Goal: Task Accomplishment & Management: Manage account settings

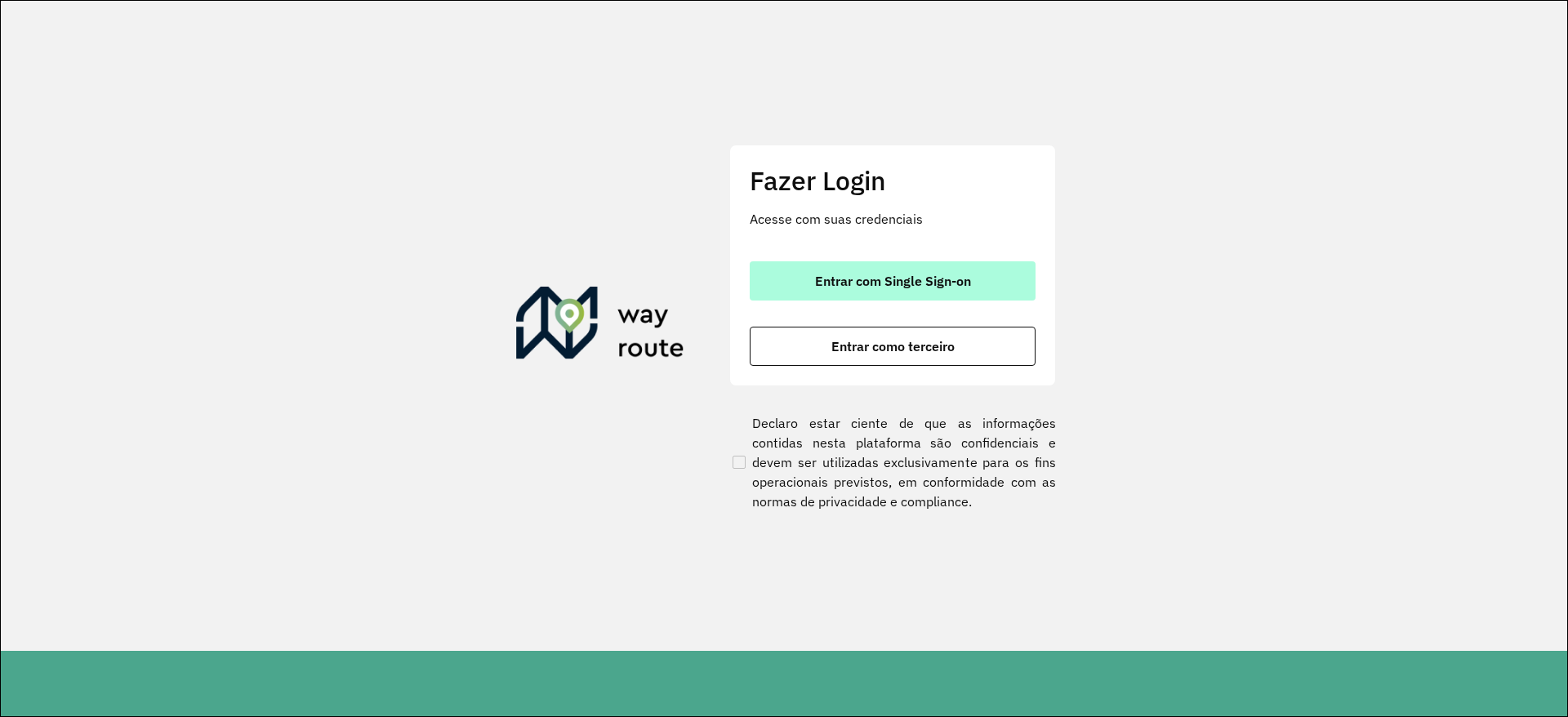
click at [961, 290] on button "Entrar com Single Sign-on" at bounding box center [892, 280] width 286 height 39
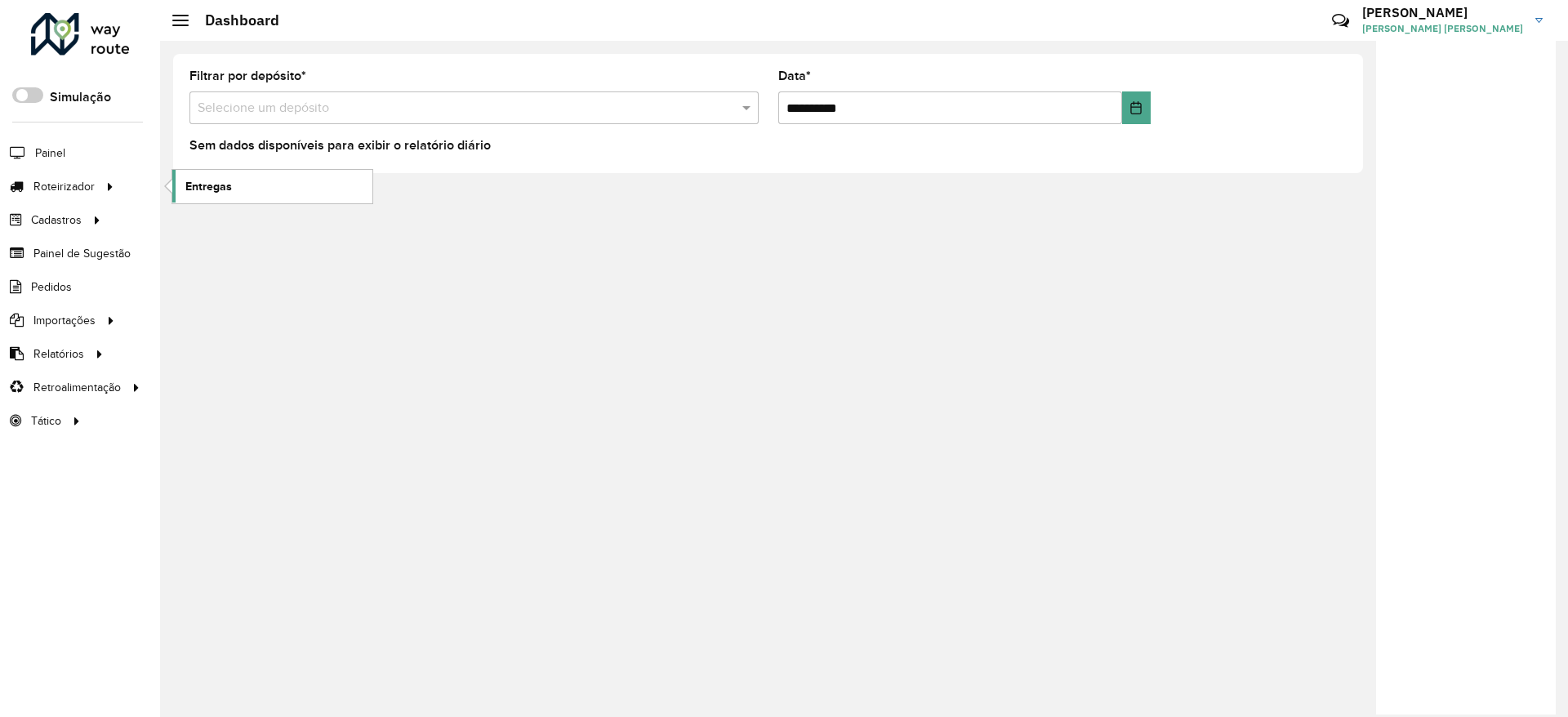
click at [262, 184] on link "Entregas" at bounding box center [273, 187] width 200 height 33
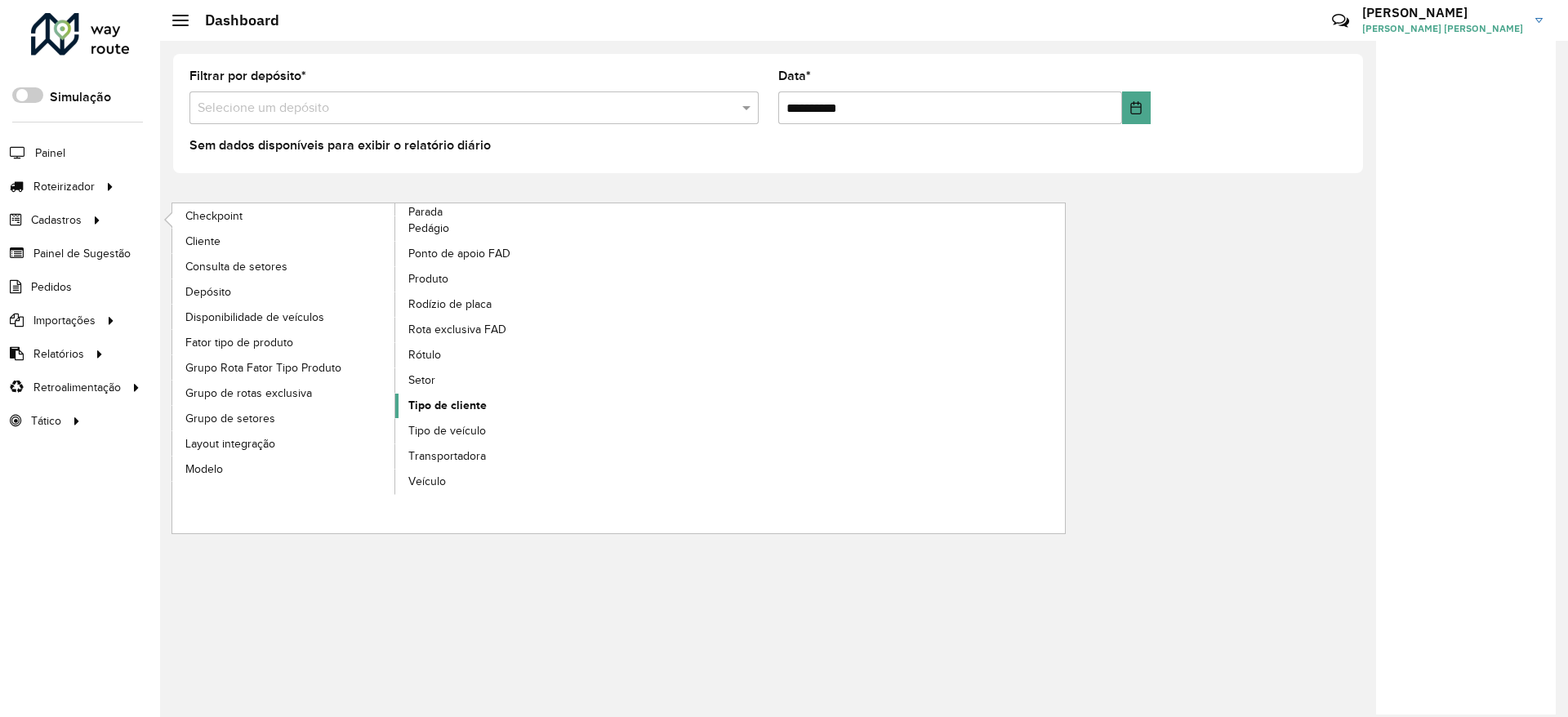
click at [449, 406] on span "Tipo de cliente" at bounding box center [447, 405] width 78 height 17
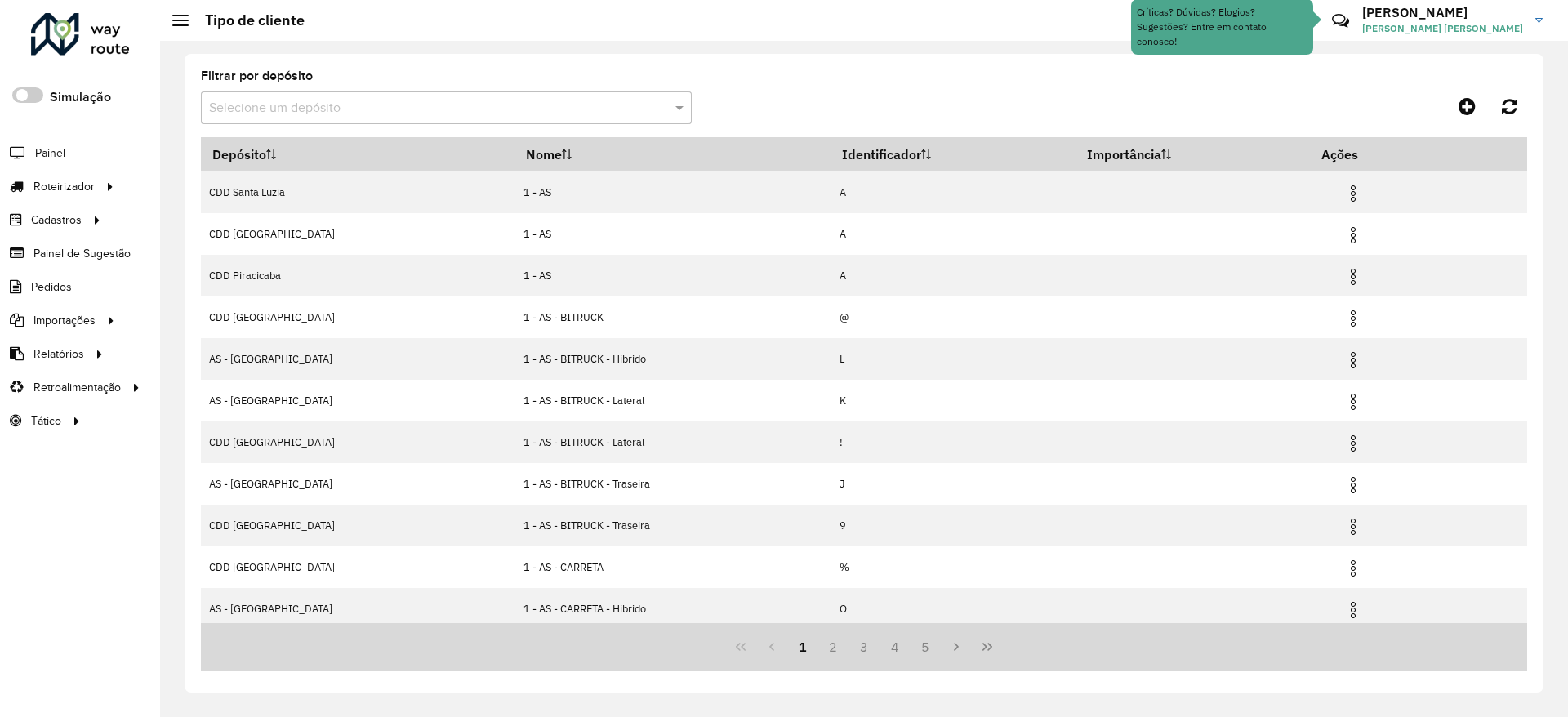
click at [558, 115] on input "text" at bounding box center [430, 109] width 442 height 20
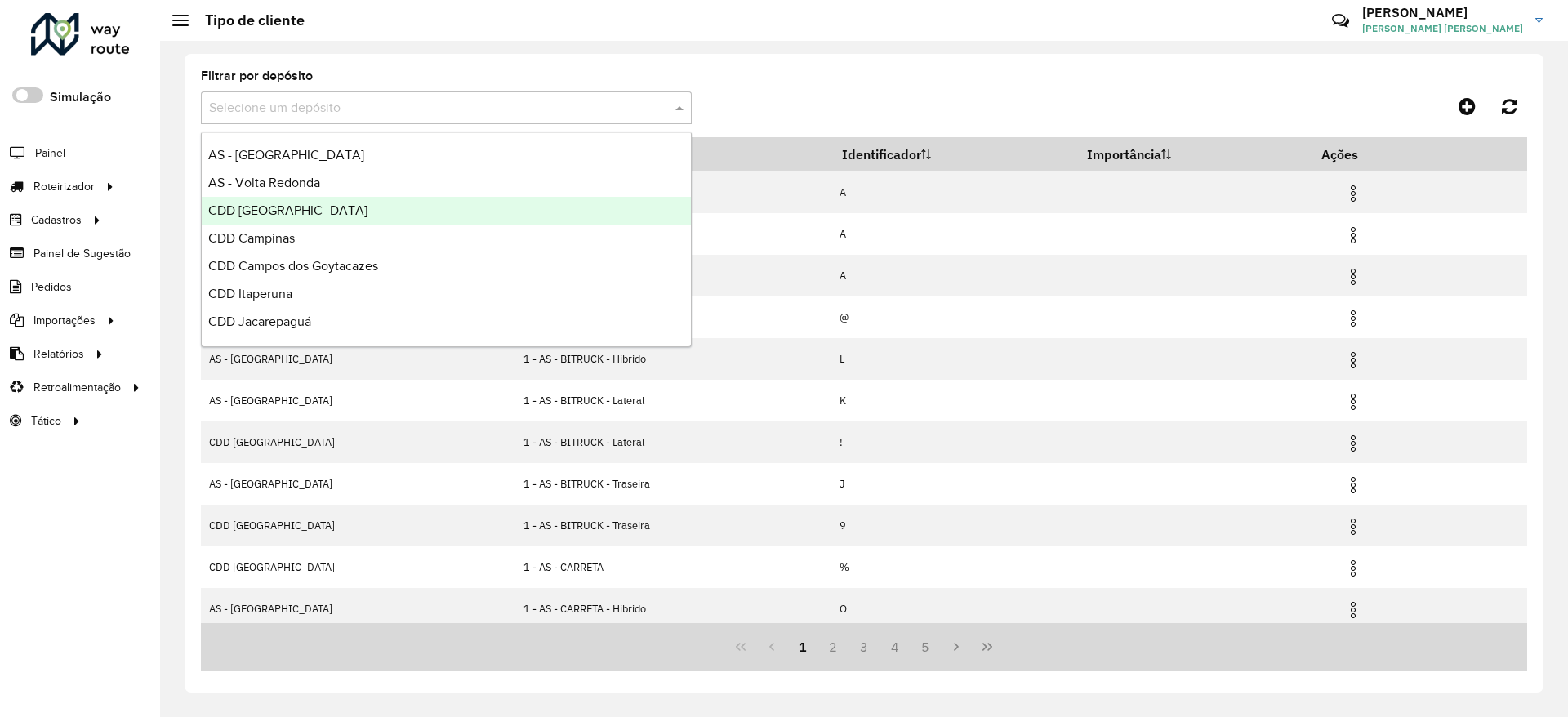
click at [357, 222] on div "CDD [GEOGRAPHIC_DATA]" at bounding box center [446, 211] width 489 height 28
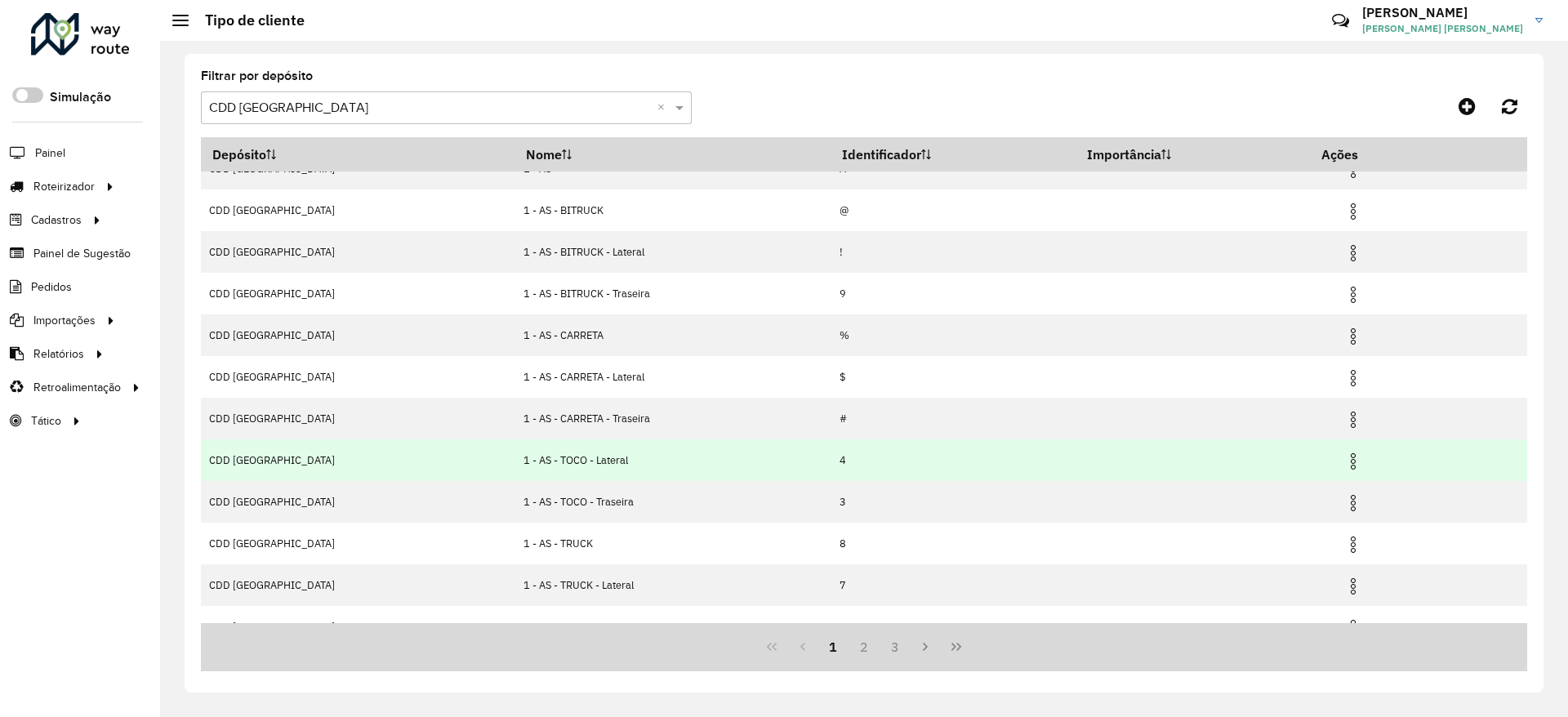
scroll to position [48, 0]
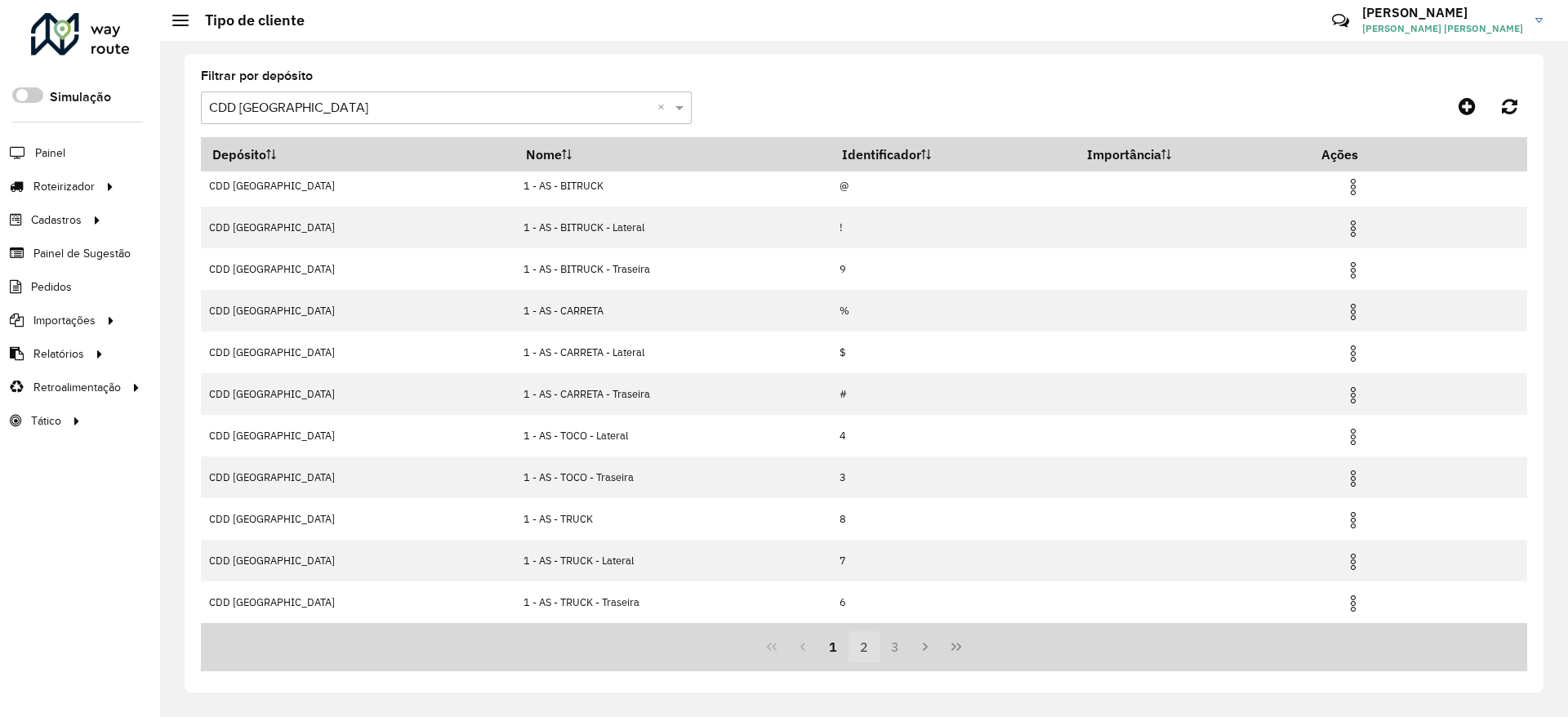
click at [859, 647] on button "2" at bounding box center [864, 647] width 31 height 31
click at [891, 656] on button "3" at bounding box center [896, 647] width 31 height 31
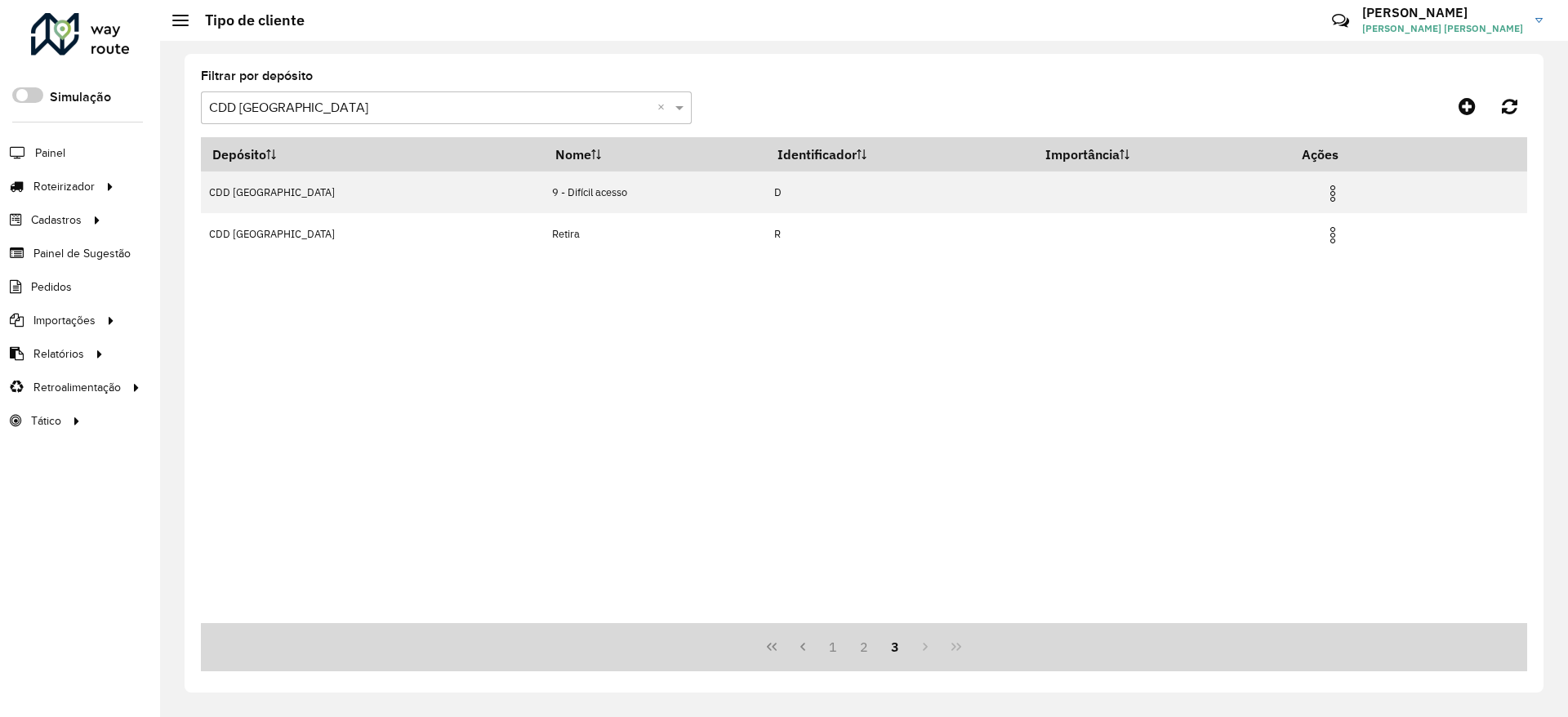
scroll to position [0, 0]
click at [862, 653] on button "2" at bounding box center [864, 647] width 31 height 31
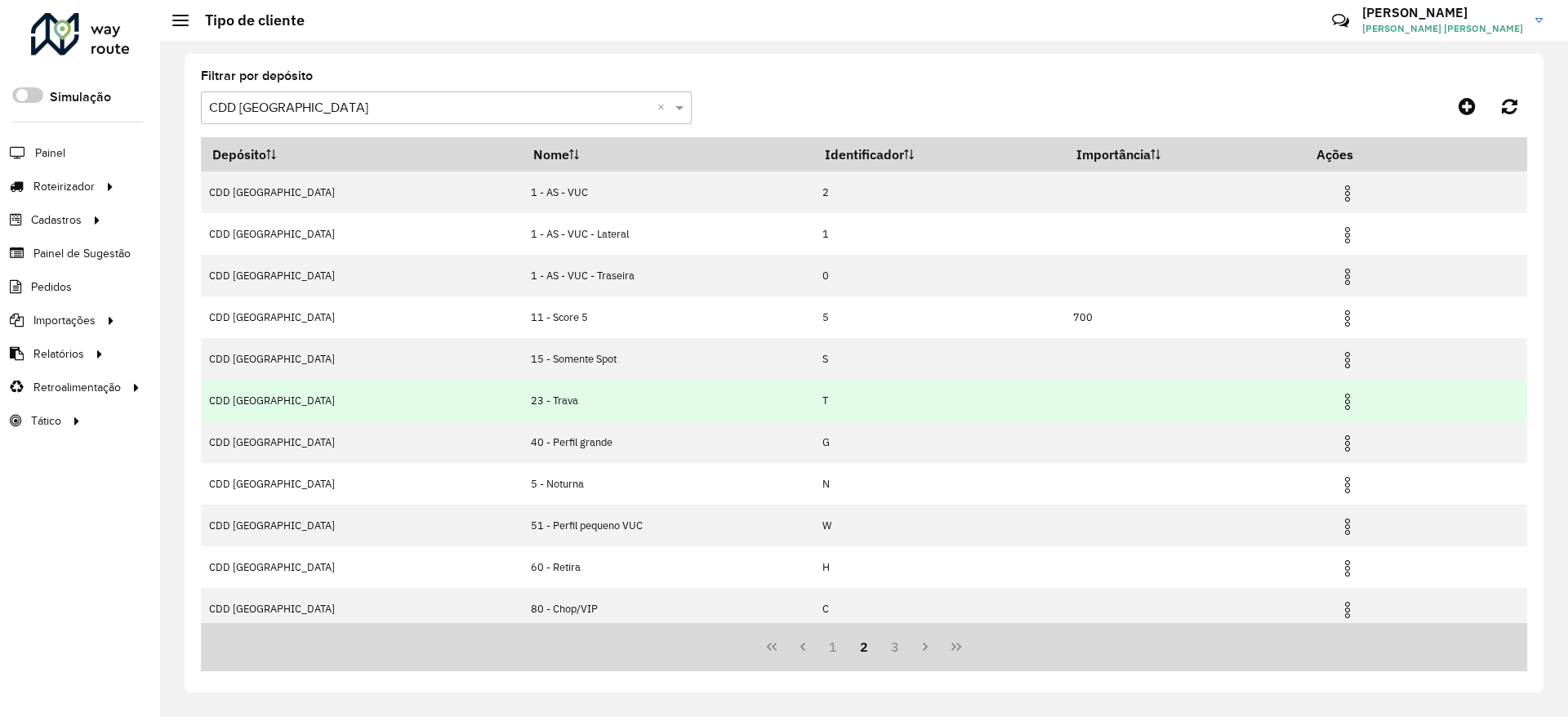
scroll to position [48, 0]
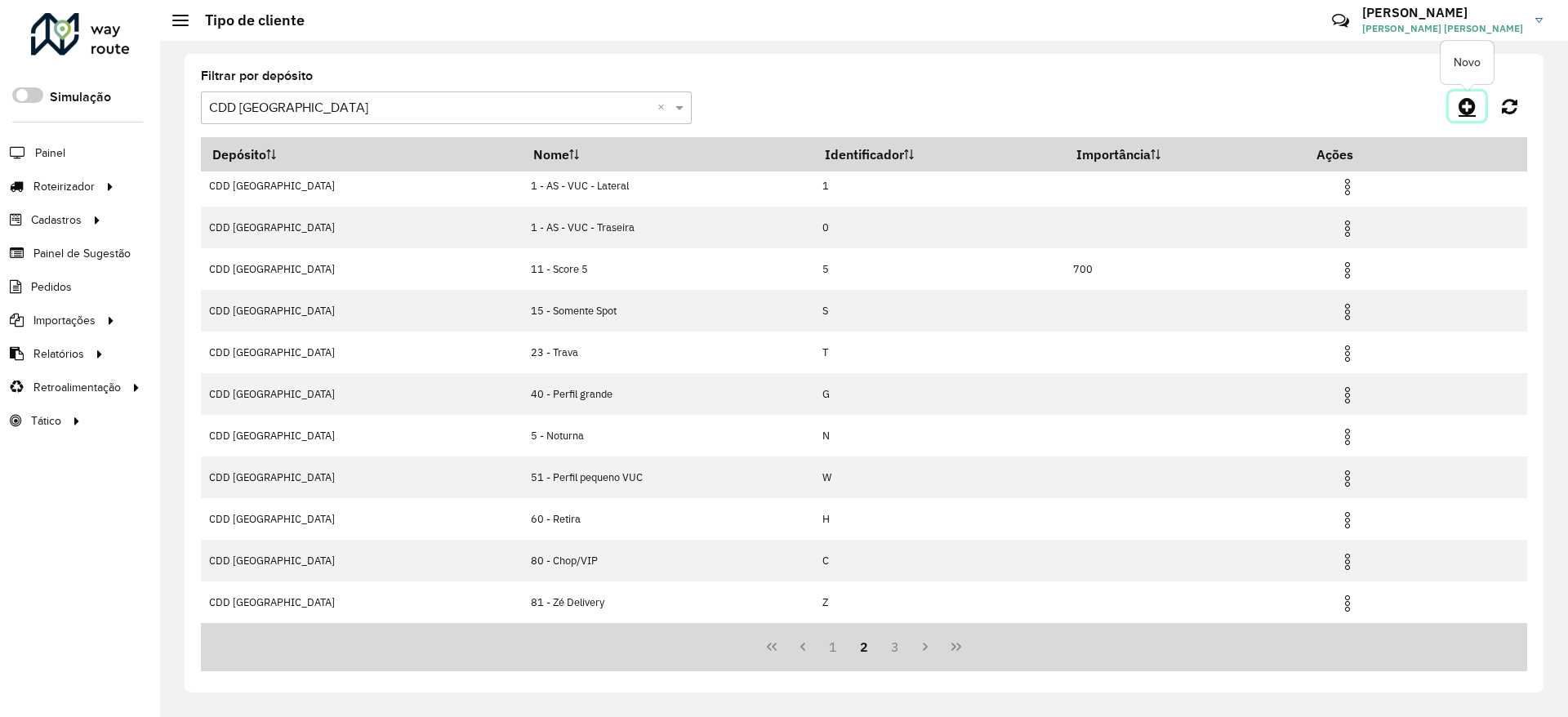
click at [1469, 100] on icon at bounding box center [1467, 107] width 17 height 20
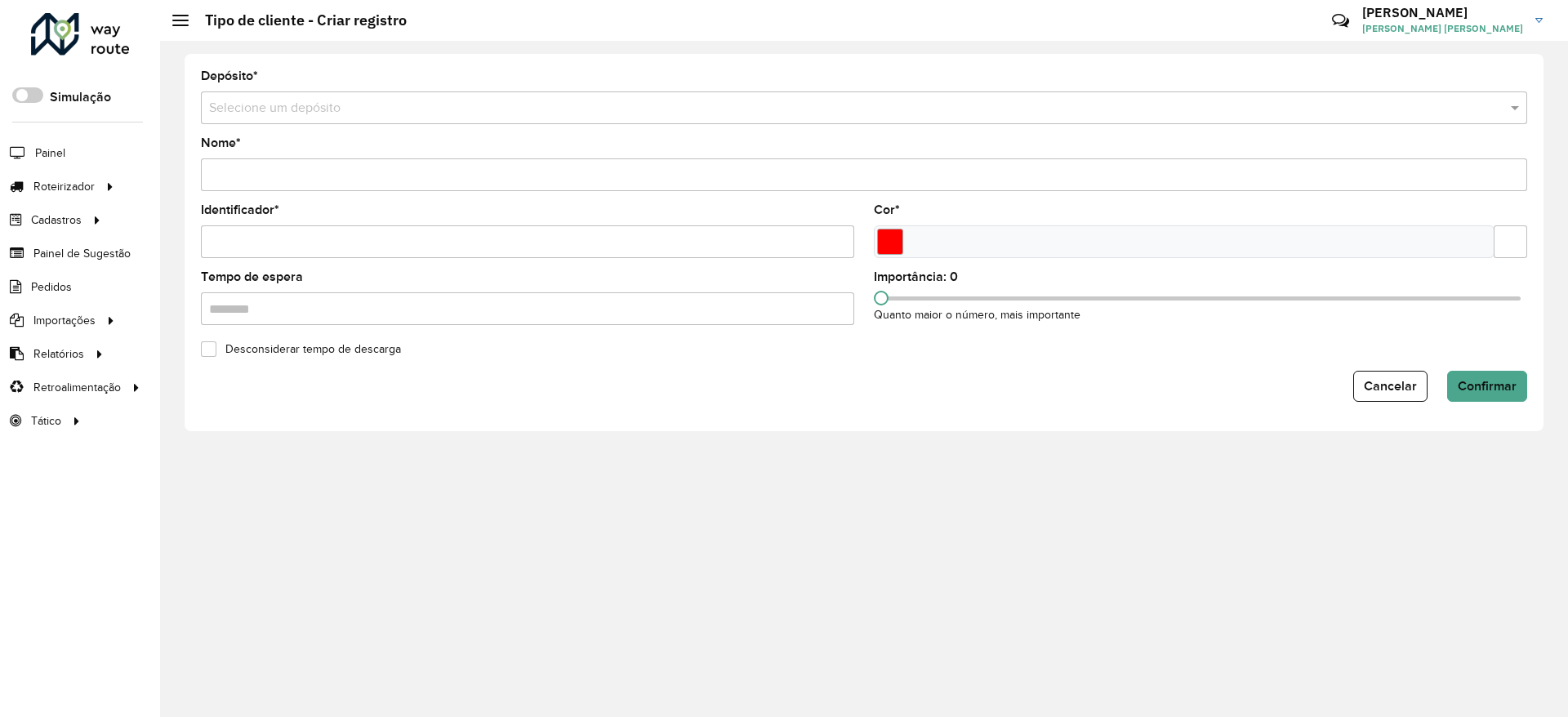
click at [292, 112] on input "text" at bounding box center [848, 109] width 1277 height 20
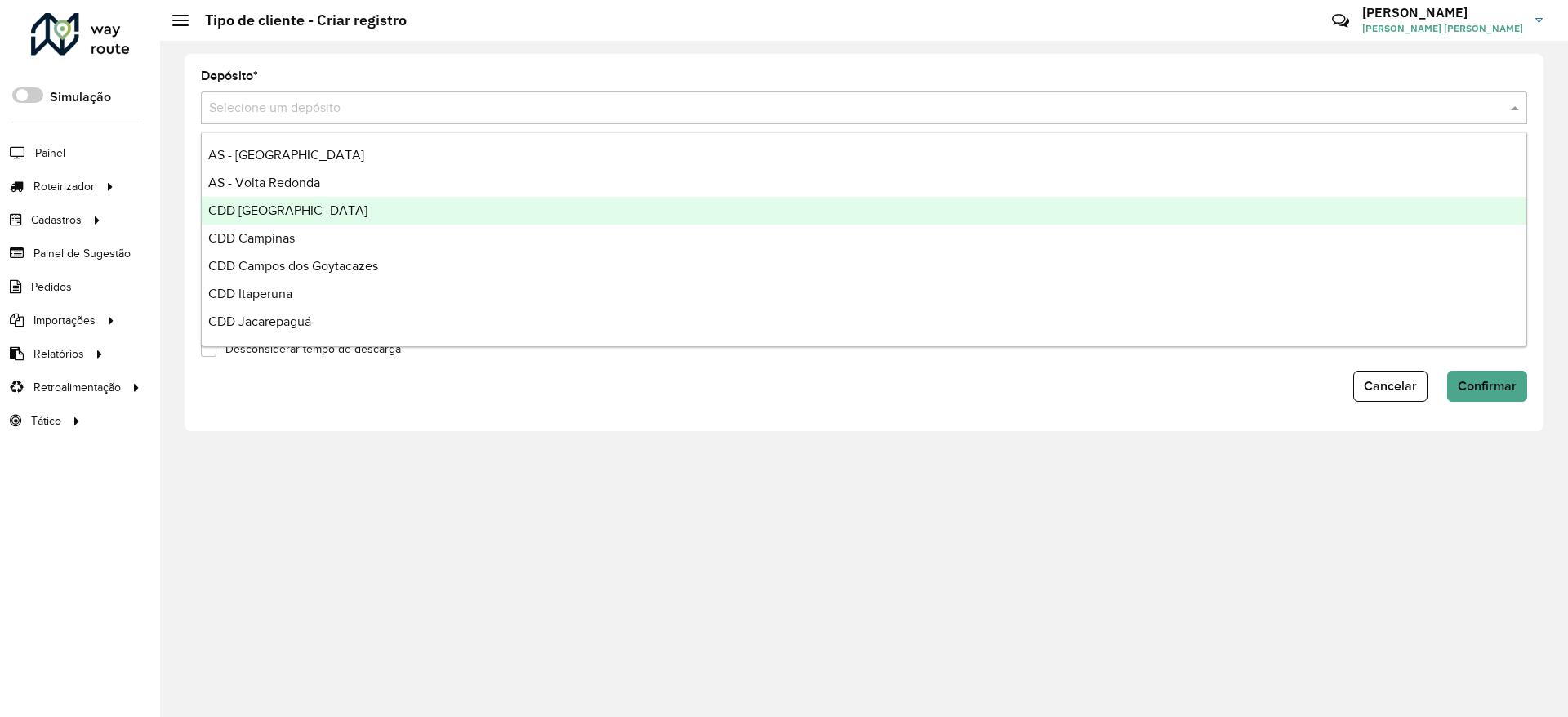
click at [301, 211] on span "CDD [GEOGRAPHIC_DATA]" at bounding box center [287, 210] width 159 height 14
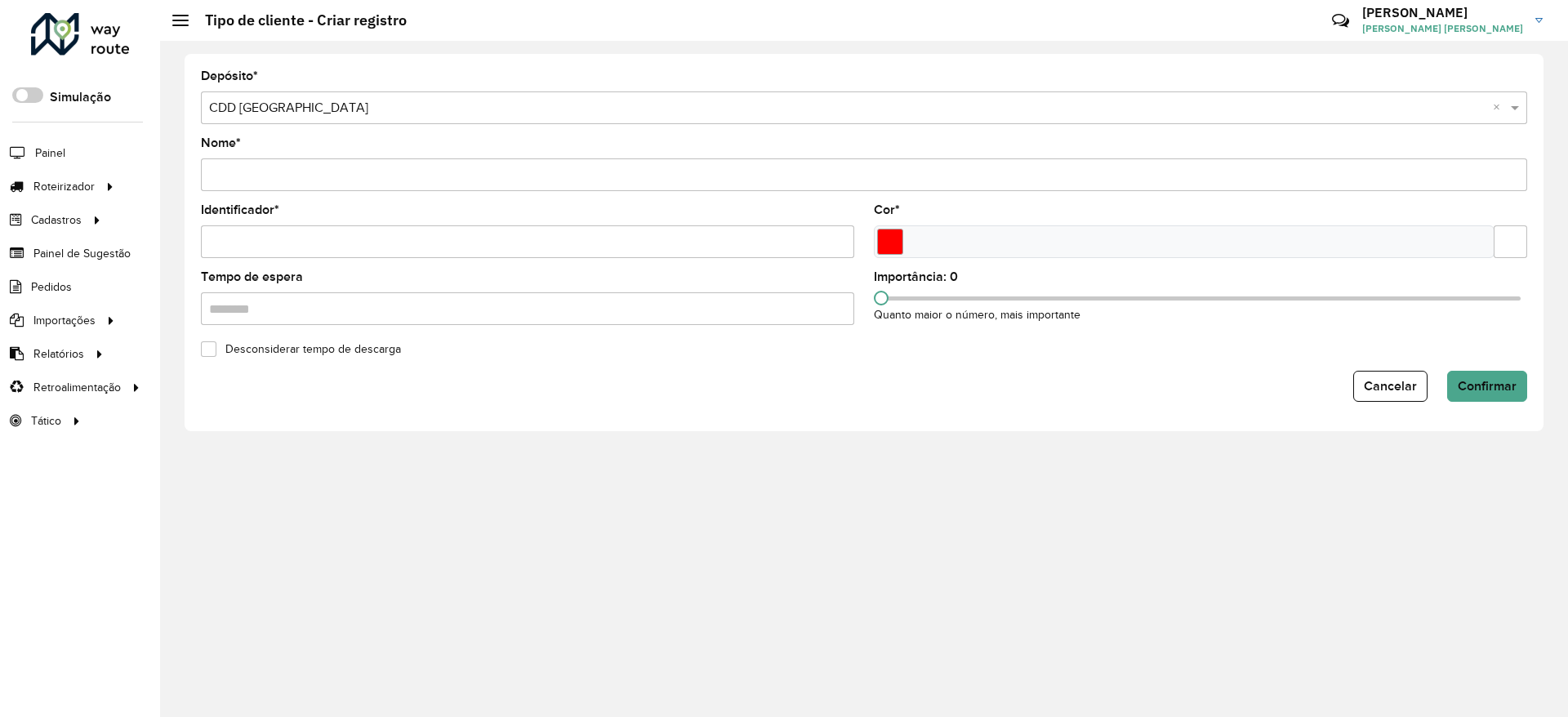
click at [292, 162] on input "Nome *" at bounding box center [863, 175] width 1326 height 33
type input "**********"
click at [292, 249] on input "Identificador *" at bounding box center [527, 242] width 653 height 33
type input "*"
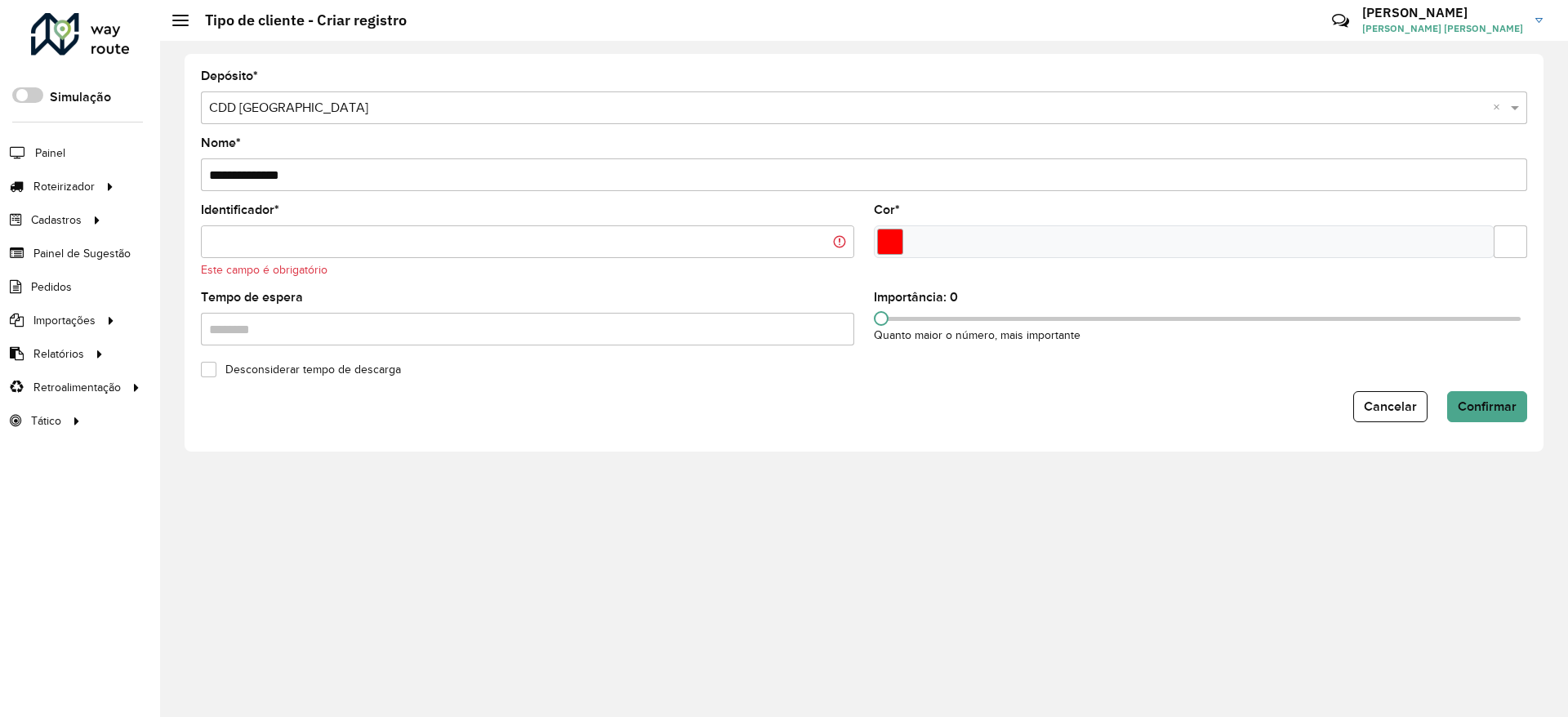
click at [428, 241] on input "Identificador *" at bounding box center [527, 242] width 653 height 33
click at [636, 417] on div "Cancelar Confirmar" at bounding box center [863, 407] width 1326 height 31
click at [340, 244] on input "Identificador *" at bounding box center [527, 242] width 653 height 33
type input "*"
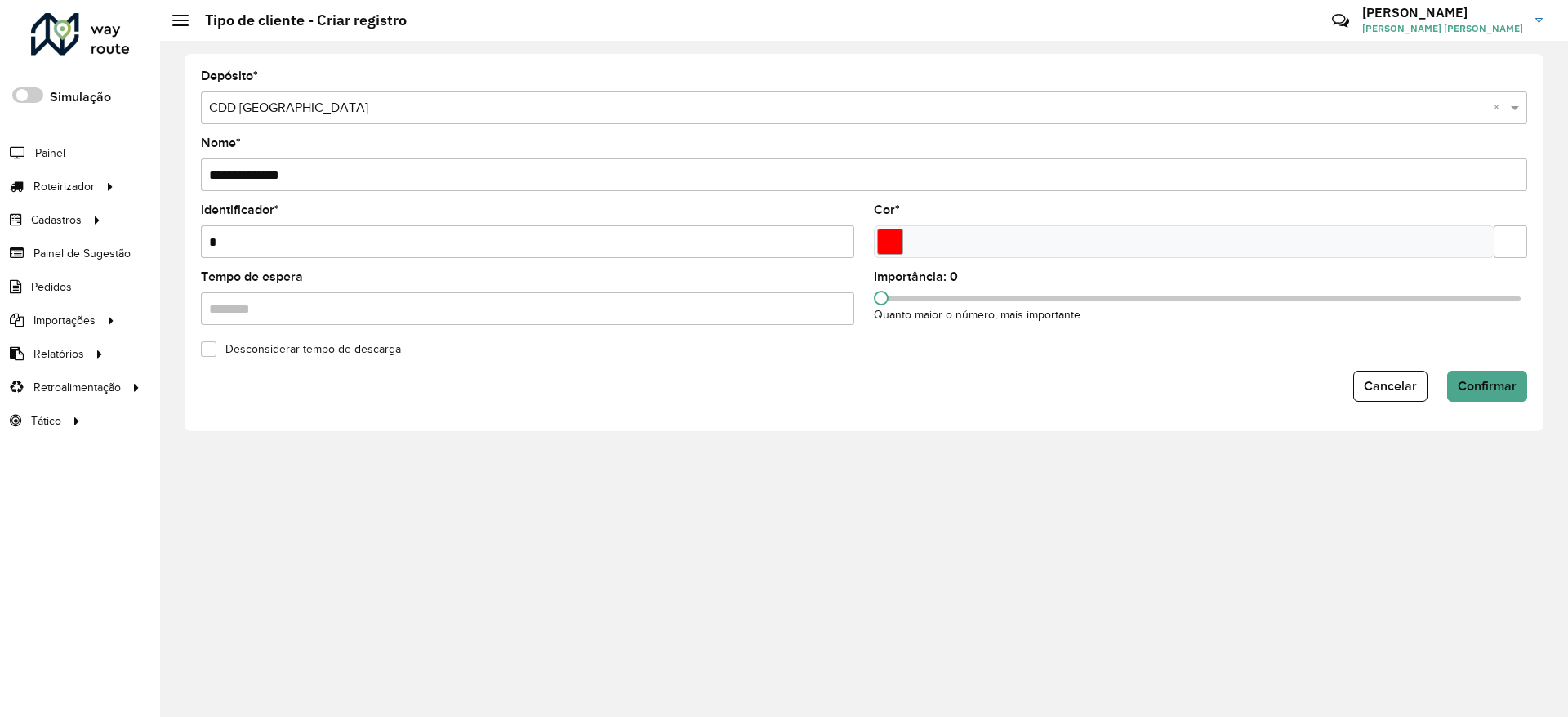
type input "*"
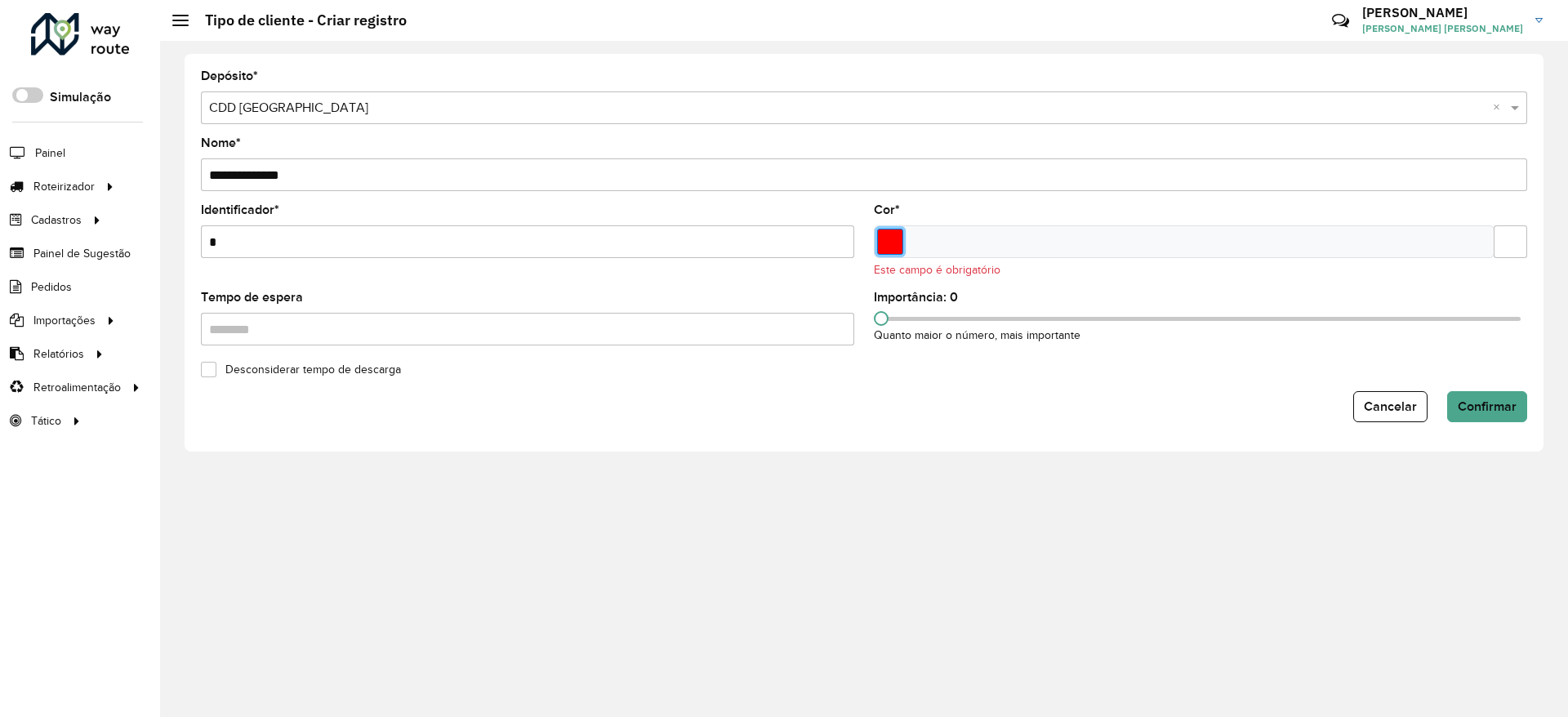
click at [889, 235] on input "Select a color" at bounding box center [891, 242] width 26 height 26
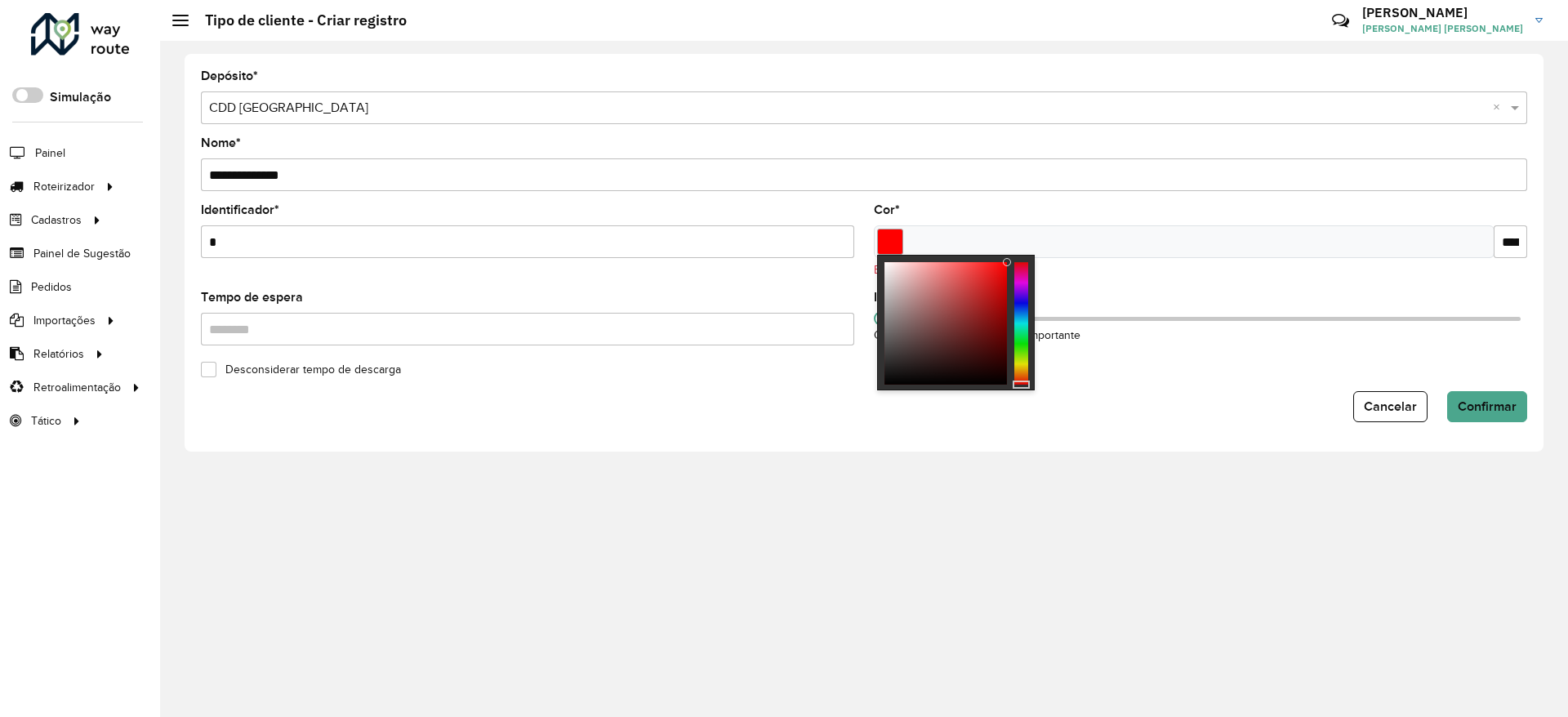
type input "*******"
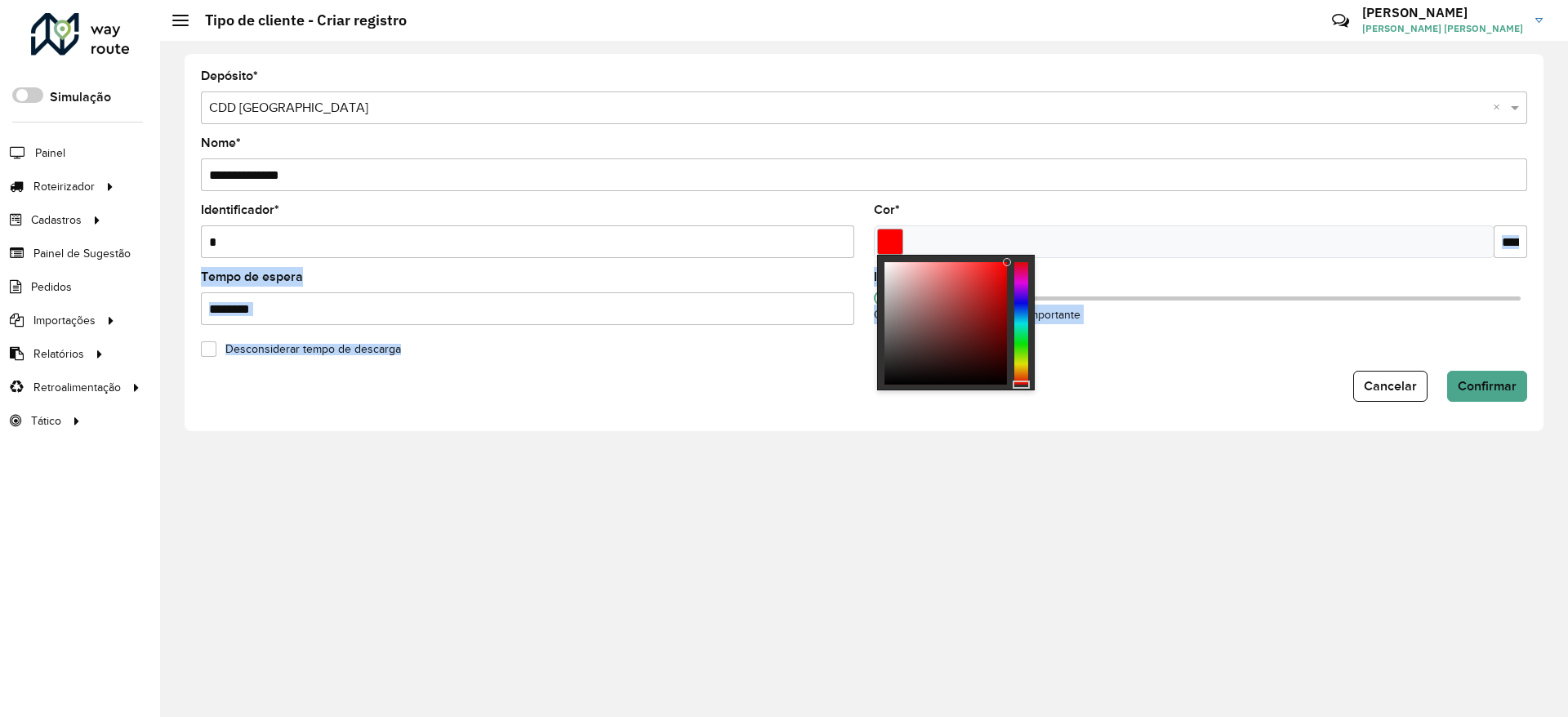
drag, startPoint x: 974, startPoint y: 273, endPoint x: 1045, endPoint y: 243, distance: 77.1
click at [1045, 242] on body "Aguarde... Pop-up bloqueado! Seu navegador bloqueou automáticamente a abertura …" at bounding box center [784, 358] width 1568 height 717
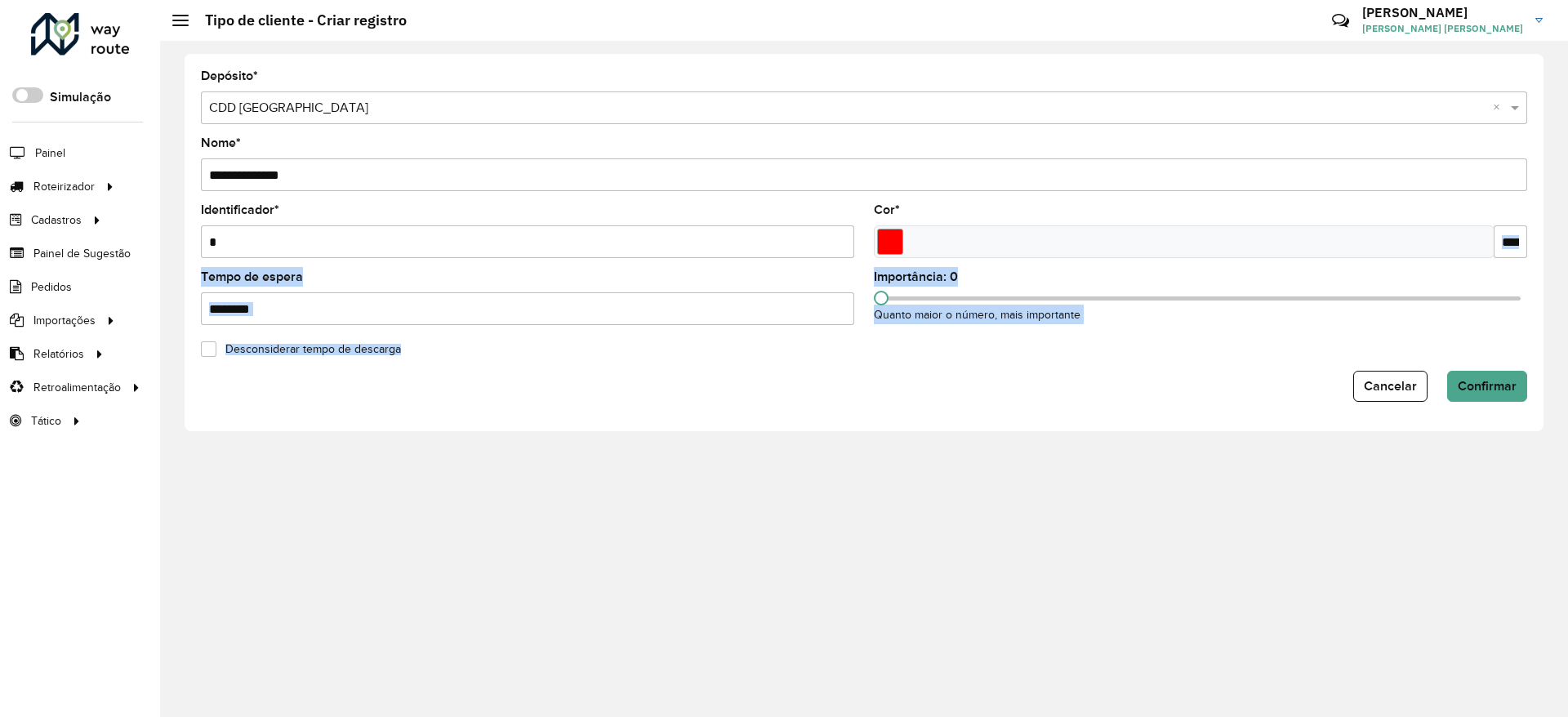
click at [1255, 338] on div "Desconsiderar tempo de descarga" at bounding box center [863, 348] width 1346 height 20
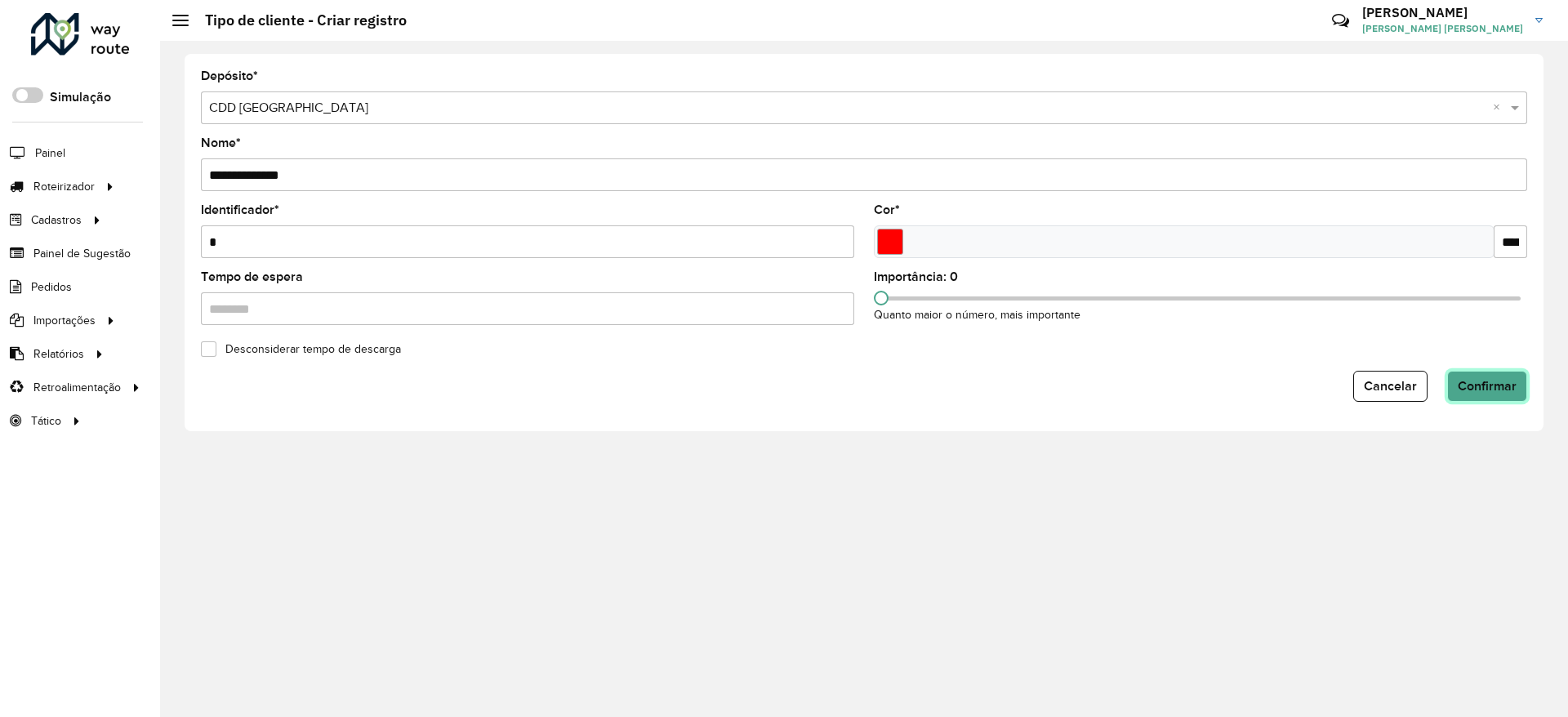
click at [1485, 391] on span "Confirmar" at bounding box center [1487, 386] width 59 height 14
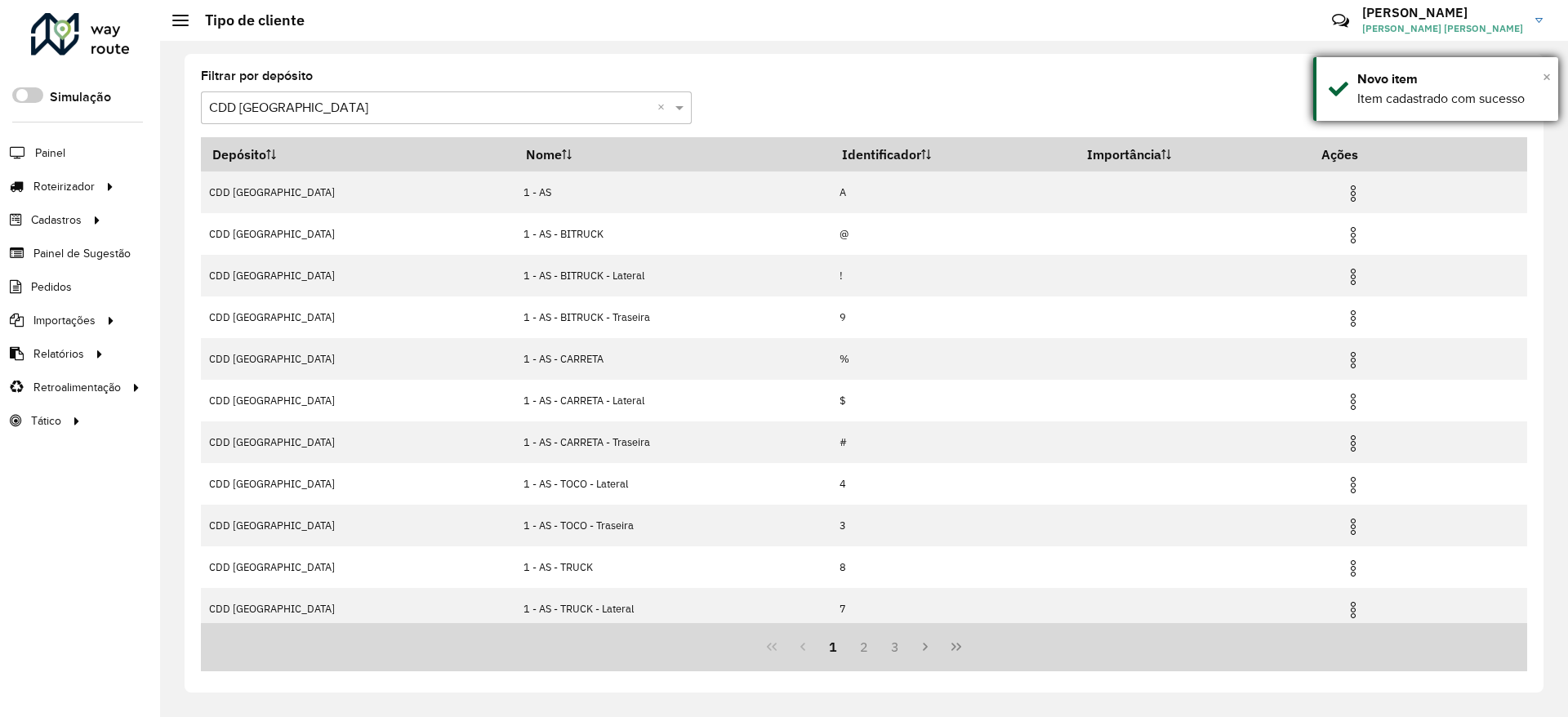
click at [1547, 78] on span "×" at bounding box center [1547, 77] width 8 height 18
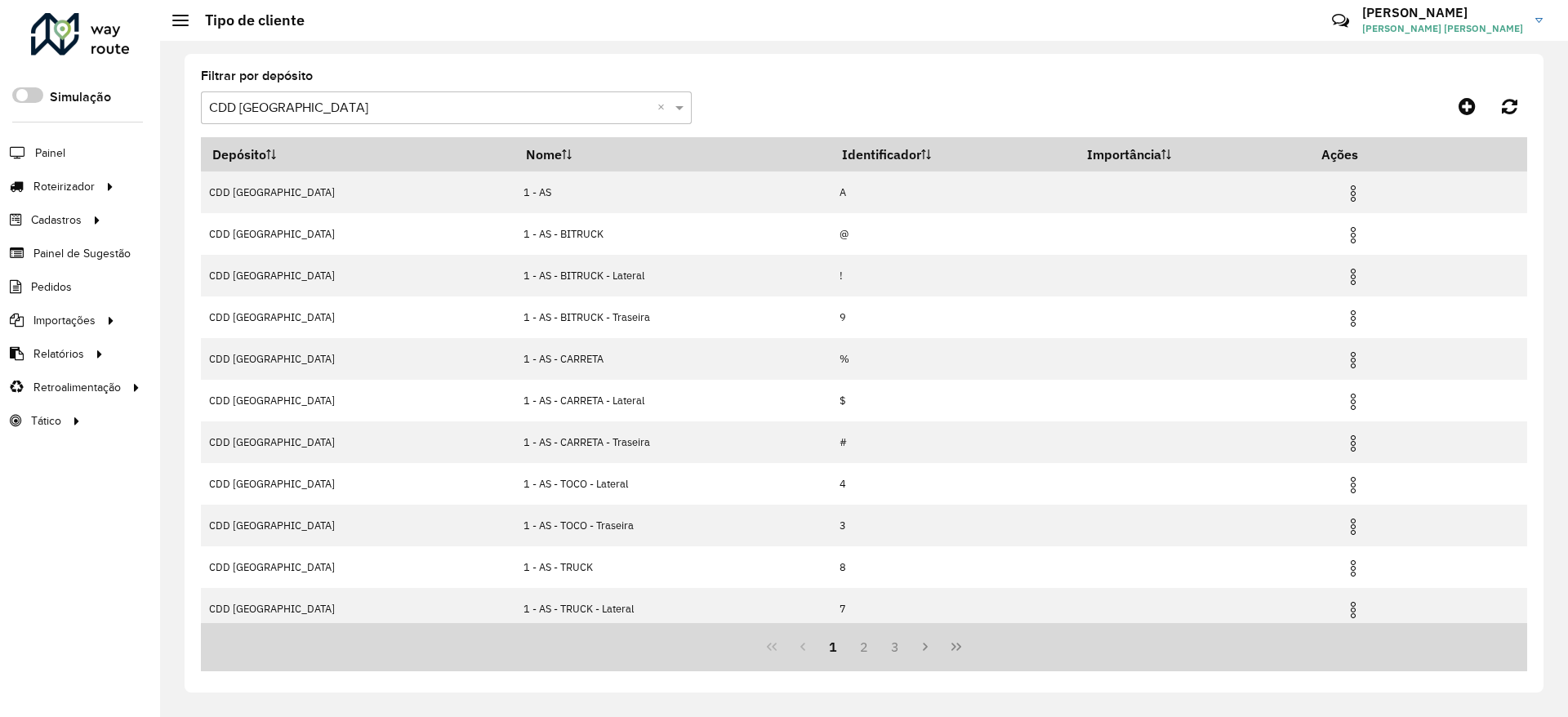
click at [964, 88] on formly-group "Filtrar por depósito Selecione um depósito × CDD Belo Horizonte ×" at bounding box center [691, 103] width 981 height 67
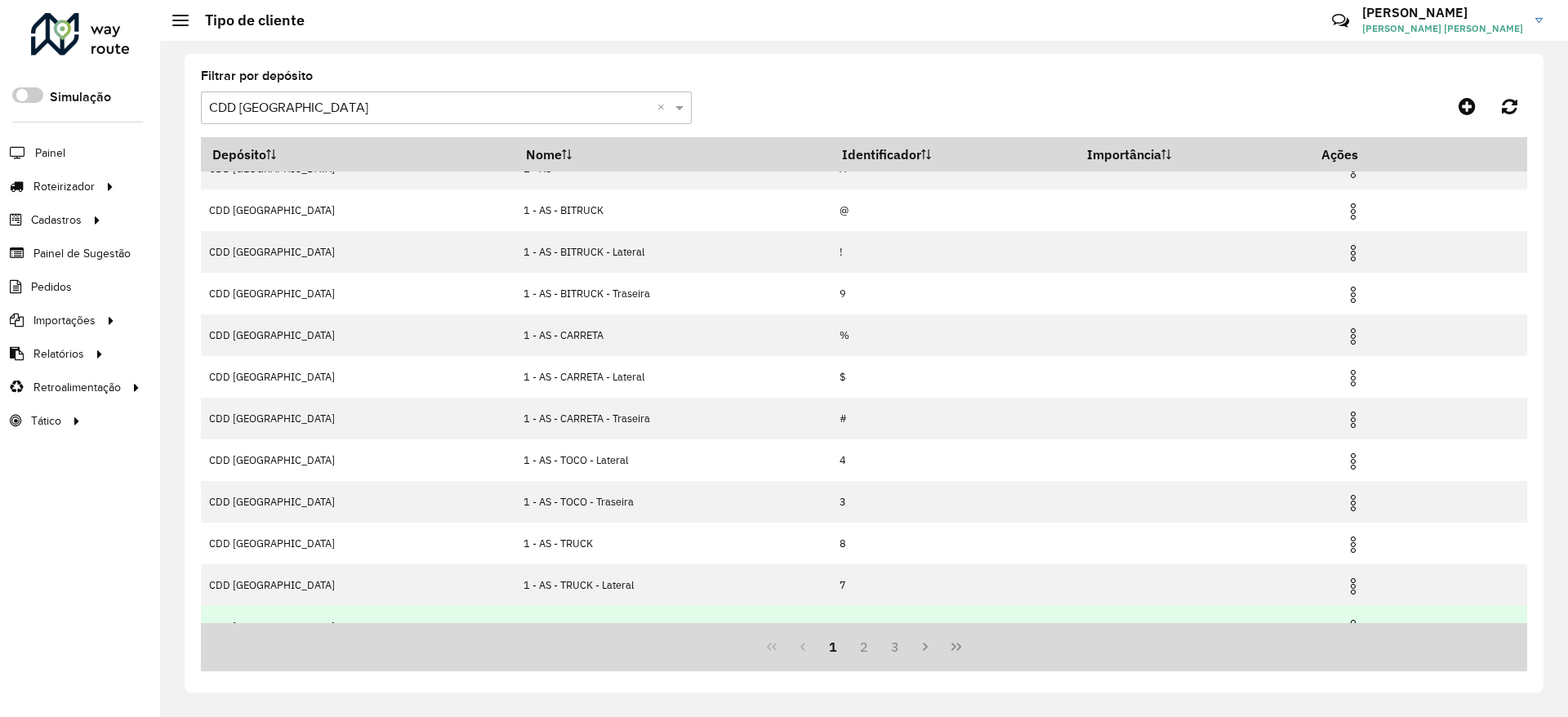
scroll to position [48, 0]
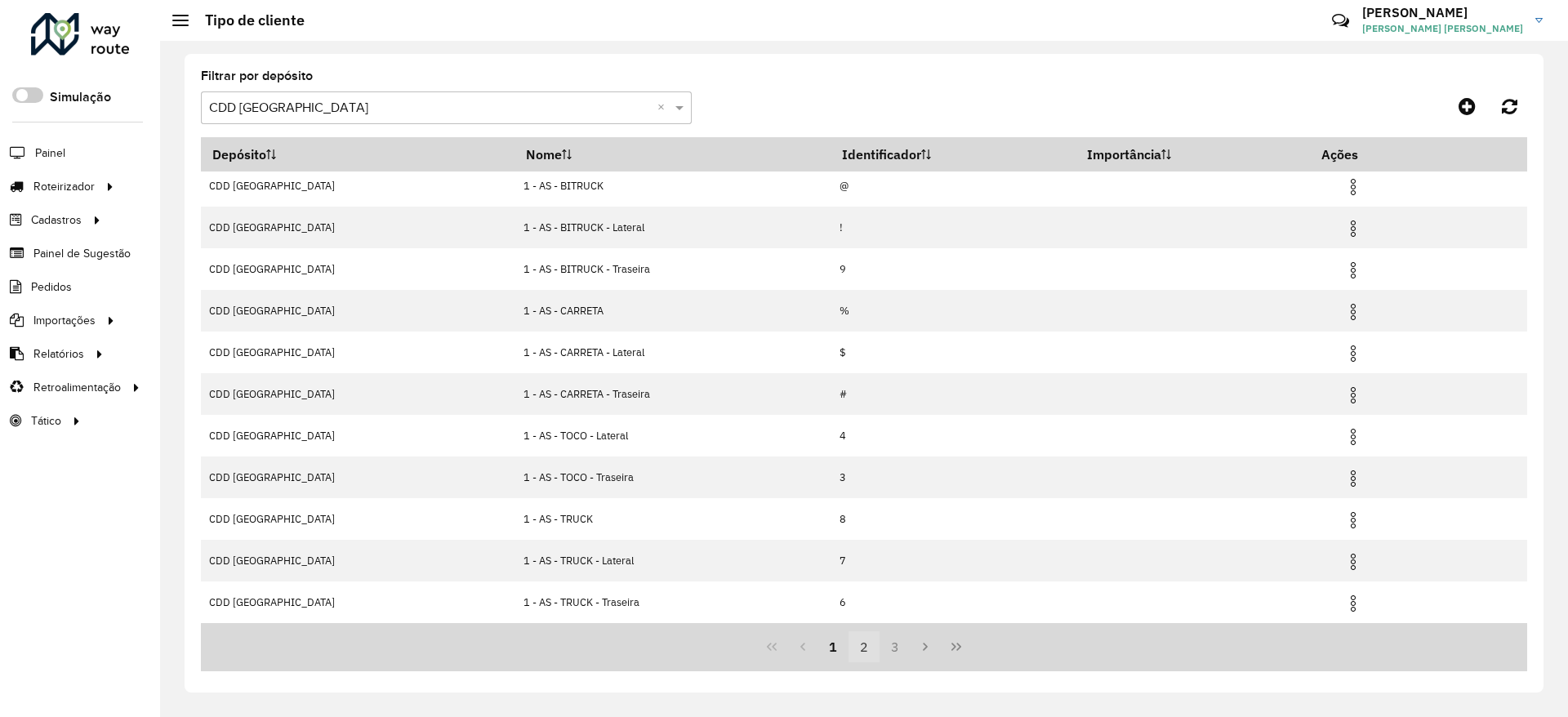
click at [878, 643] on button "2" at bounding box center [864, 647] width 31 height 31
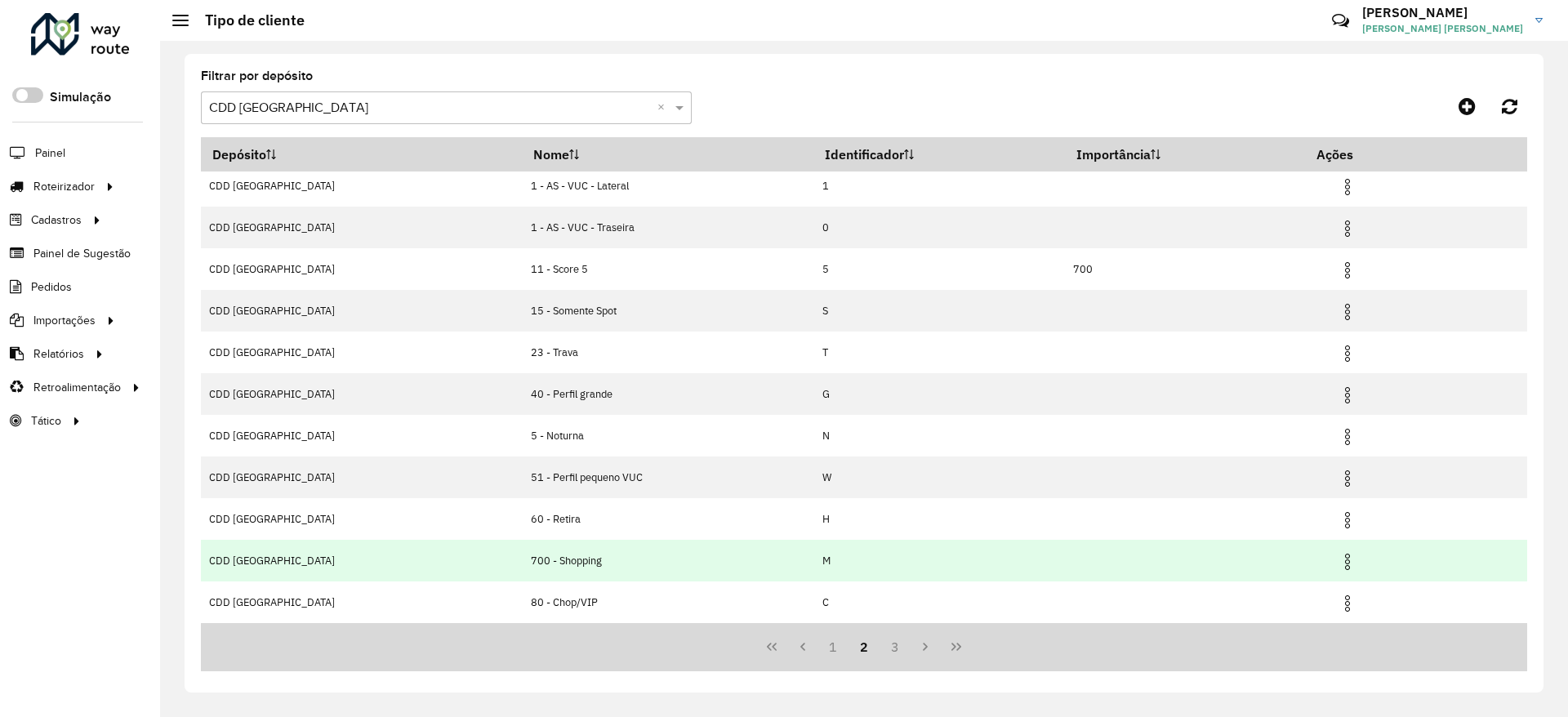
click at [1343, 561] on td at bounding box center [1355, 559] width 98 height 40
click at [1338, 562] on img at bounding box center [1347, 562] width 20 height 20
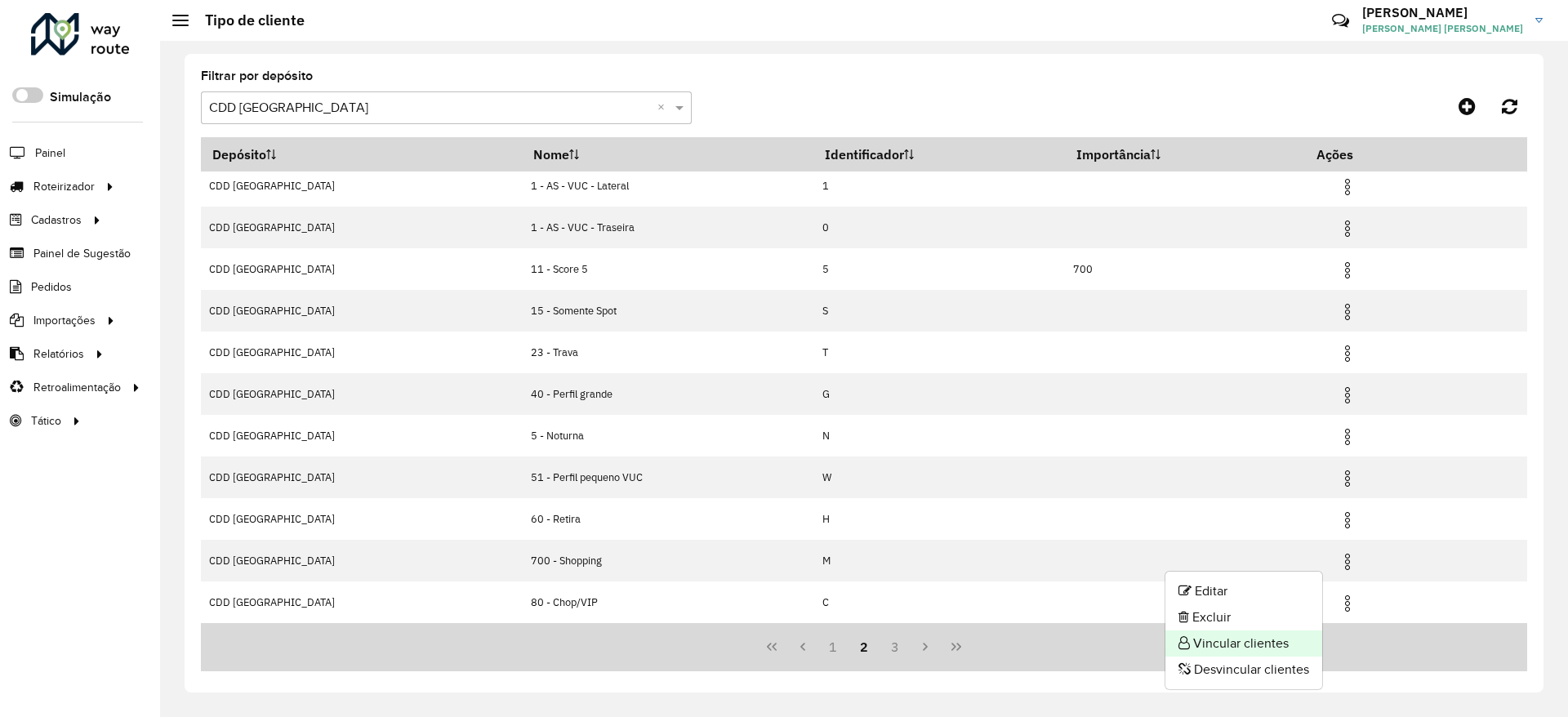
click at [1277, 644] on li "Vincular clientes" at bounding box center [1244, 643] width 157 height 26
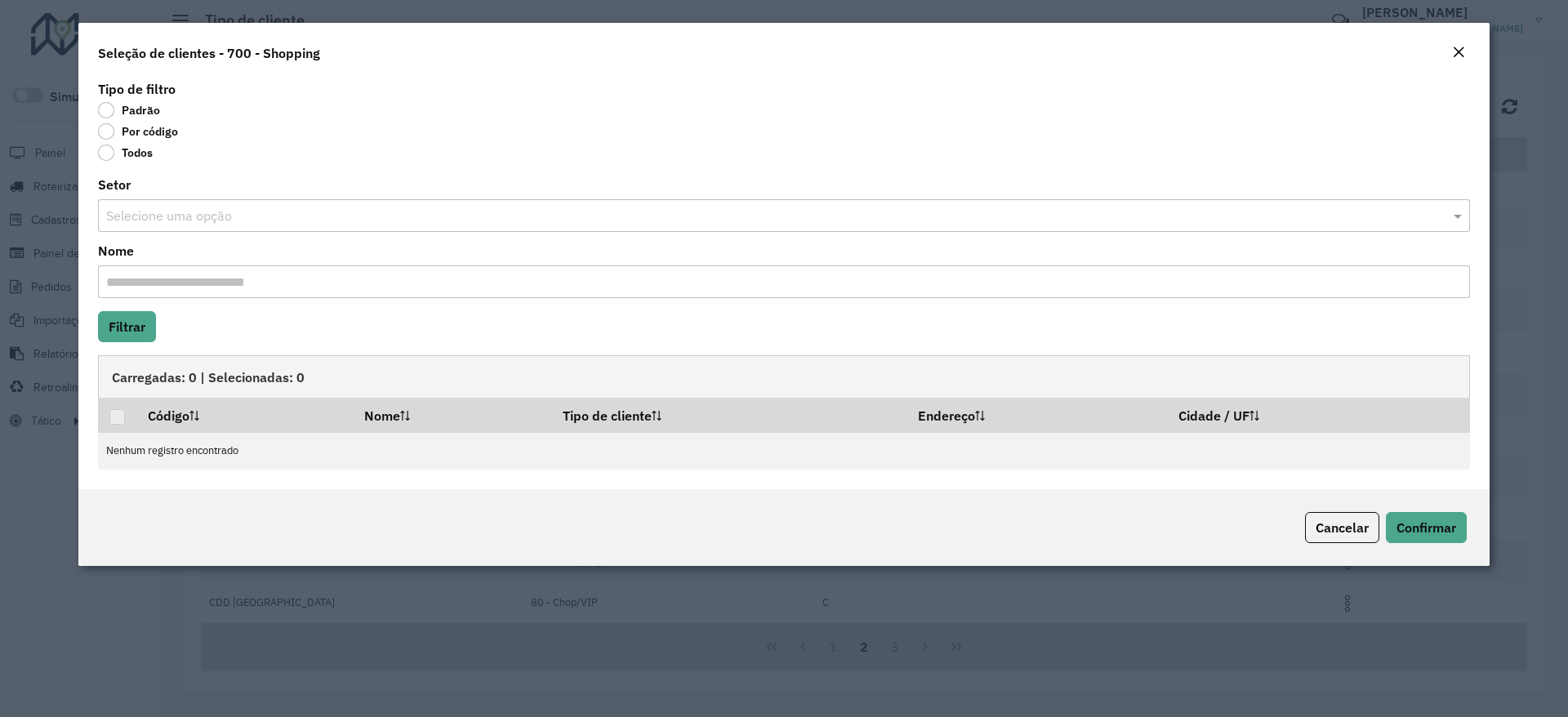
click at [163, 131] on label "Por código" at bounding box center [138, 131] width 80 height 17
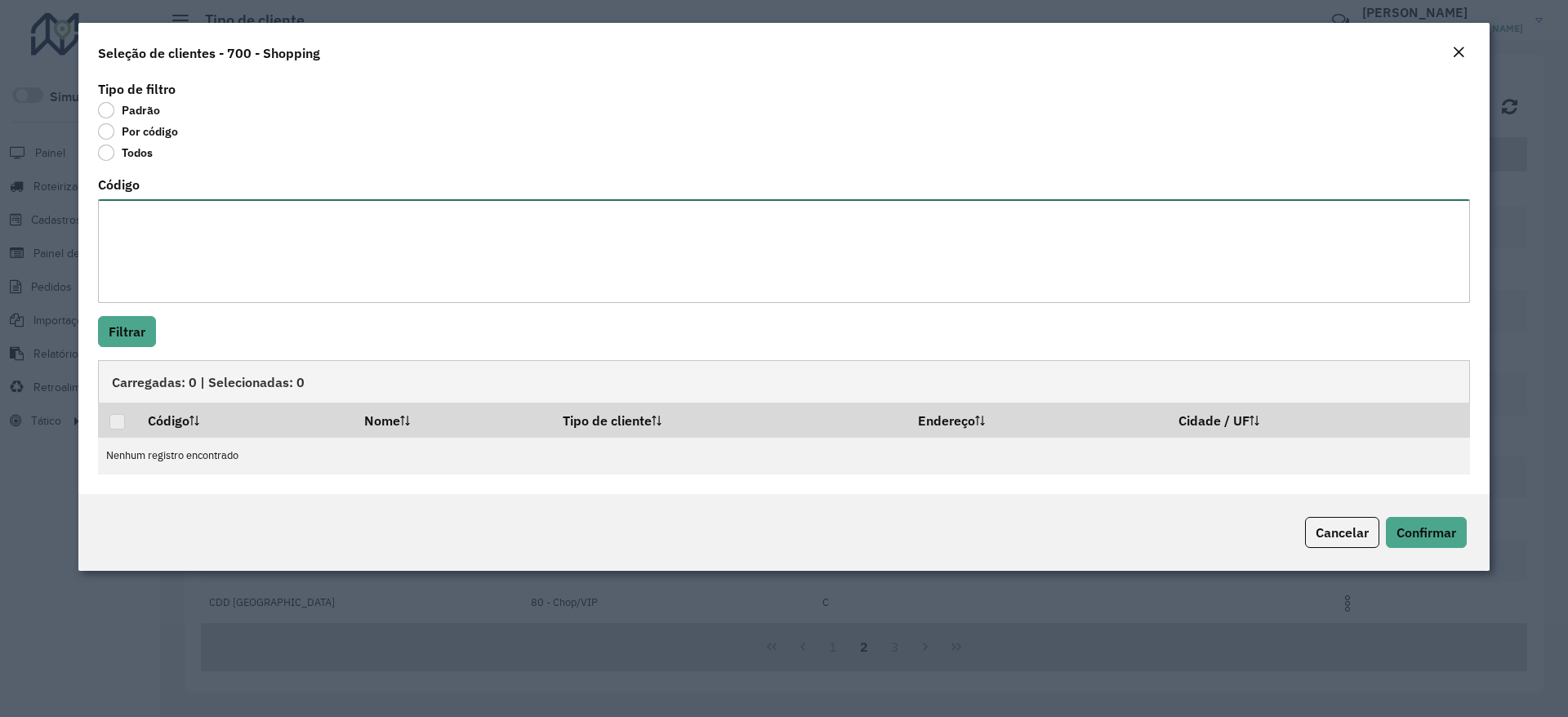
click at [192, 230] on textarea "Código" at bounding box center [784, 251] width 1372 height 104
paste textarea "***** **** ***** ***** *****"
type textarea "***** **** ***** ***** *****"
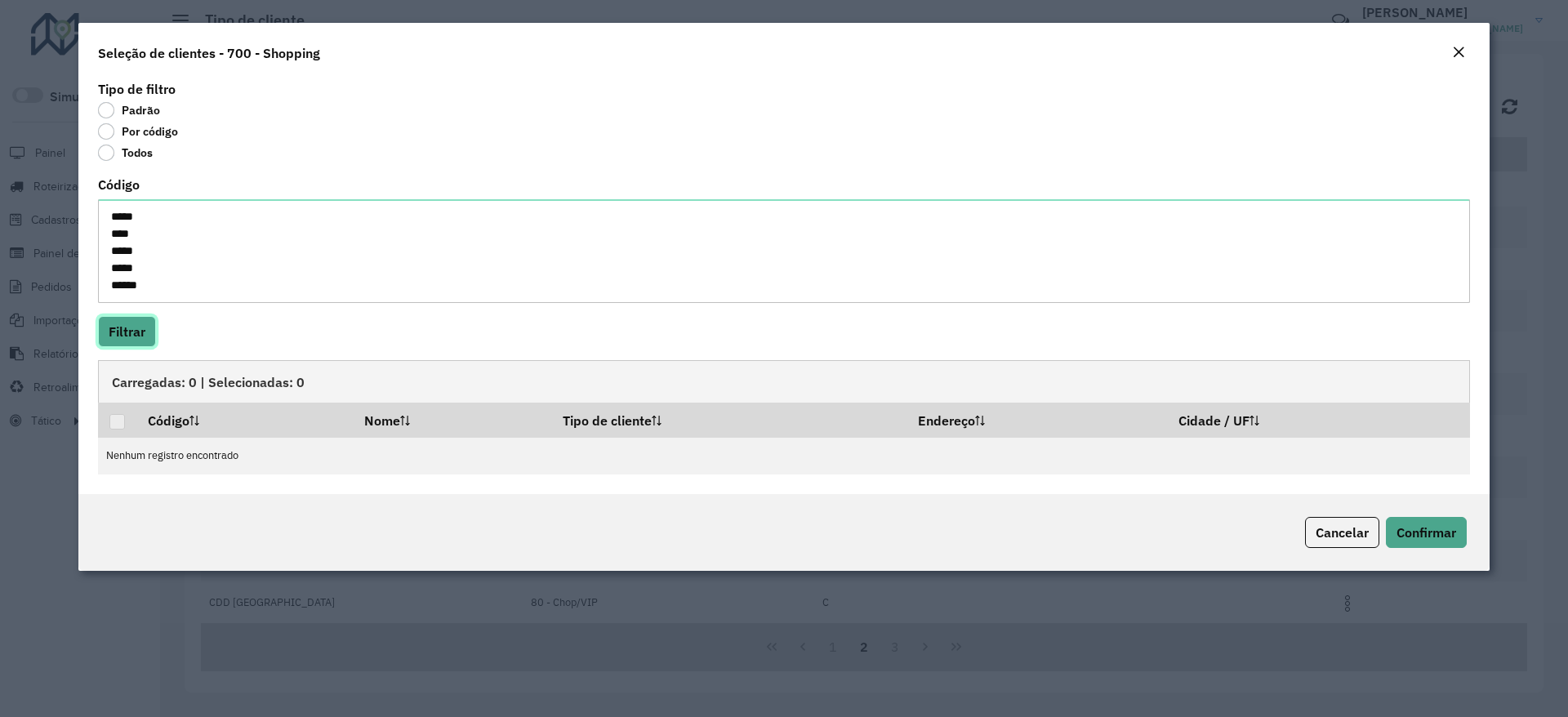
click at [145, 327] on button "Filtrar" at bounding box center [127, 332] width 58 height 31
click at [1457, 56] on button "Close" at bounding box center [1459, 53] width 23 height 21
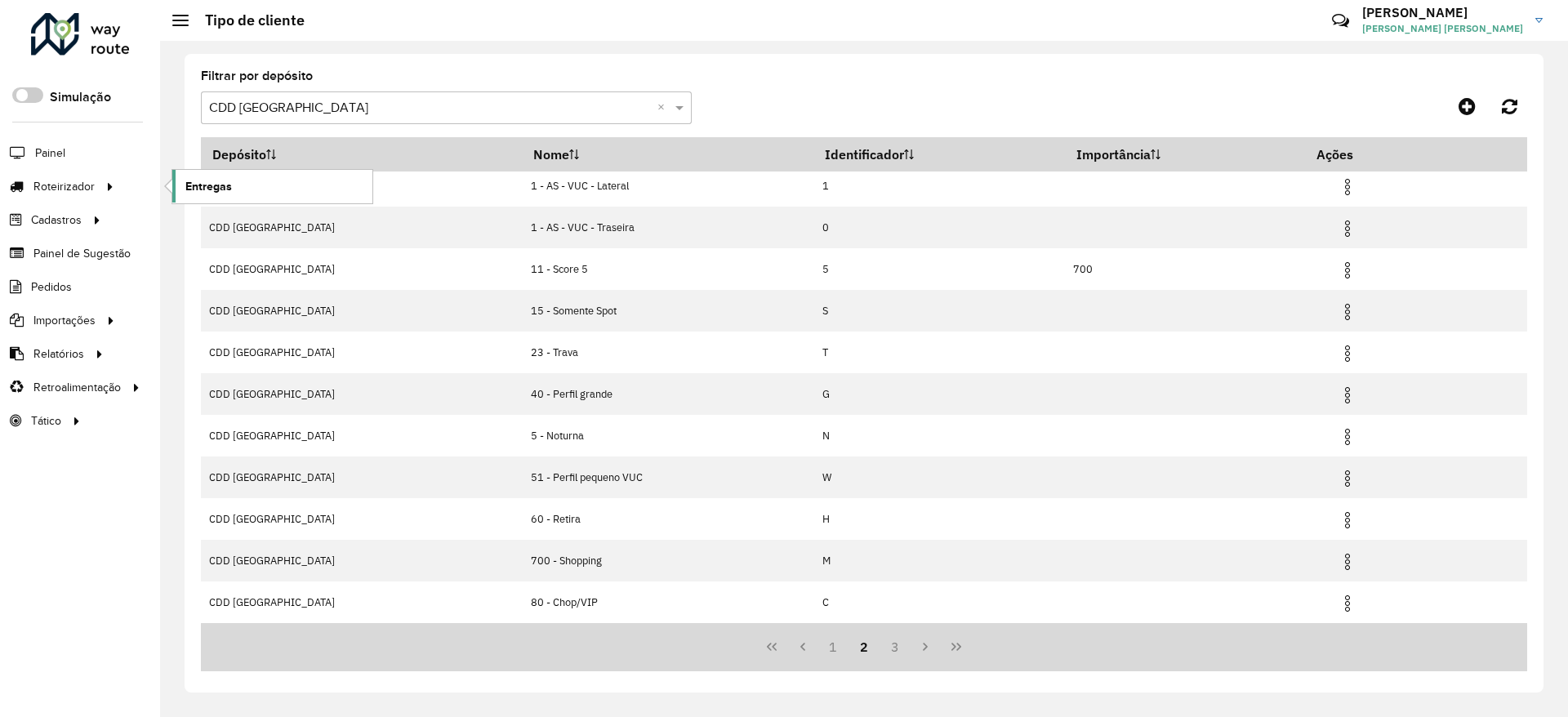
click at [238, 178] on link "Entregas" at bounding box center [273, 187] width 200 height 33
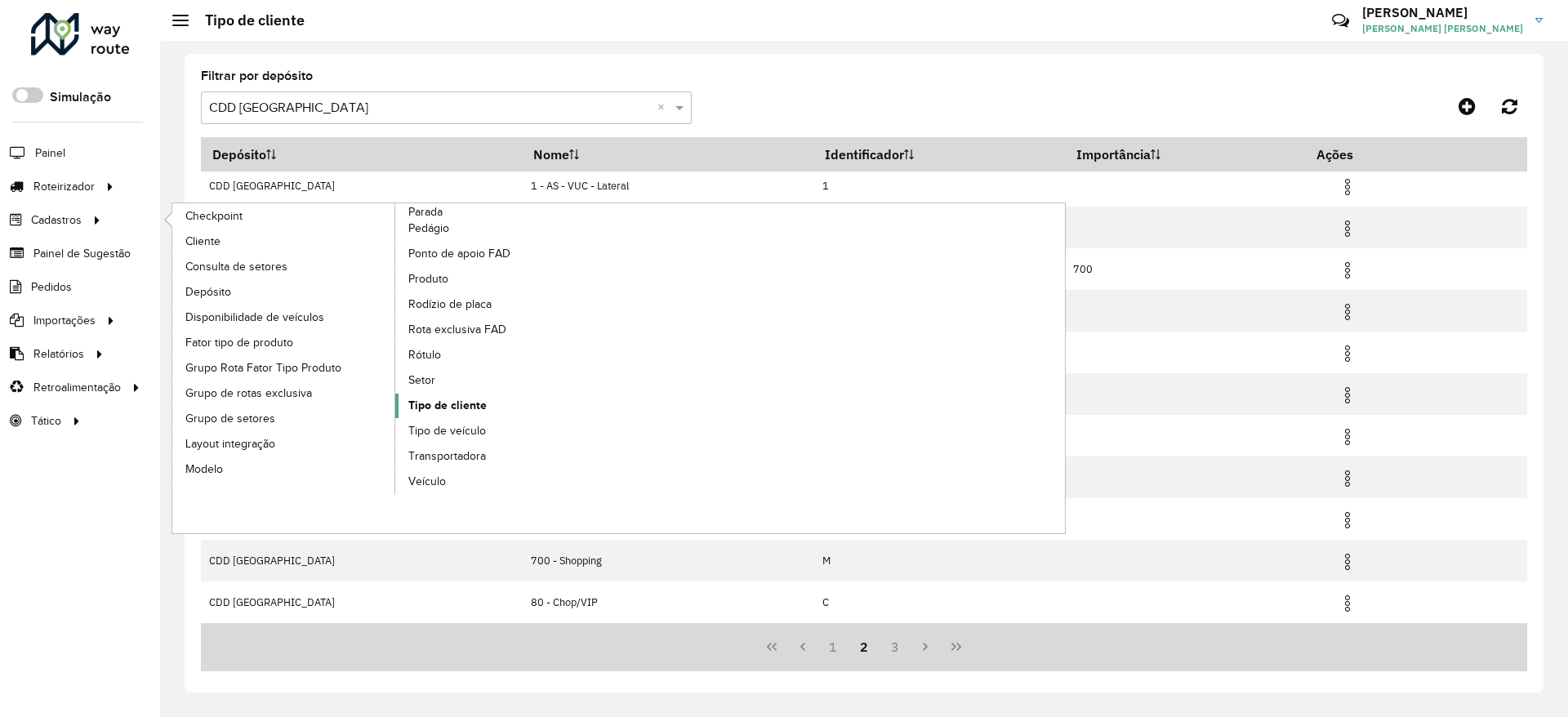
click at [437, 415] on link "Tipo de cliente" at bounding box center [506, 406] width 224 height 25
click at [462, 401] on span "Tipo de cliente" at bounding box center [447, 405] width 78 height 17
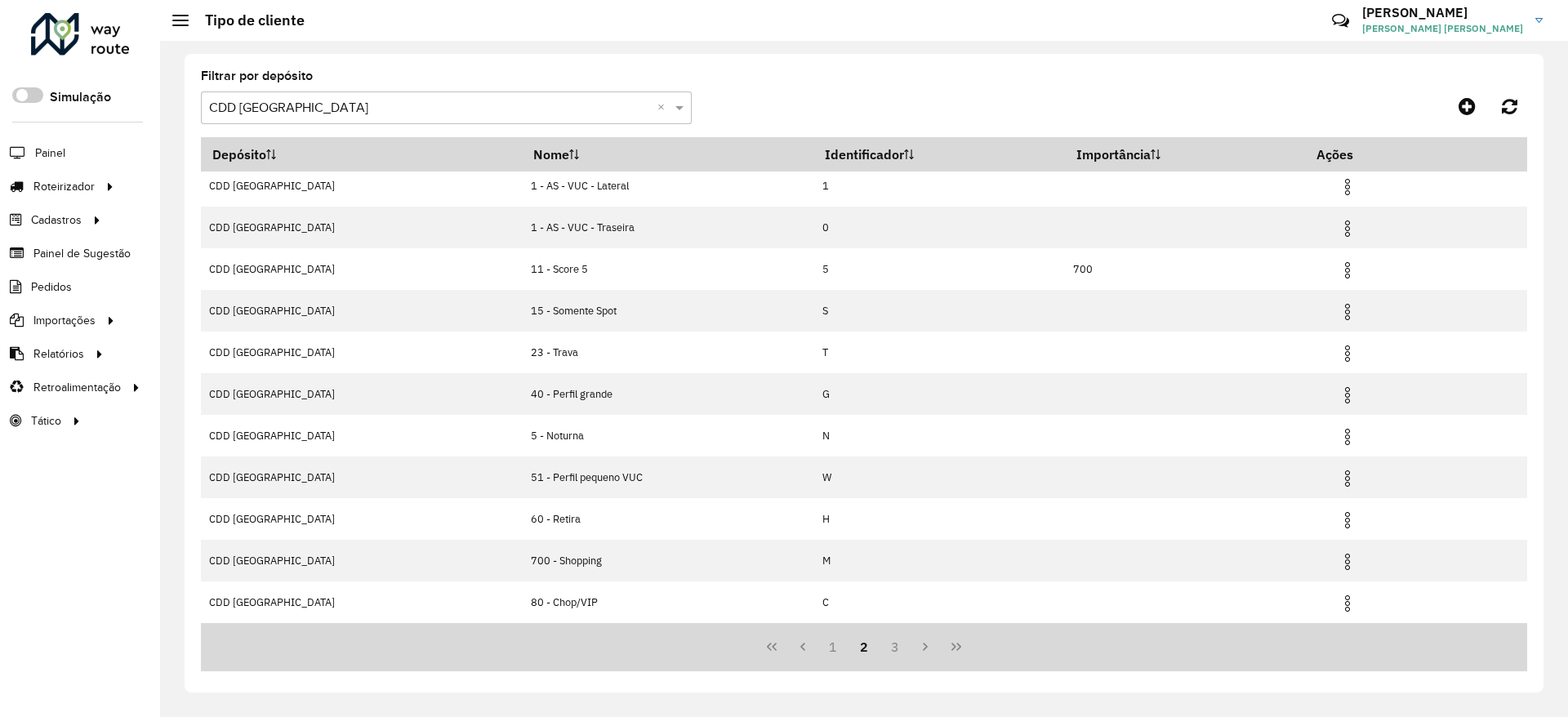
click at [813, 61] on div "Filtrar por depósito Selecione um depósito × CDD Belo Horizonte × Depósito Nome…" at bounding box center [863, 373] width 1359 height 639
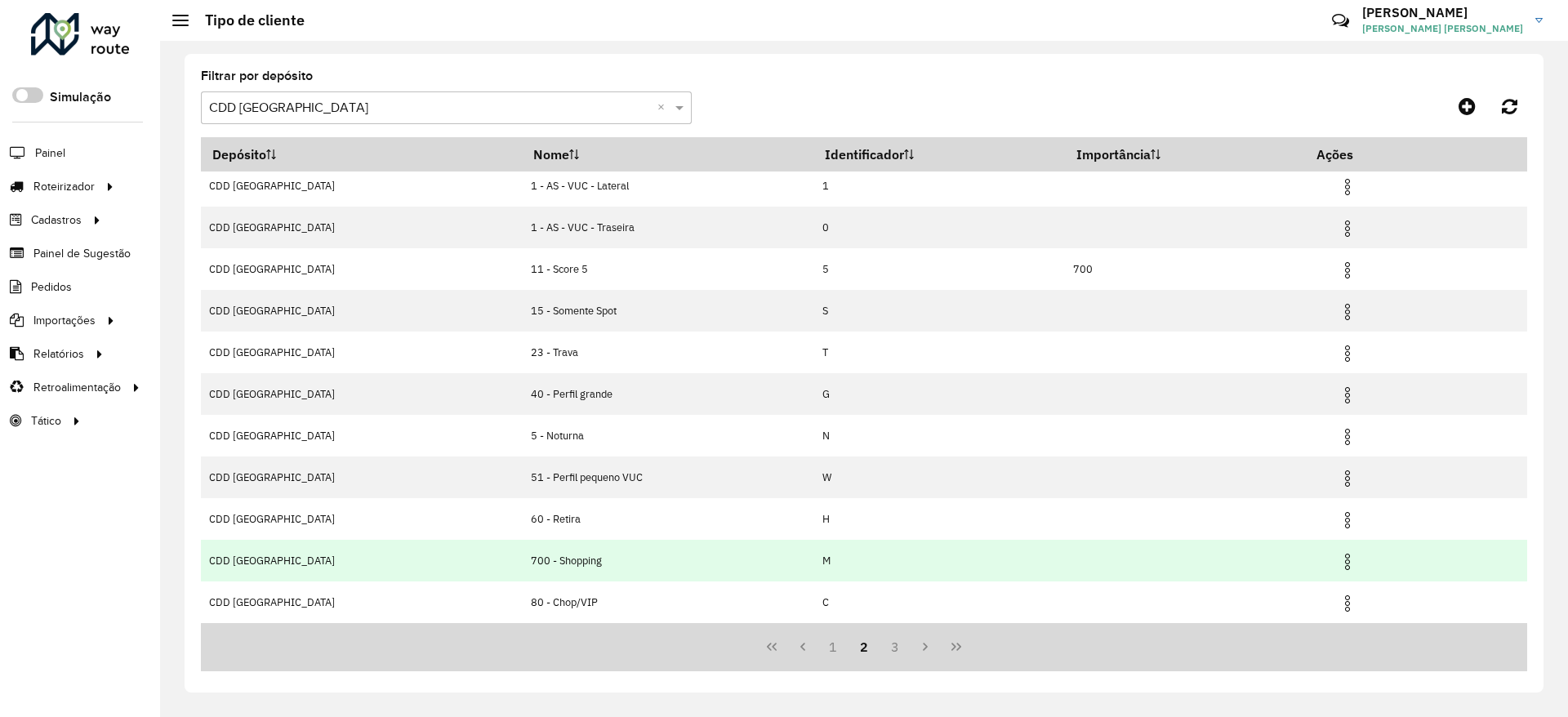
click at [1340, 560] on img at bounding box center [1347, 562] width 20 height 20
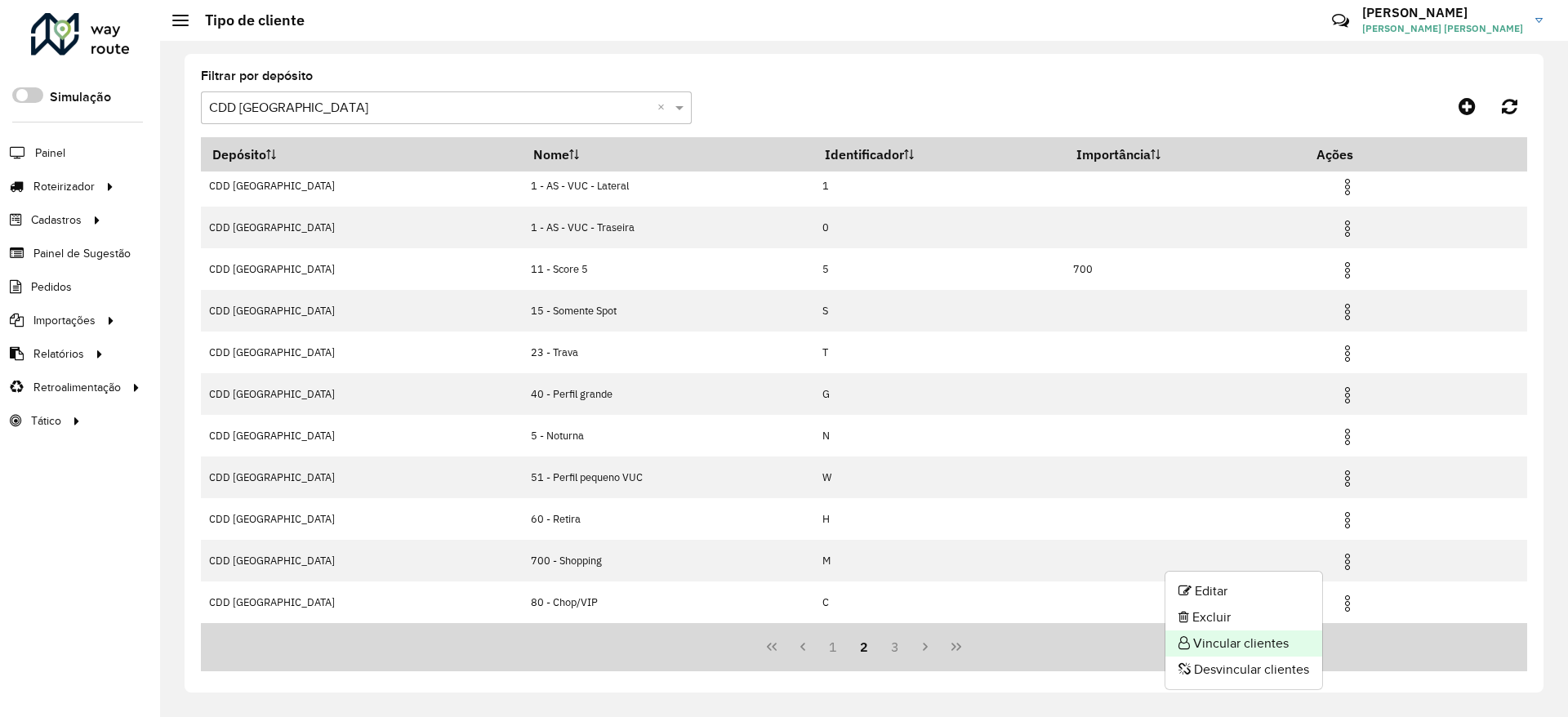
click at [1256, 640] on li "Vincular clientes" at bounding box center [1244, 643] width 157 height 26
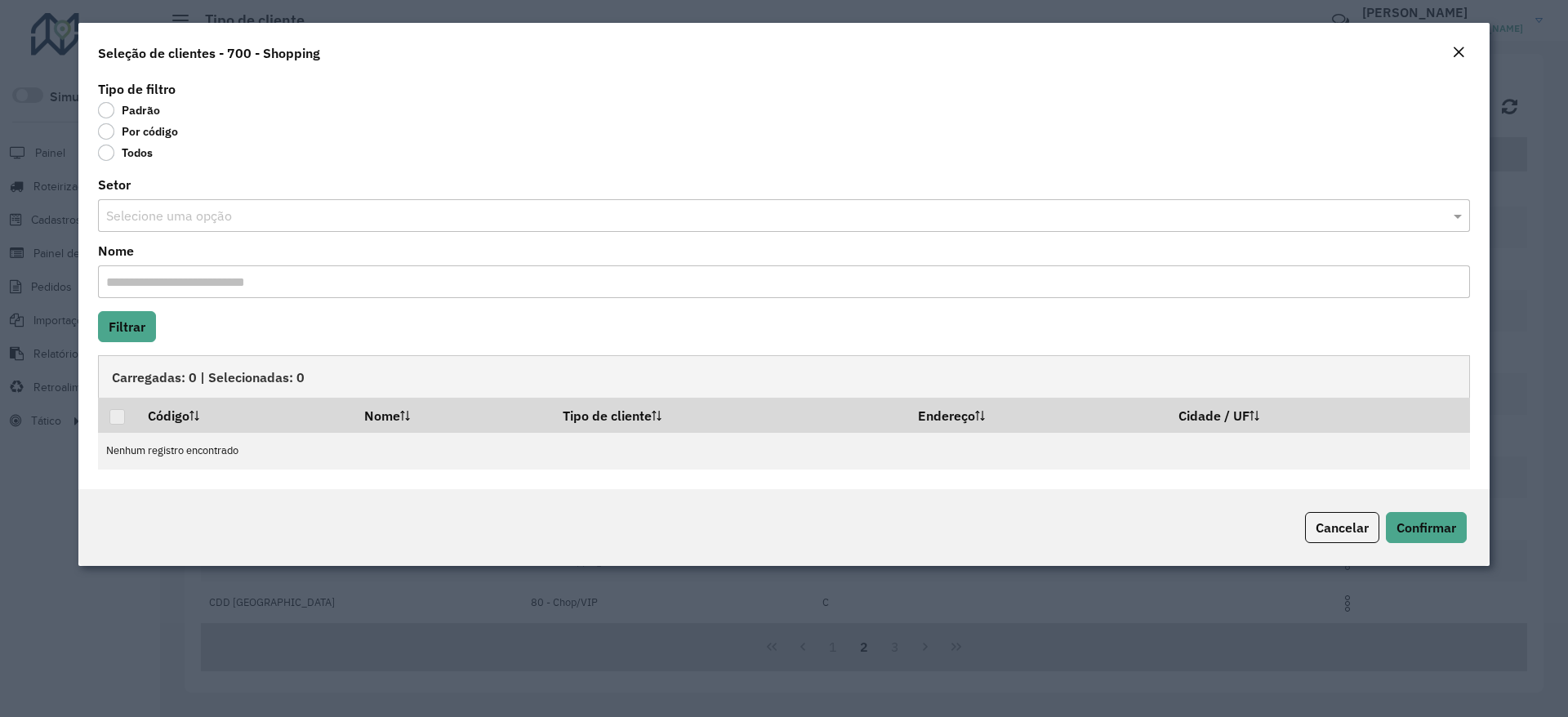
click at [154, 135] on label "Por código" at bounding box center [138, 131] width 80 height 17
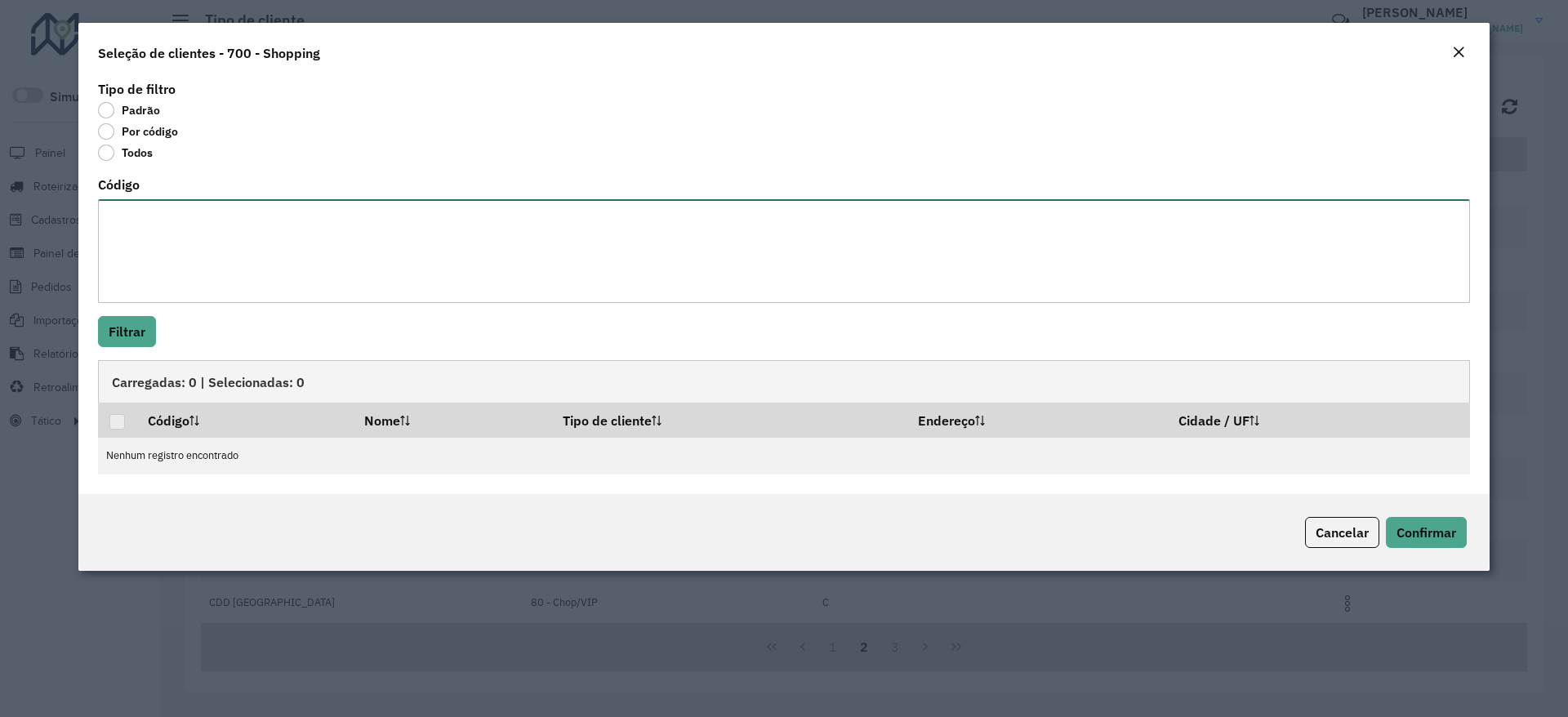
click at [324, 278] on textarea "Código" at bounding box center [784, 251] width 1372 height 104
paste textarea "***** **** ***** ***** *****"
click at [108, 216] on textarea "***** **** ***** ***** *****" at bounding box center [784, 251] width 1372 height 104
paste textarea "***"
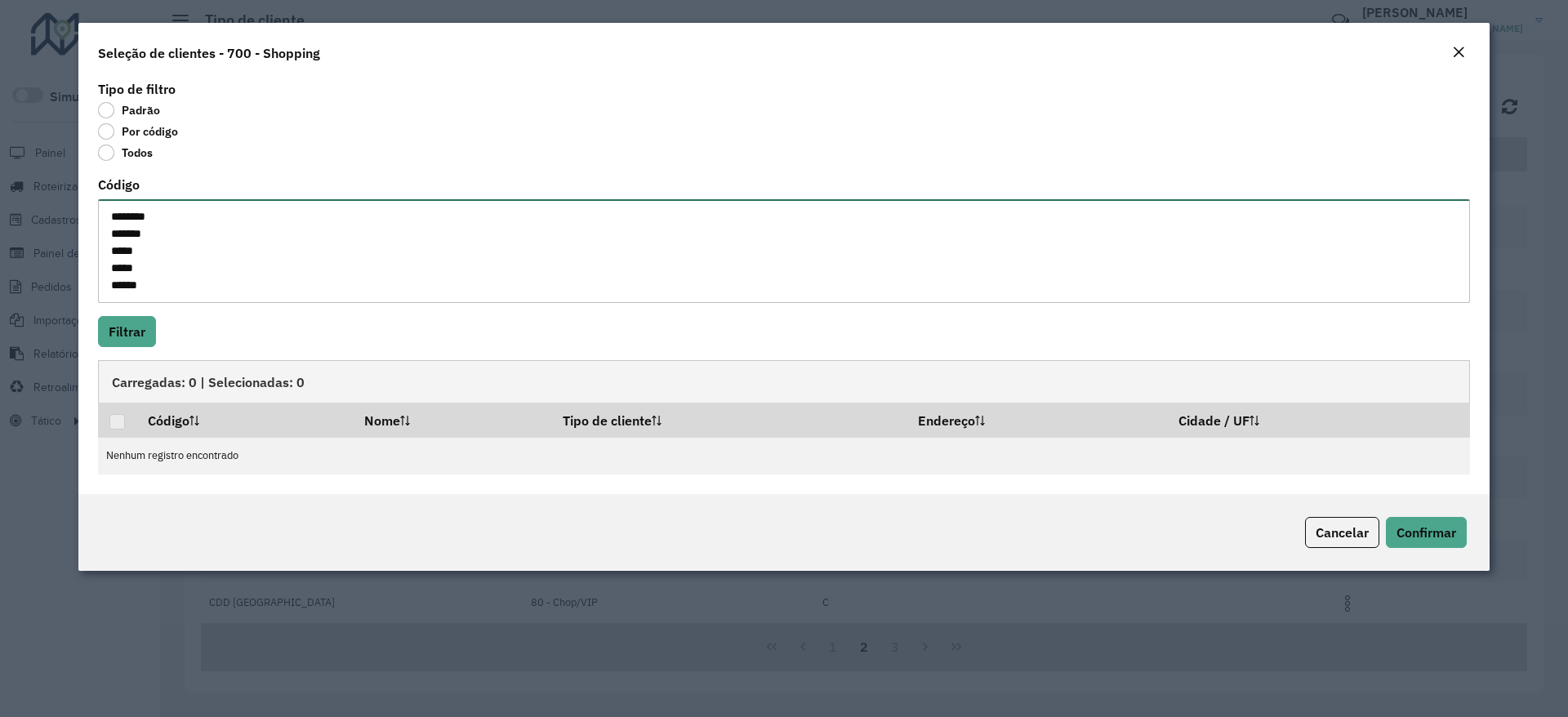
paste textarea "***"
type textarea "******** ******** ******** ******** ********"
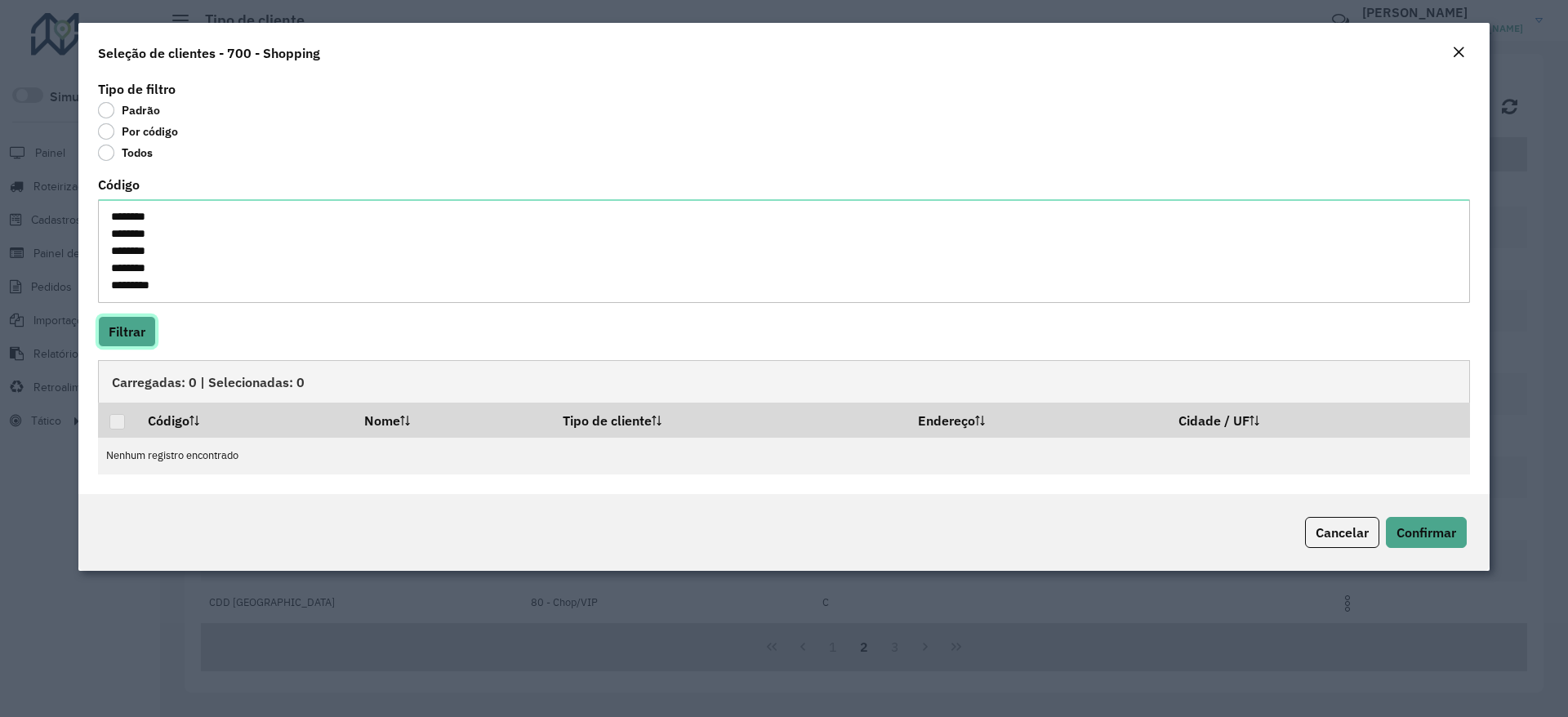
click at [139, 340] on button "Filtrar" at bounding box center [127, 332] width 58 height 31
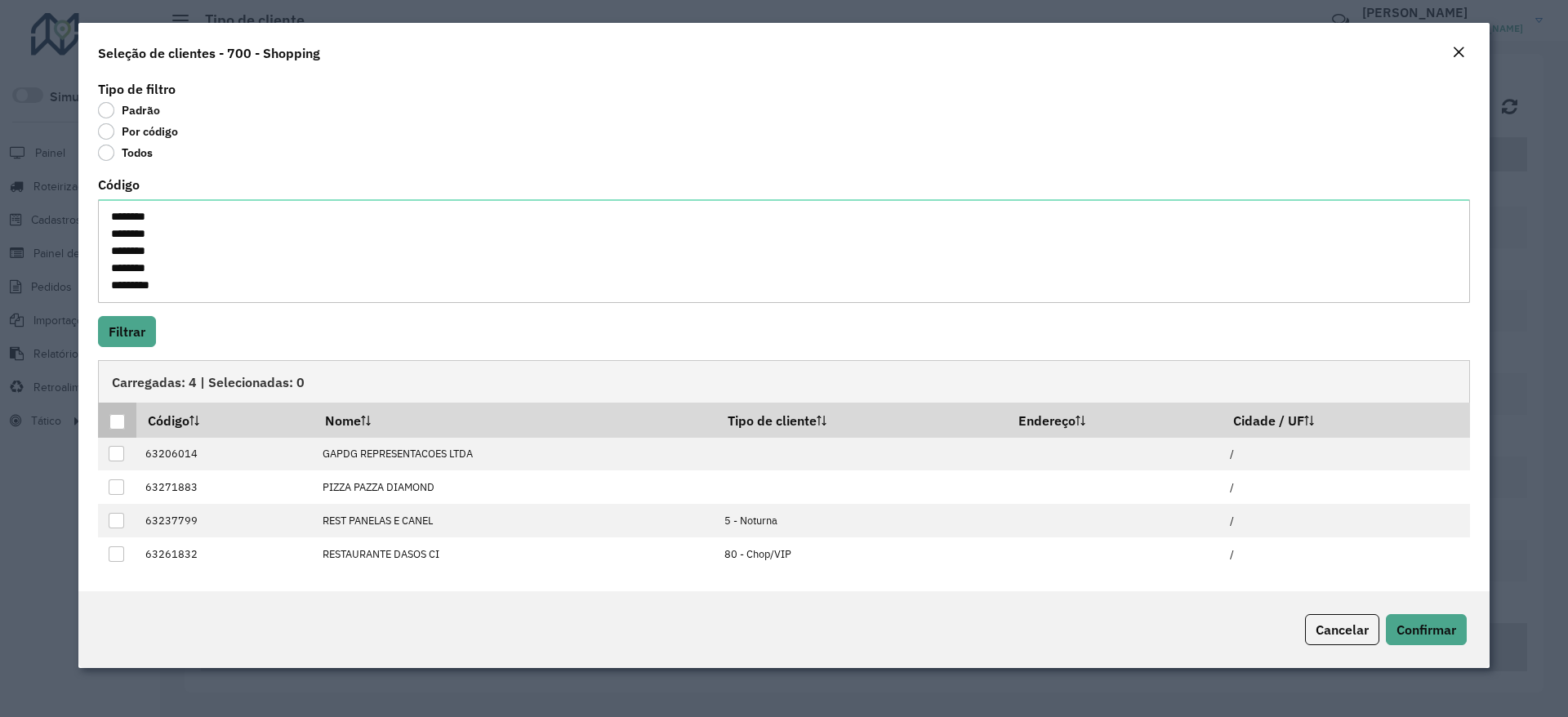
click at [118, 418] on div at bounding box center [116, 421] width 16 height 16
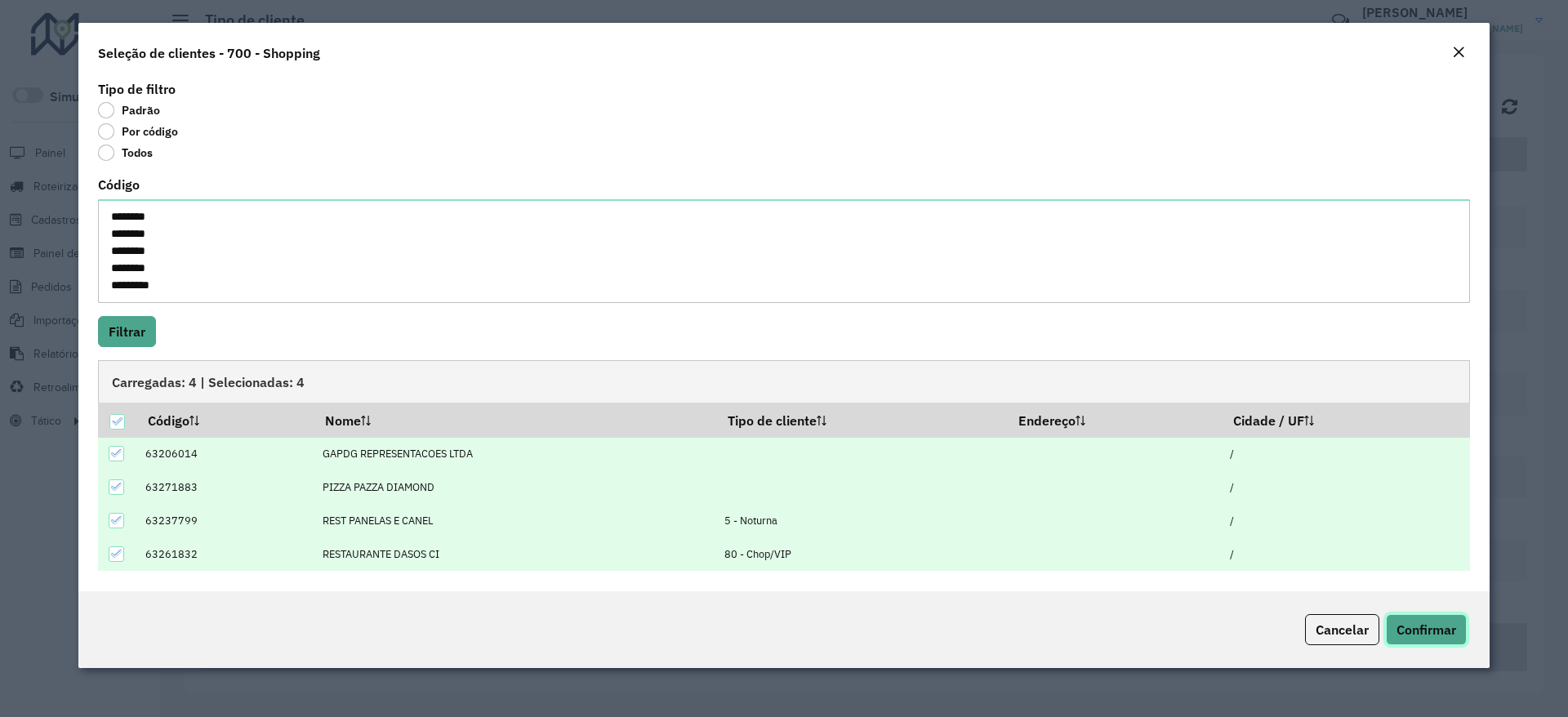
click at [1437, 629] on span "Confirmar" at bounding box center [1426, 629] width 59 height 17
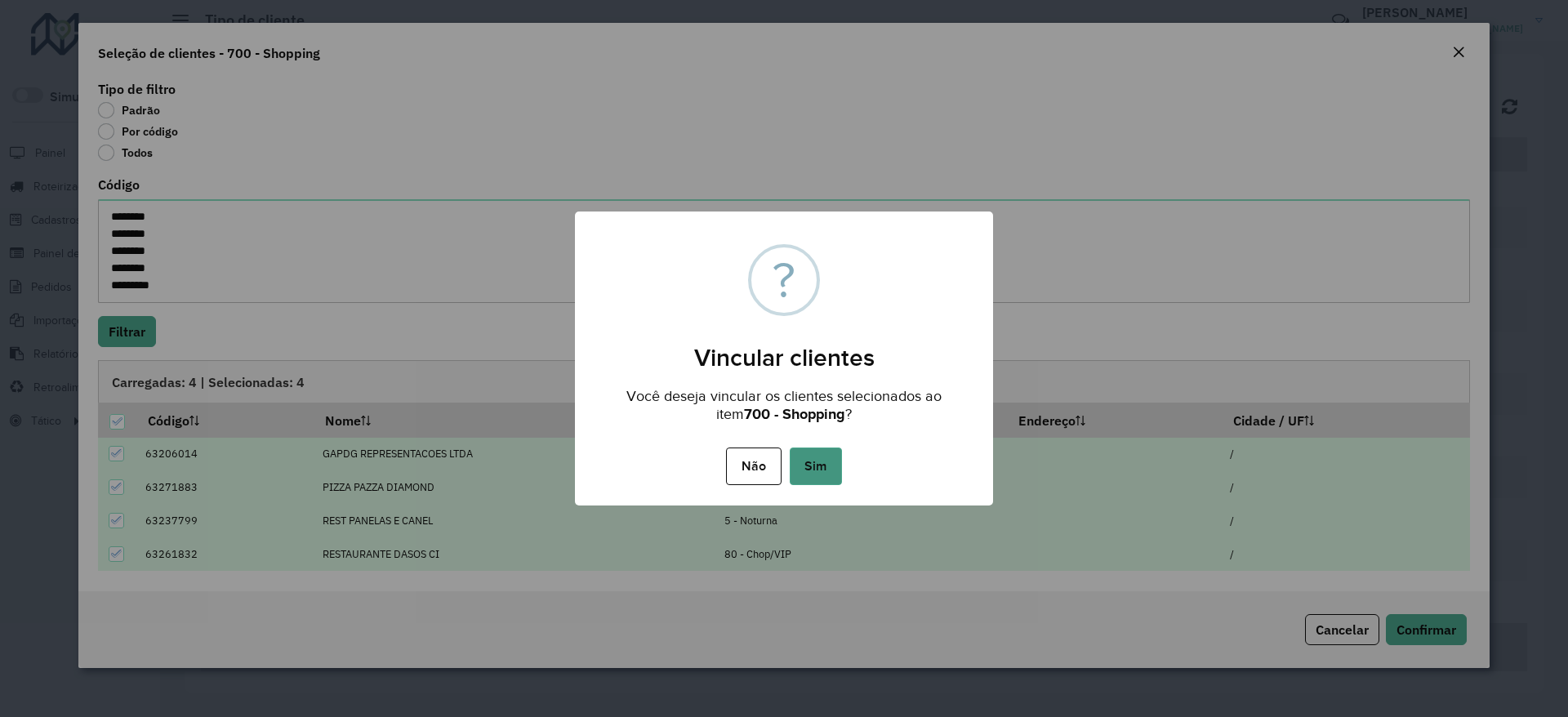
click at [829, 468] on button "Sim" at bounding box center [815, 466] width 52 height 37
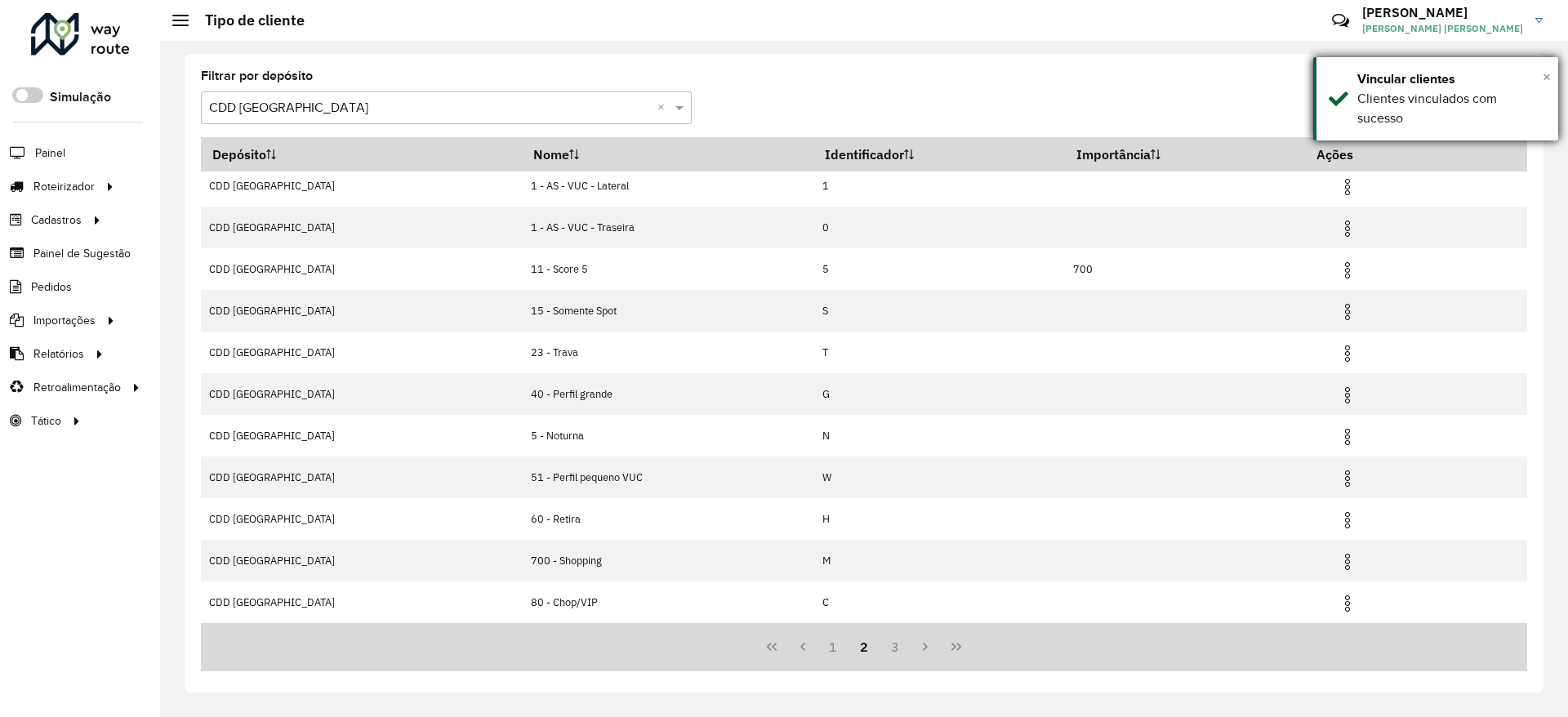
click at [1546, 77] on span "×" at bounding box center [1547, 77] width 8 height 18
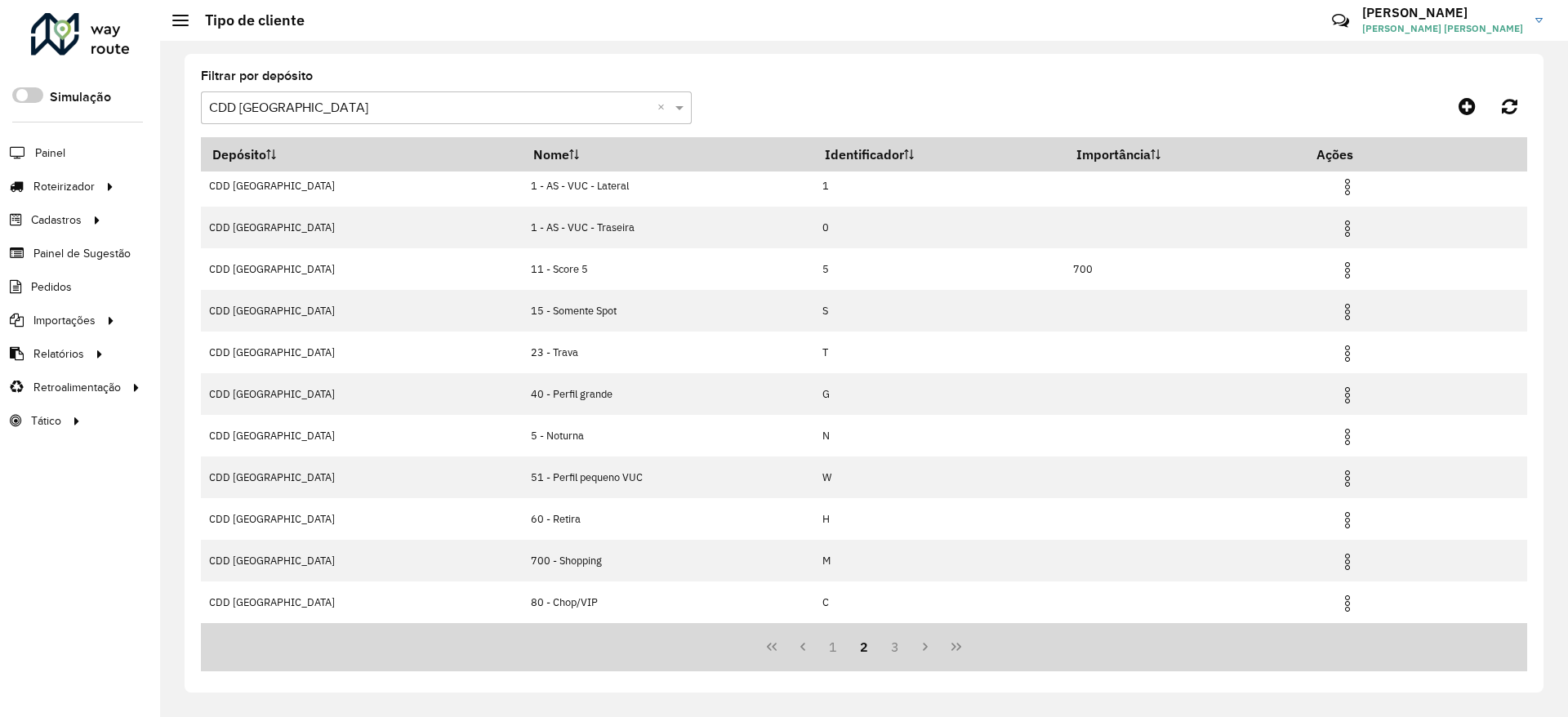
click at [993, 95] on formly-group "Filtrar por depósito Selecione um depósito × CDD Belo Horizonte ×" at bounding box center [691, 103] width 981 height 67
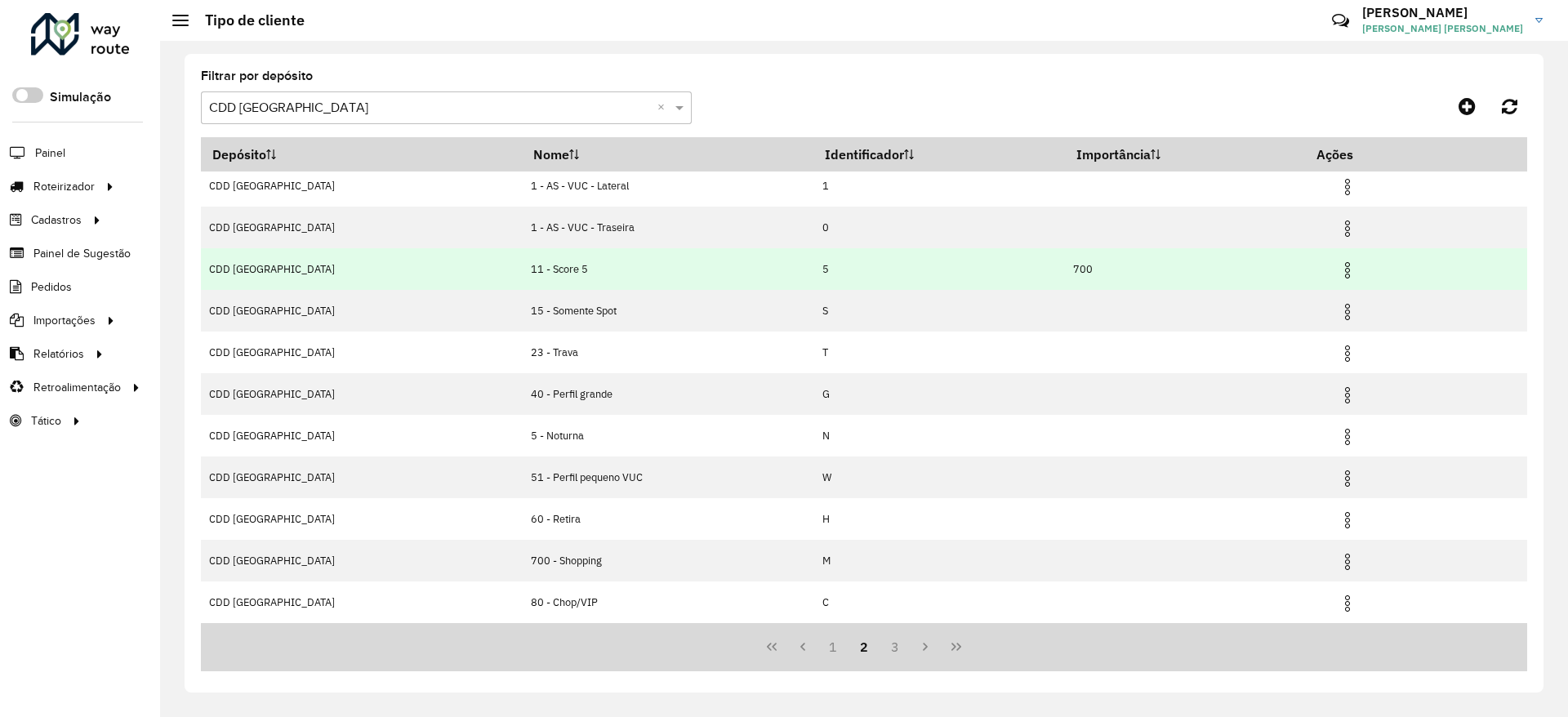
drag, startPoint x: 787, startPoint y: 307, endPoint x: 798, endPoint y: 287, distance: 22.8
click at [814, 299] on td "S" at bounding box center [939, 311] width 251 height 41
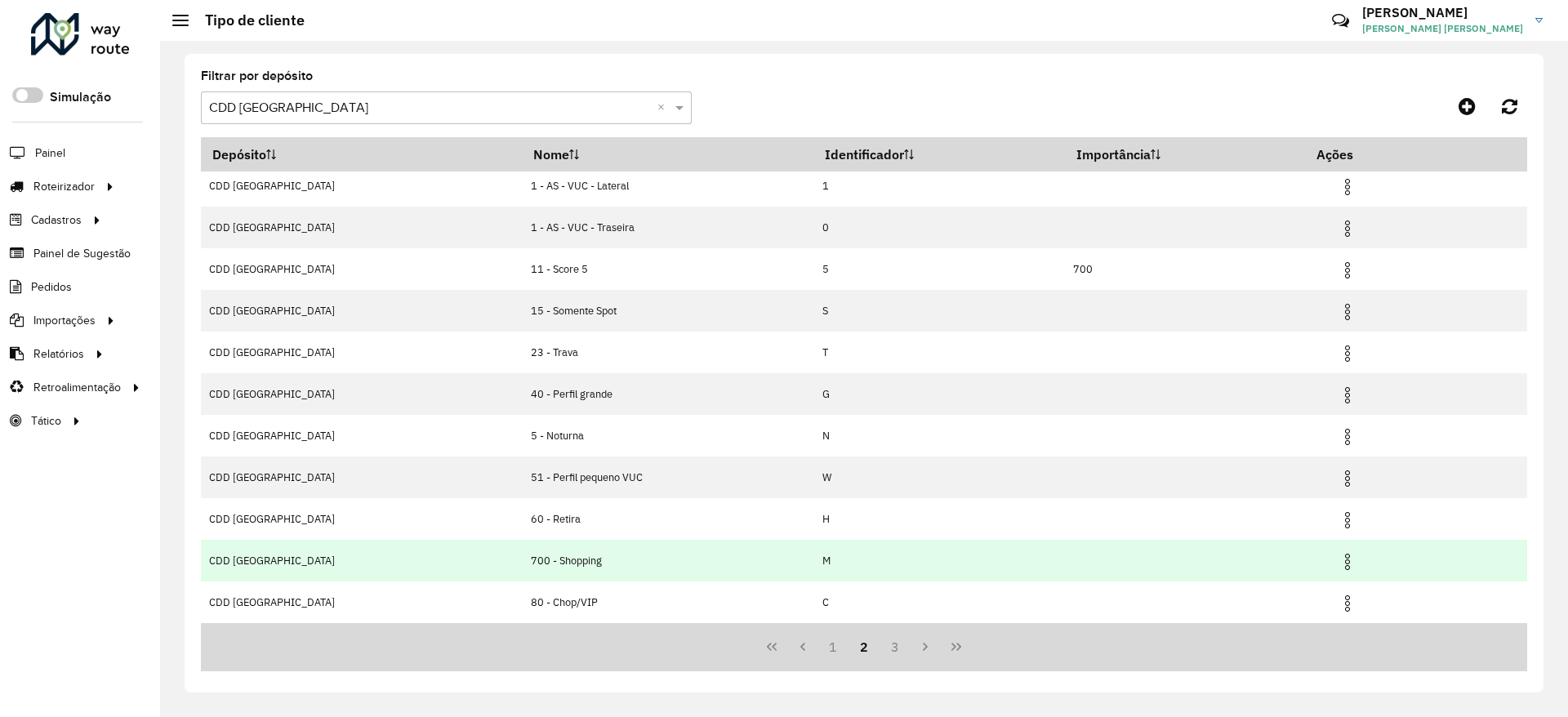
click at [1339, 564] on img at bounding box center [1347, 562] width 20 height 20
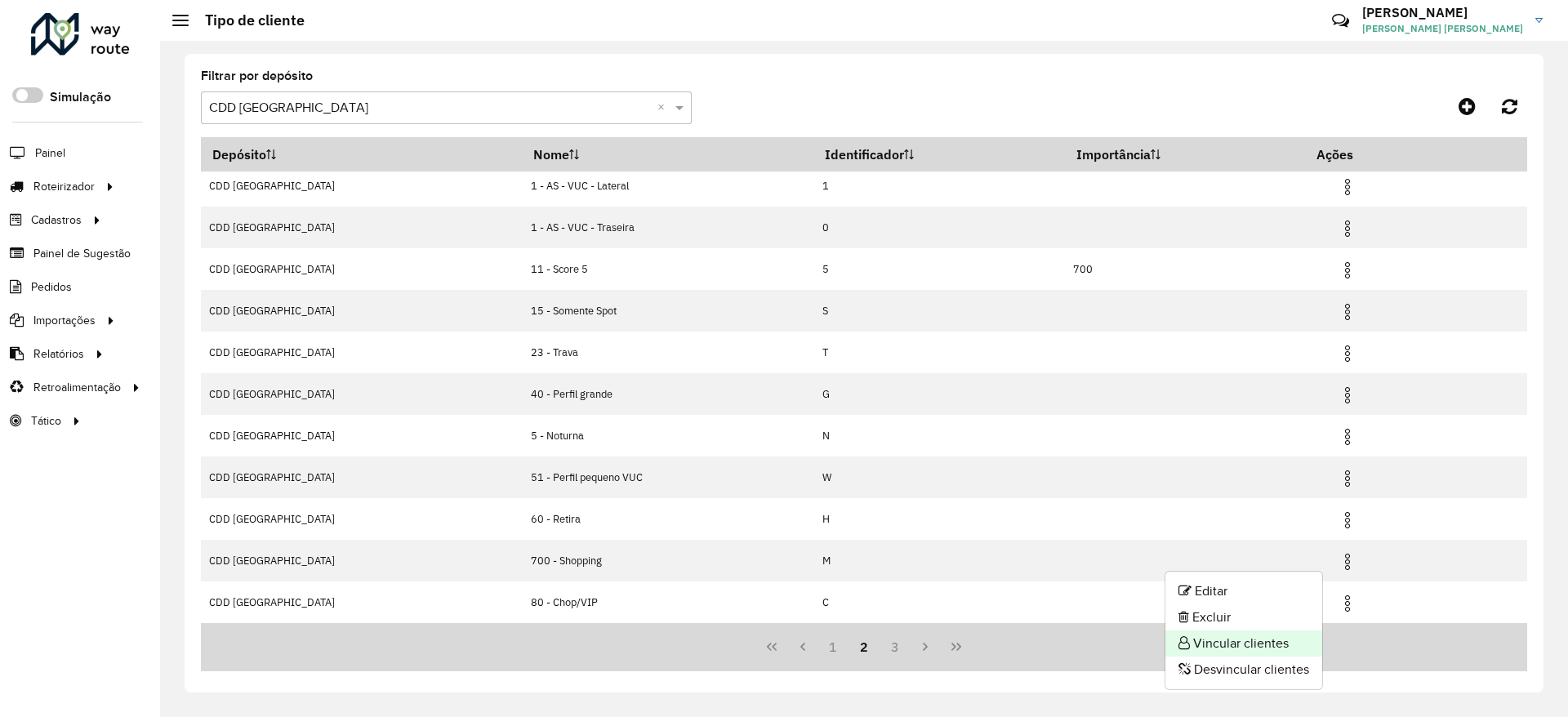
click at [1254, 638] on li "Vincular clientes" at bounding box center [1244, 643] width 157 height 26
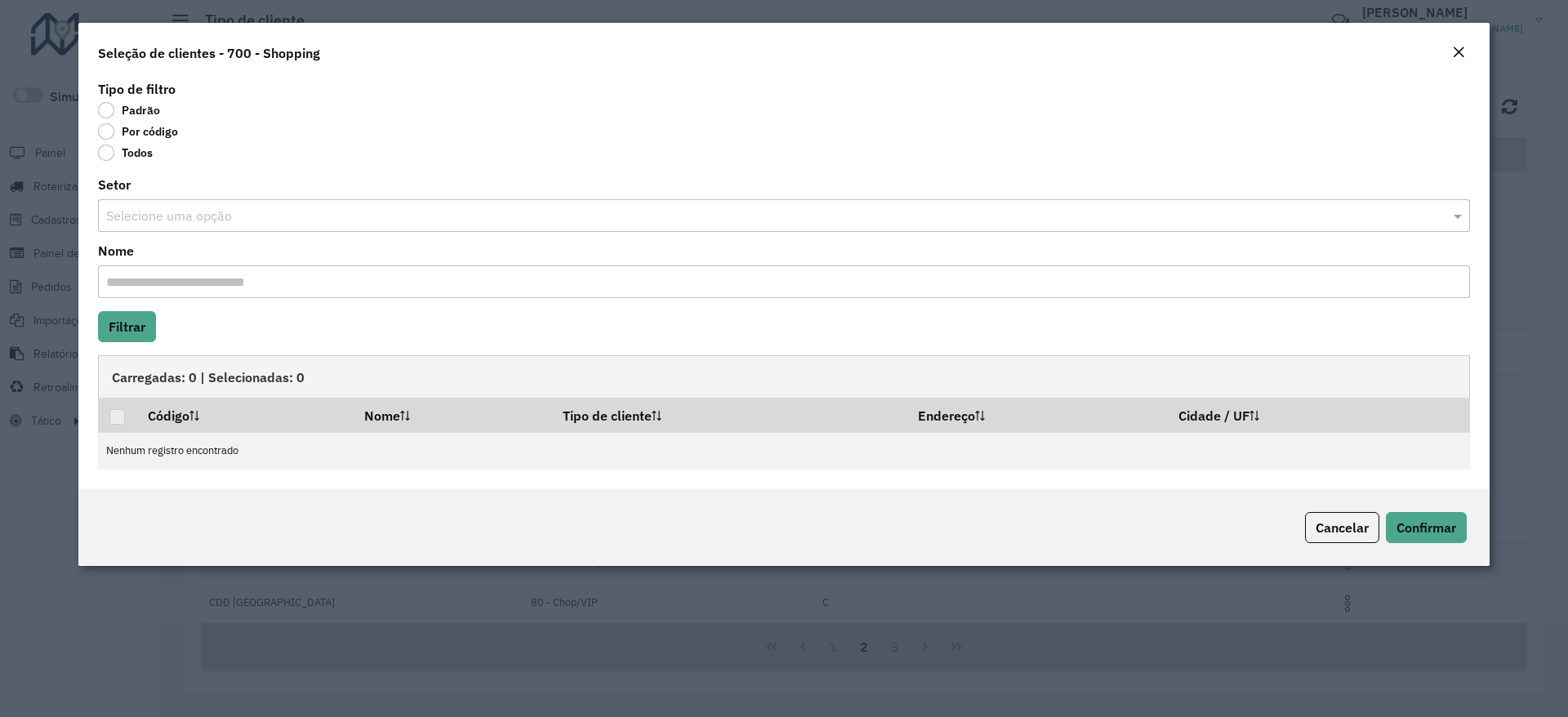
click at [156, 137] on label "Por código" at bounding box center [138, 131] width 80 height 17
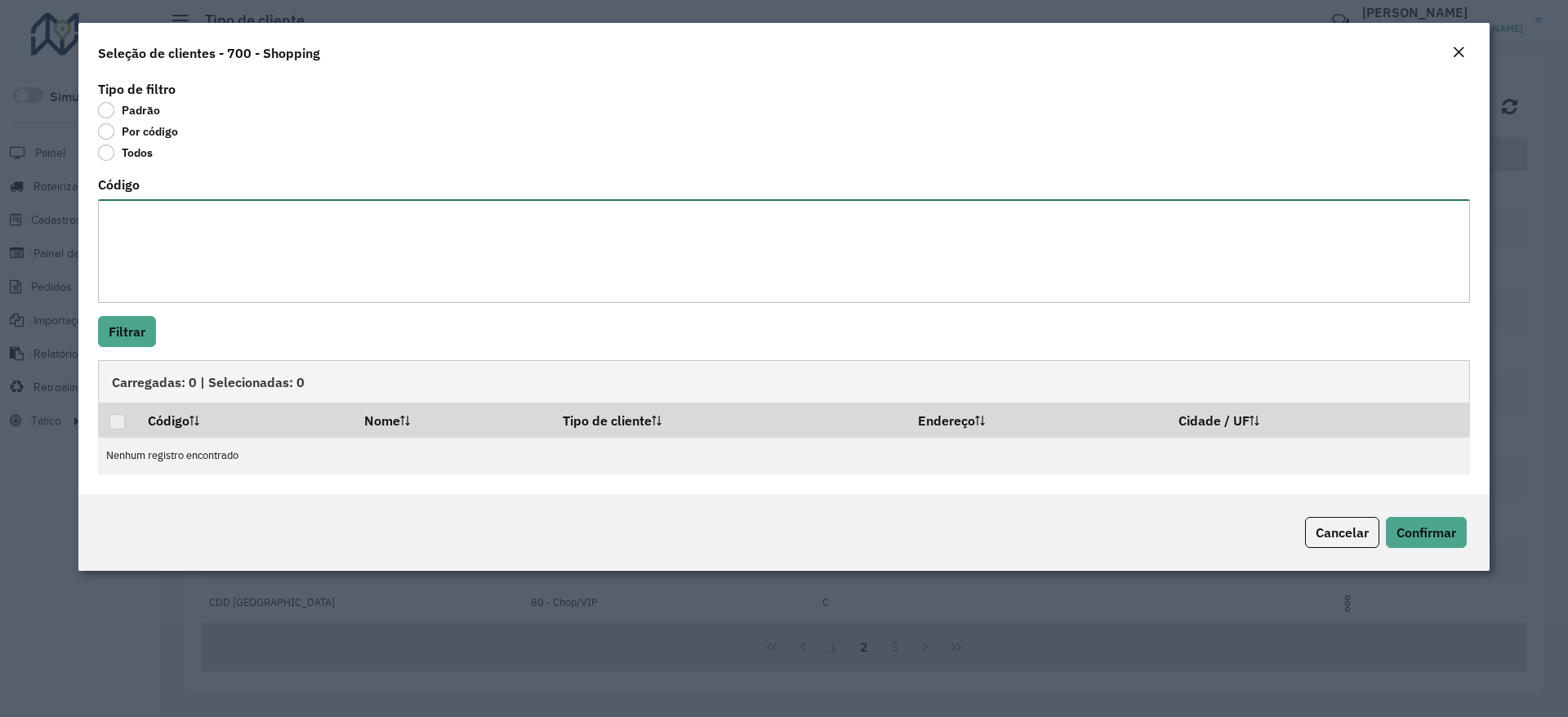
click at [189, 226] on textarea "Código" at bounding box center [784, 251] width 1372 height 104
paste textarea "******** ******** ******** ******** ******** ******** ******** ******** *******…"
type textarea "******** ******** ******** ******** ******** ******** ******** ******** *******…"
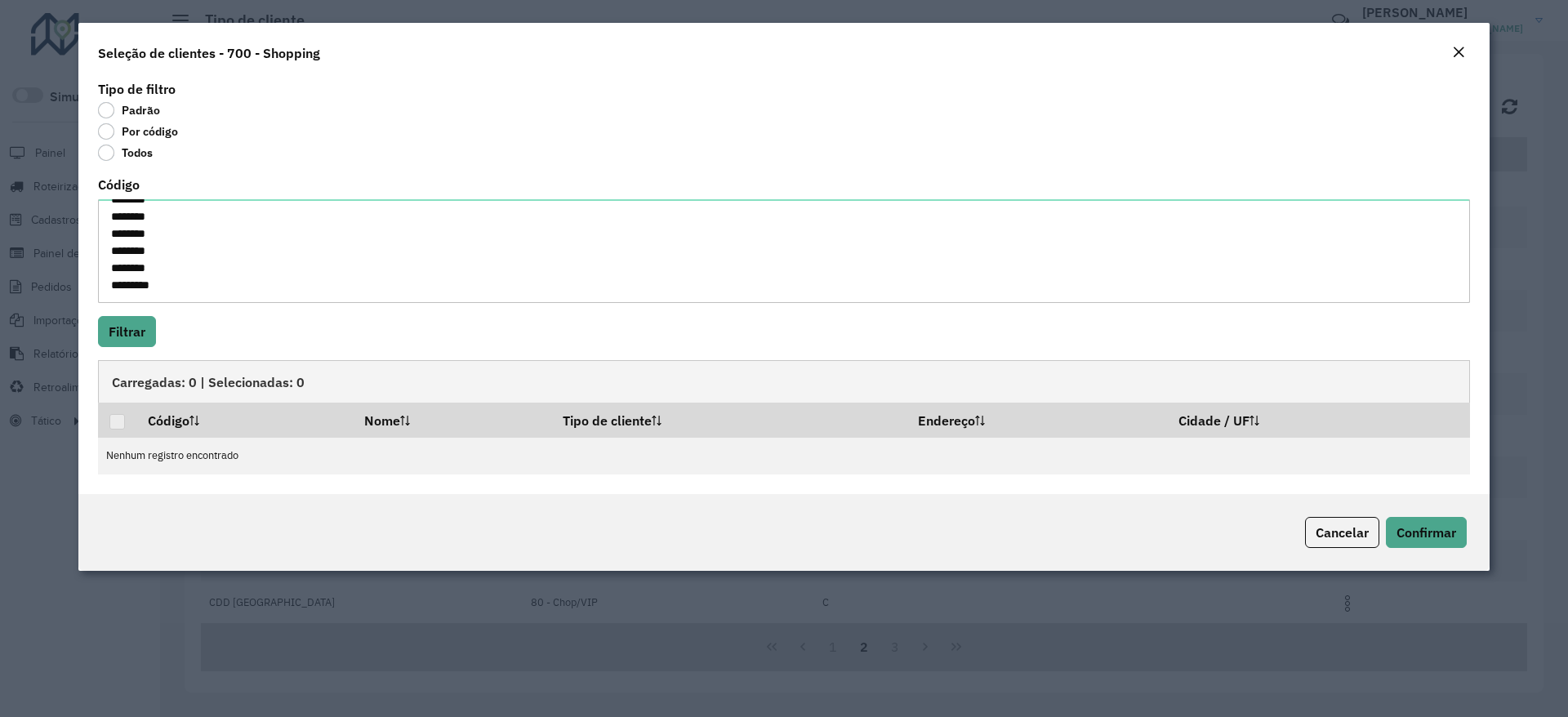
click at [135, 355] on div "Tipo de filtro Padrão Por código Todos Código ******** ******** ******** ******…" at bounding box center [784, 285] width 1411 height 417
click at [149, 330] on button "Filtrar" at bounding box center [127, 332] width 58 height 31
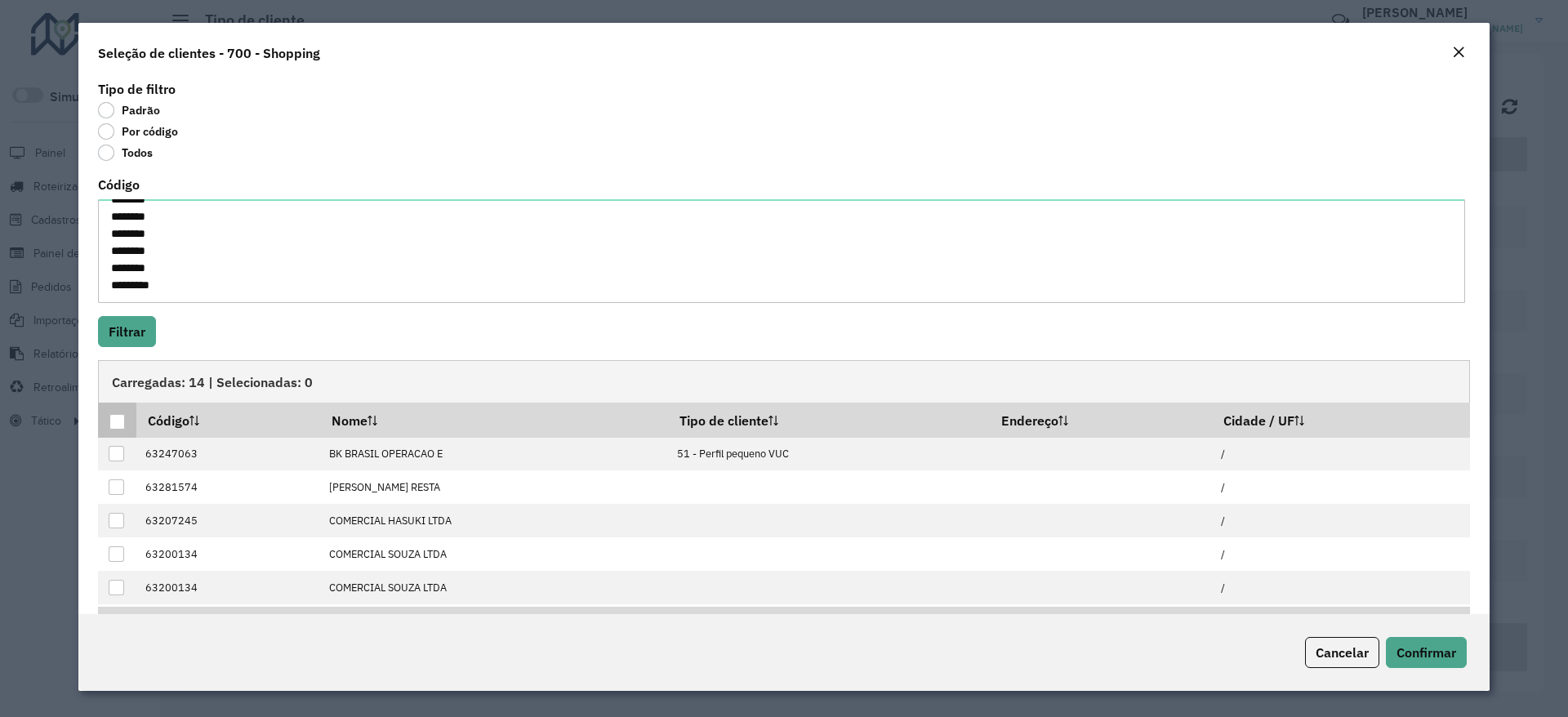
click at [122, 417] on div at bounding box center [116, 421] width 16 height 16
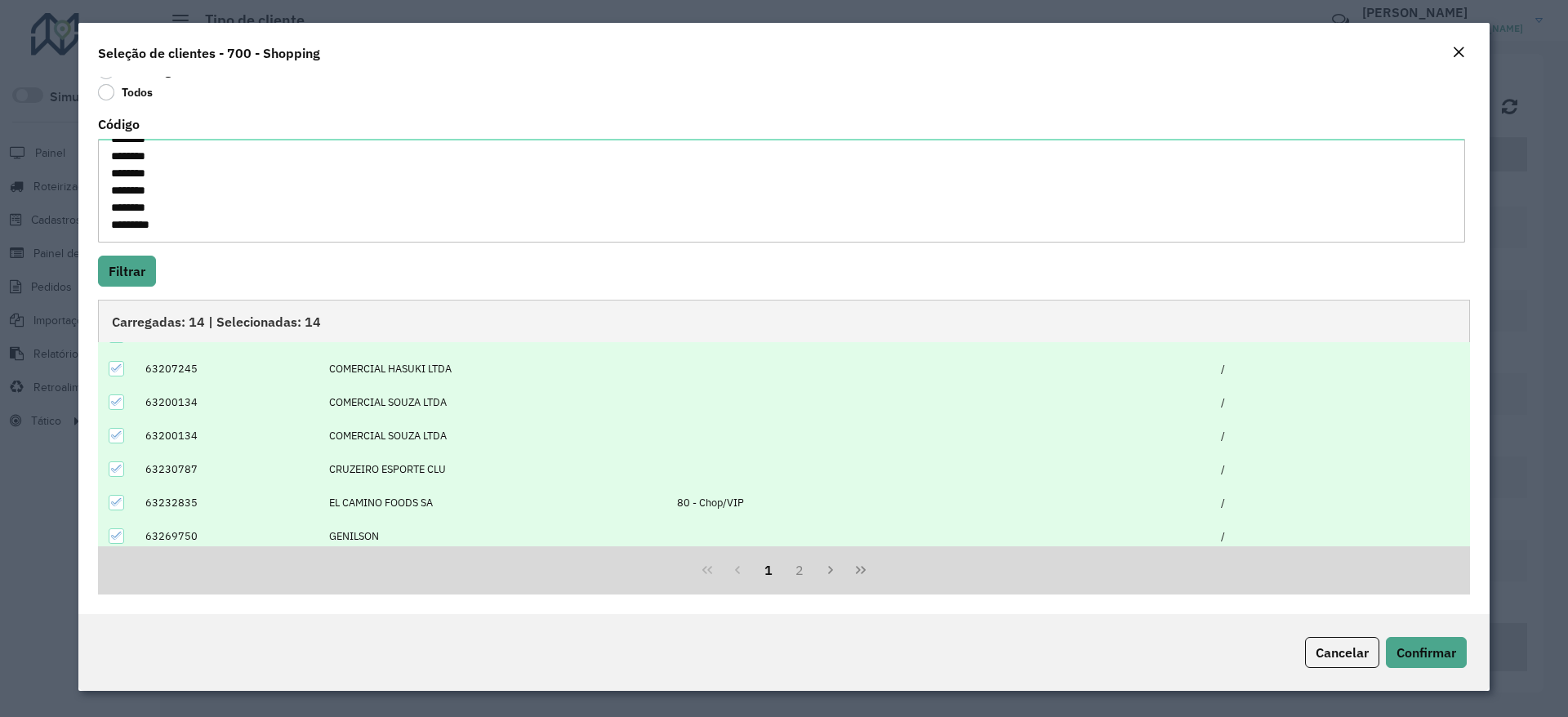
scroll to position [165, 0]
click at [1415, 646] on span "Confirmar" at bounding box center [1426, 653] width 59 height 17
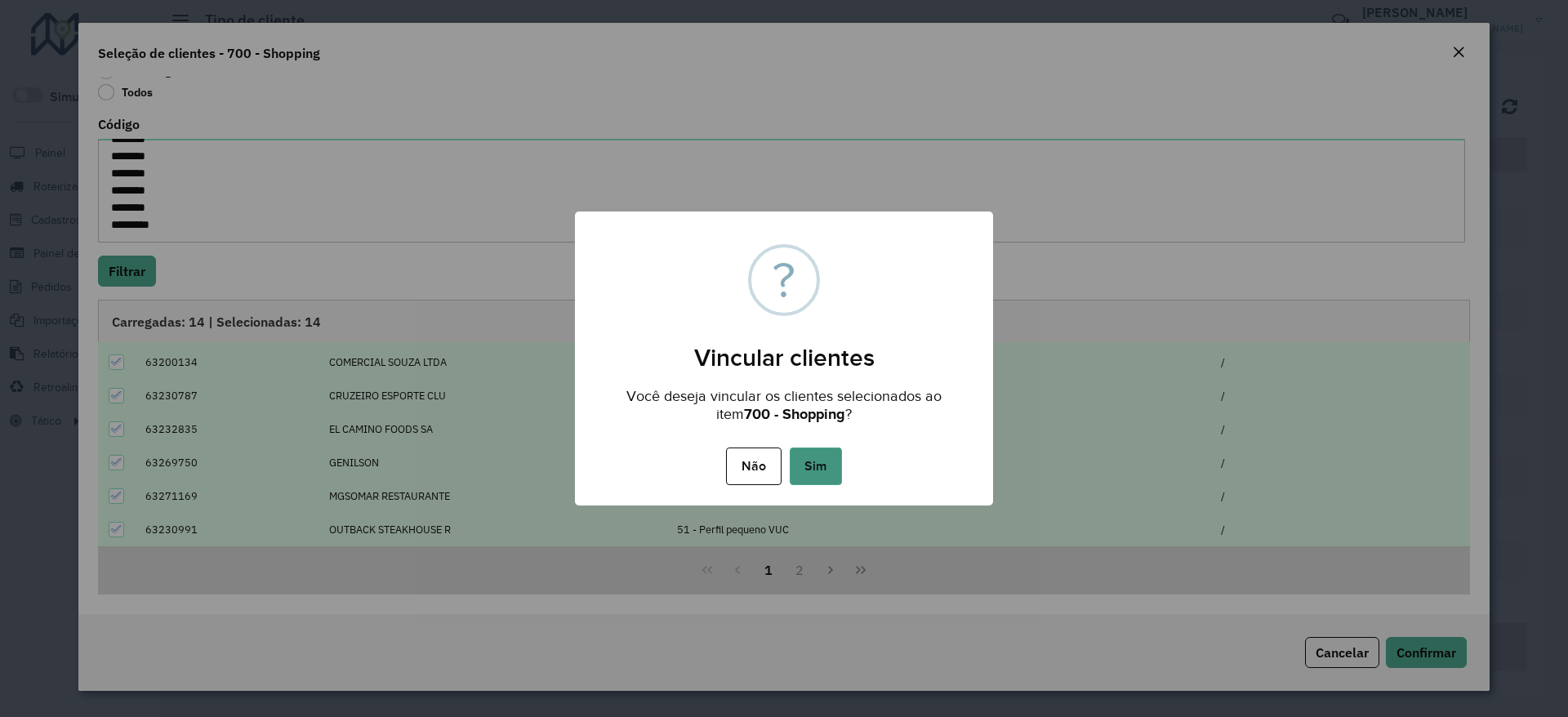
click at [805, 463] on button "Sim" at bounding box center [815, 466] width 52 height 37
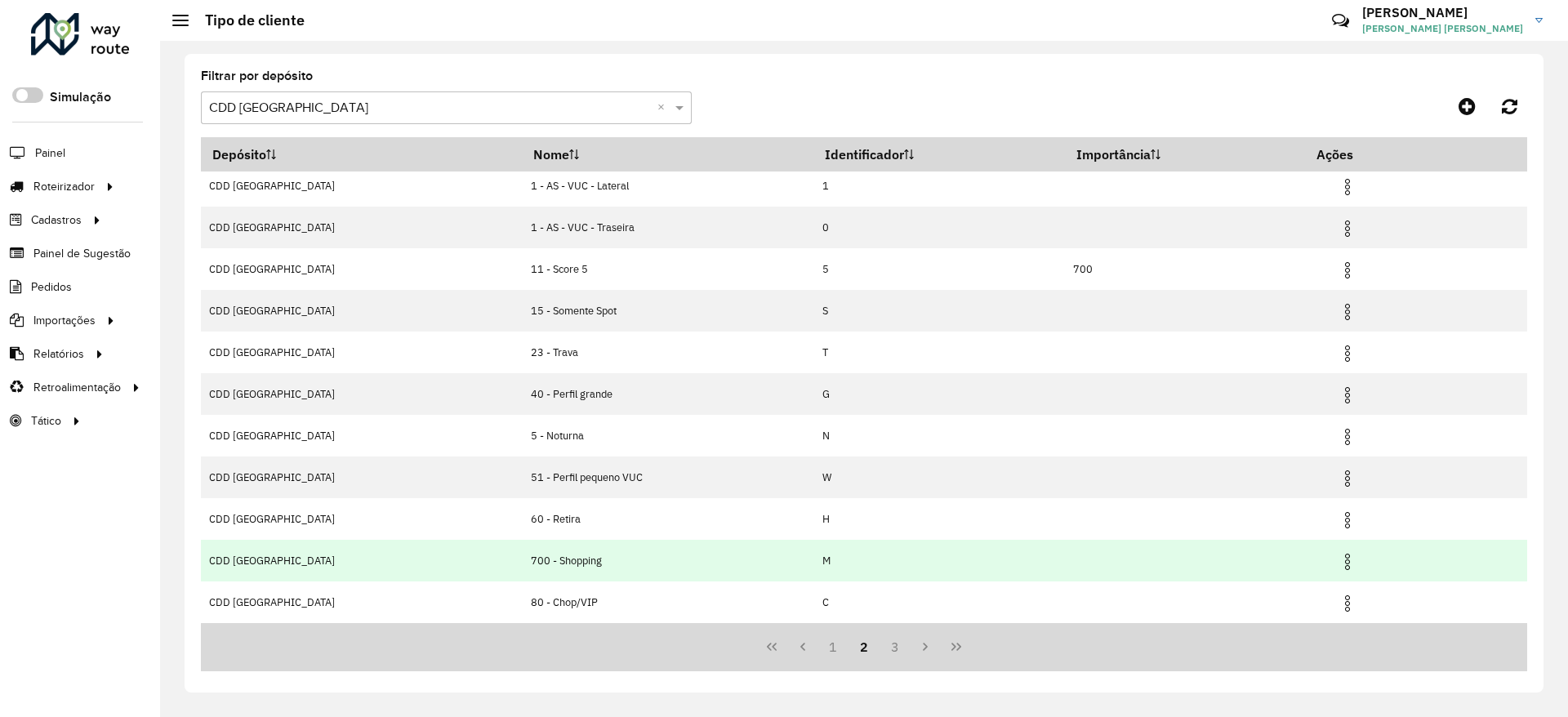
click at [1338, 562] on img at bounding box center [1347, 562] width 20 height 20
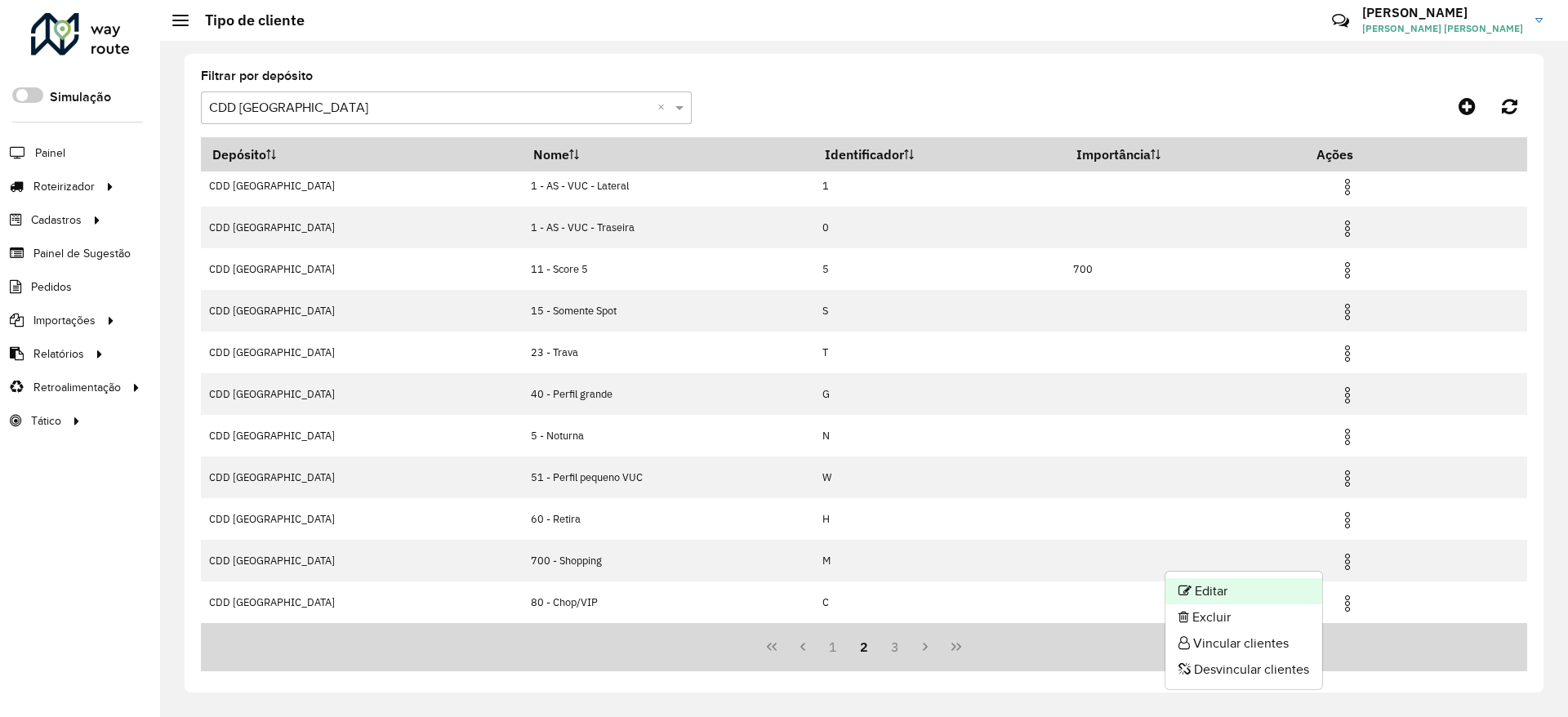
click at [1269, 589] on li "Editar" at bounding box center [1244, 591] width 157 height 26
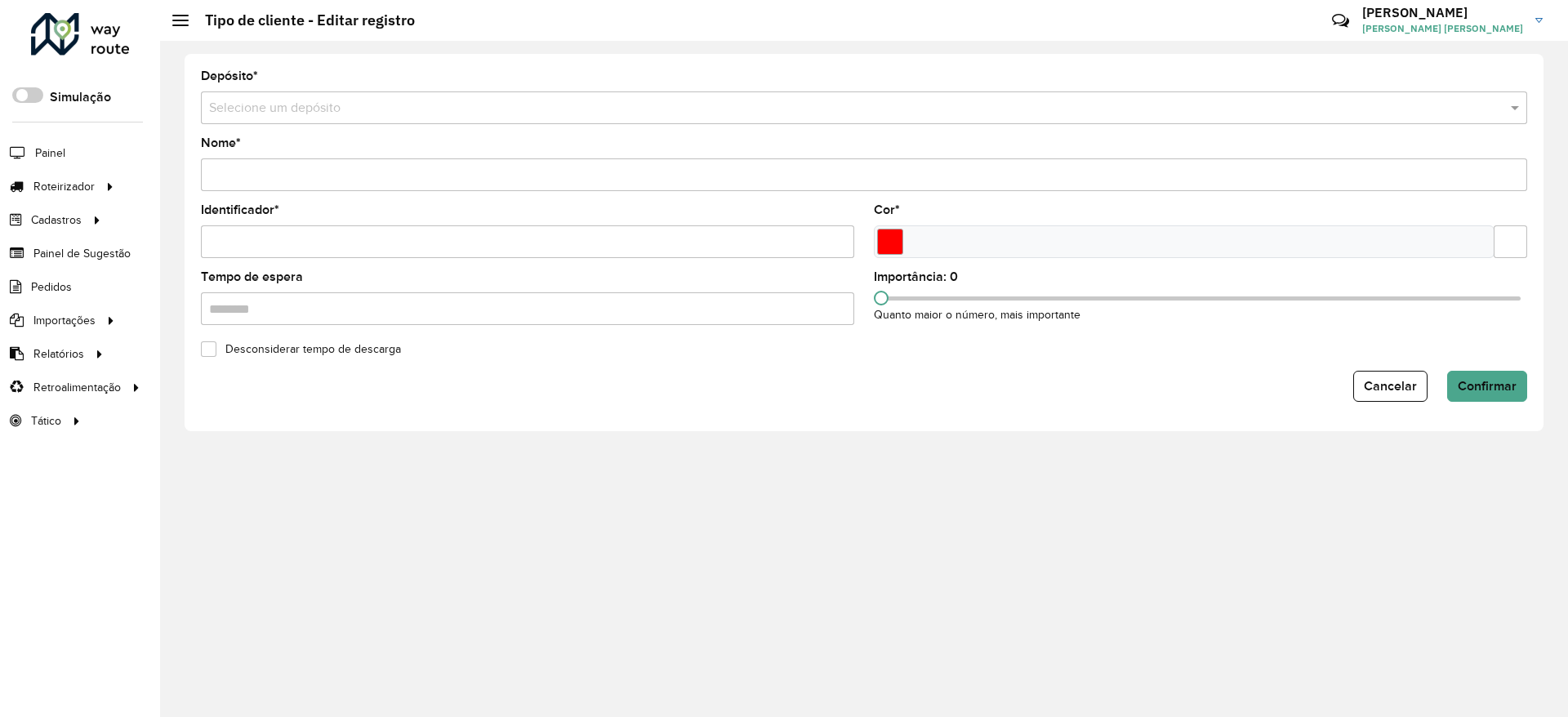
type input "**********"
type input "*"
type input "*******"
click at [1316, 388] on span "Cancelar" at bounding box center [1323, 386] width 53 height 14
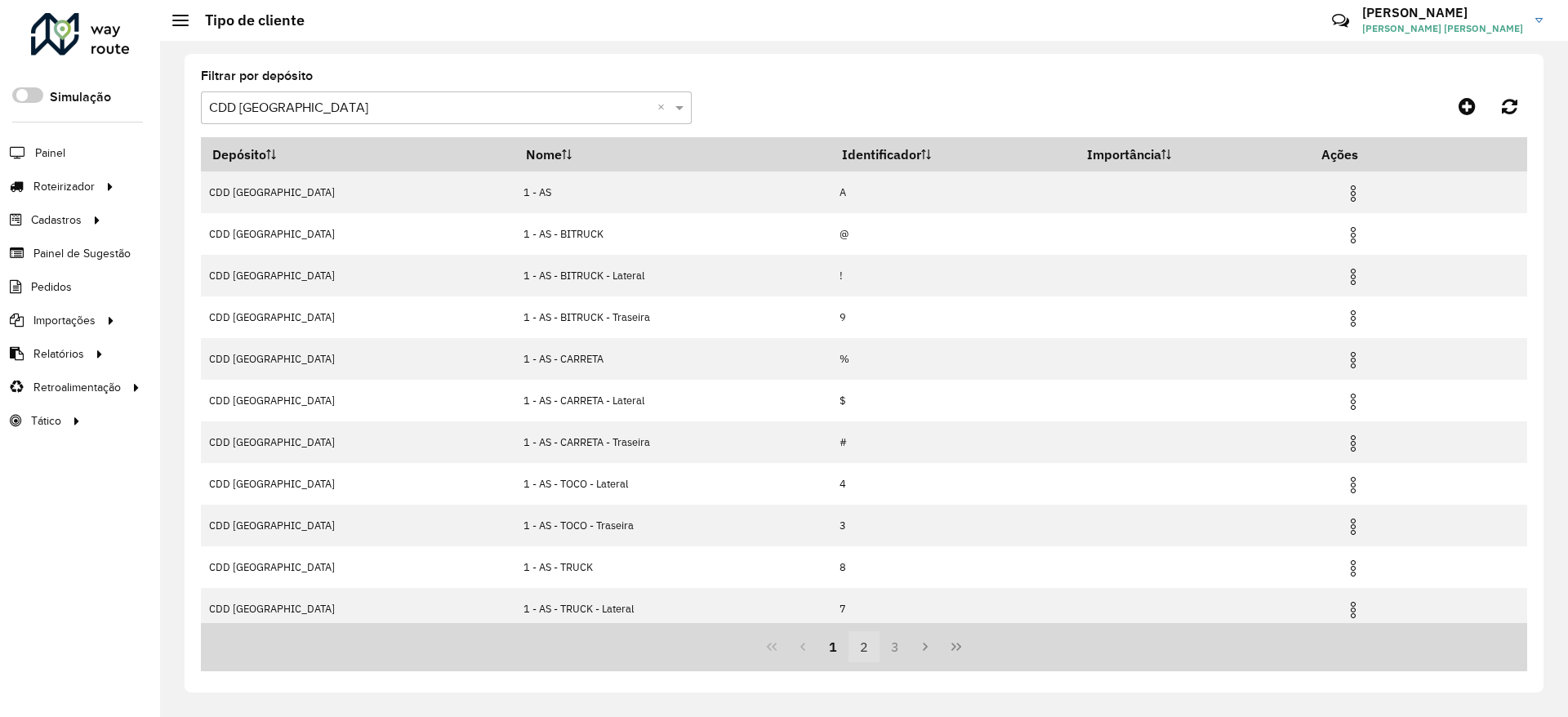
click at [864, 650] on button "2" at bounding box center [864, 647] width 31 height 31
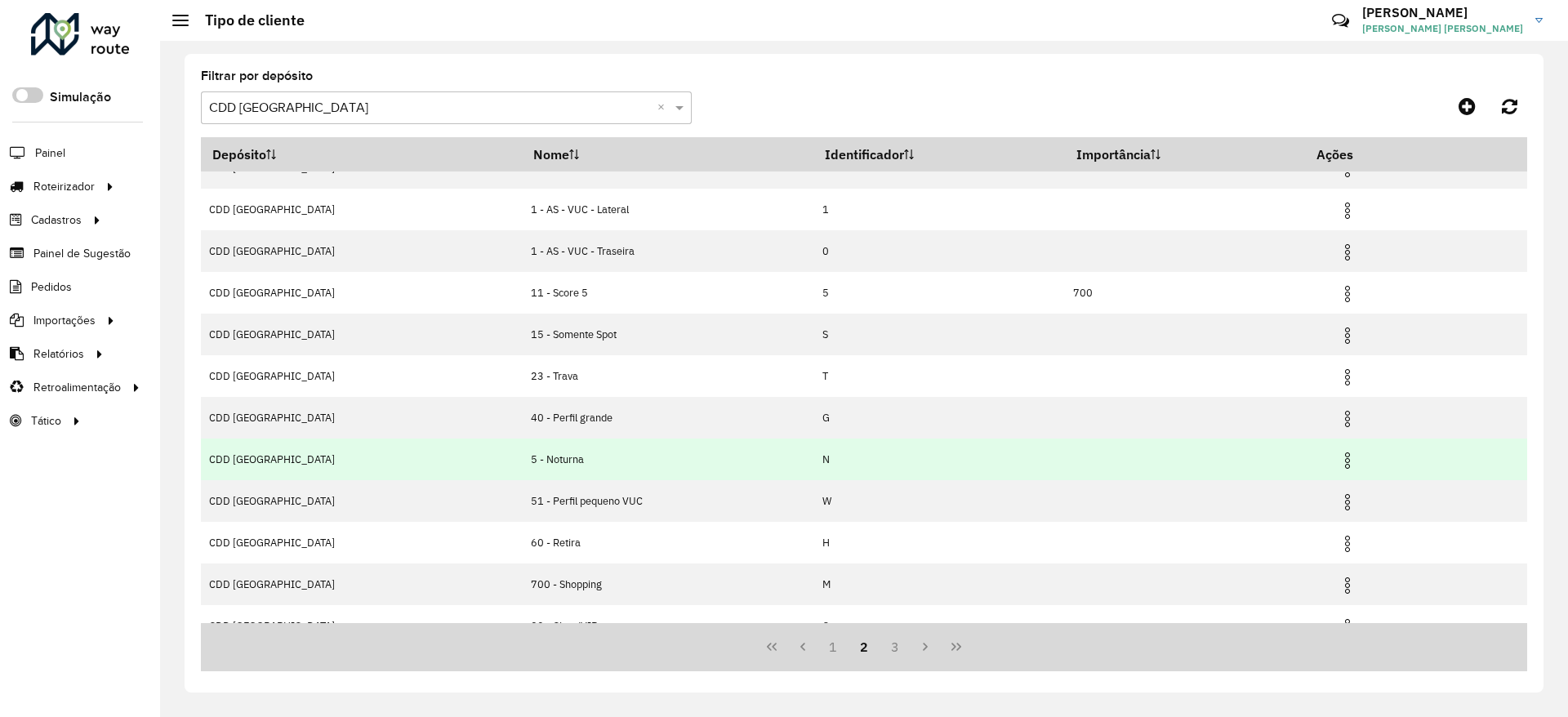
scroll to position [48, 0]
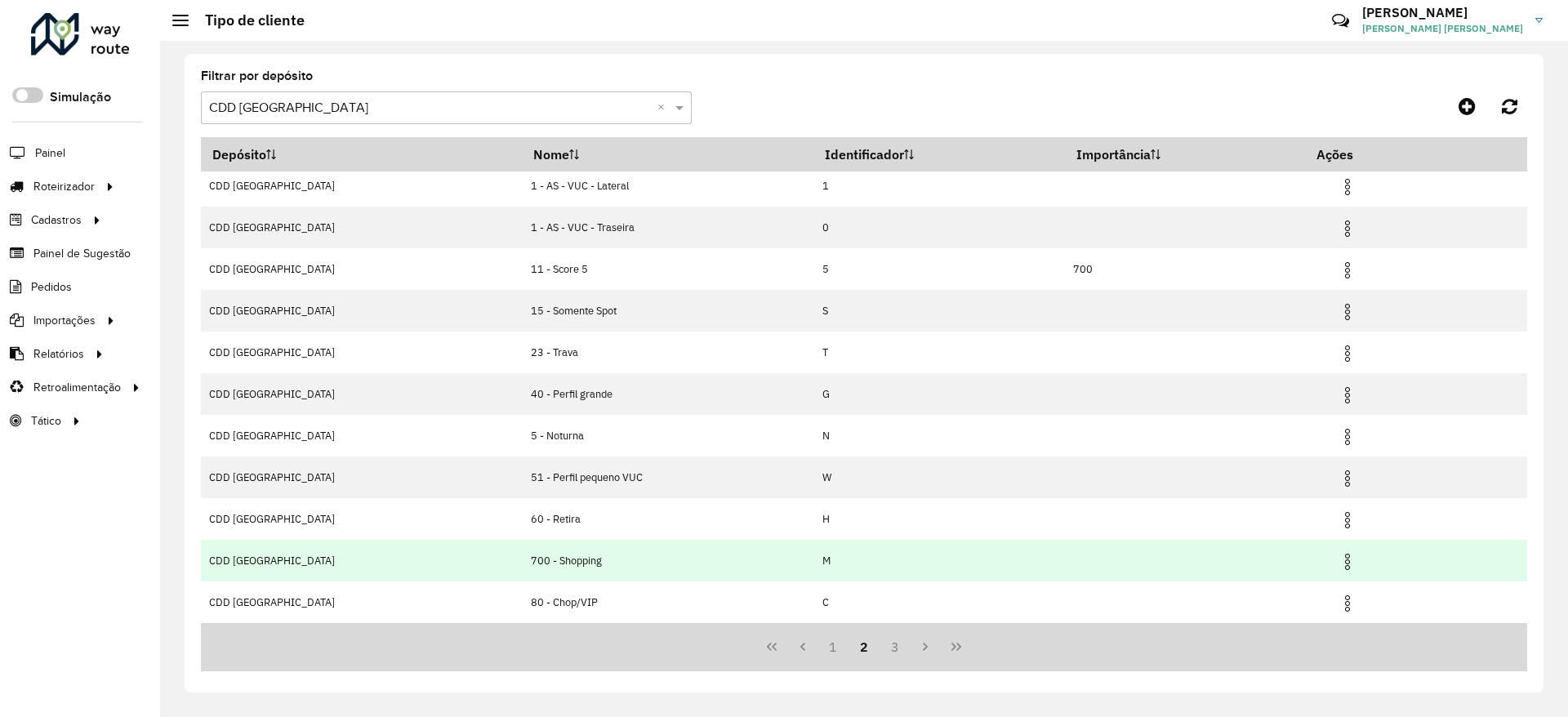
click at [1319, 559] on td at bounding box center [1355, 559] width 98 height 40
click at [1338, 558] on img at bounding box center [1347, 562] width 20 height 20
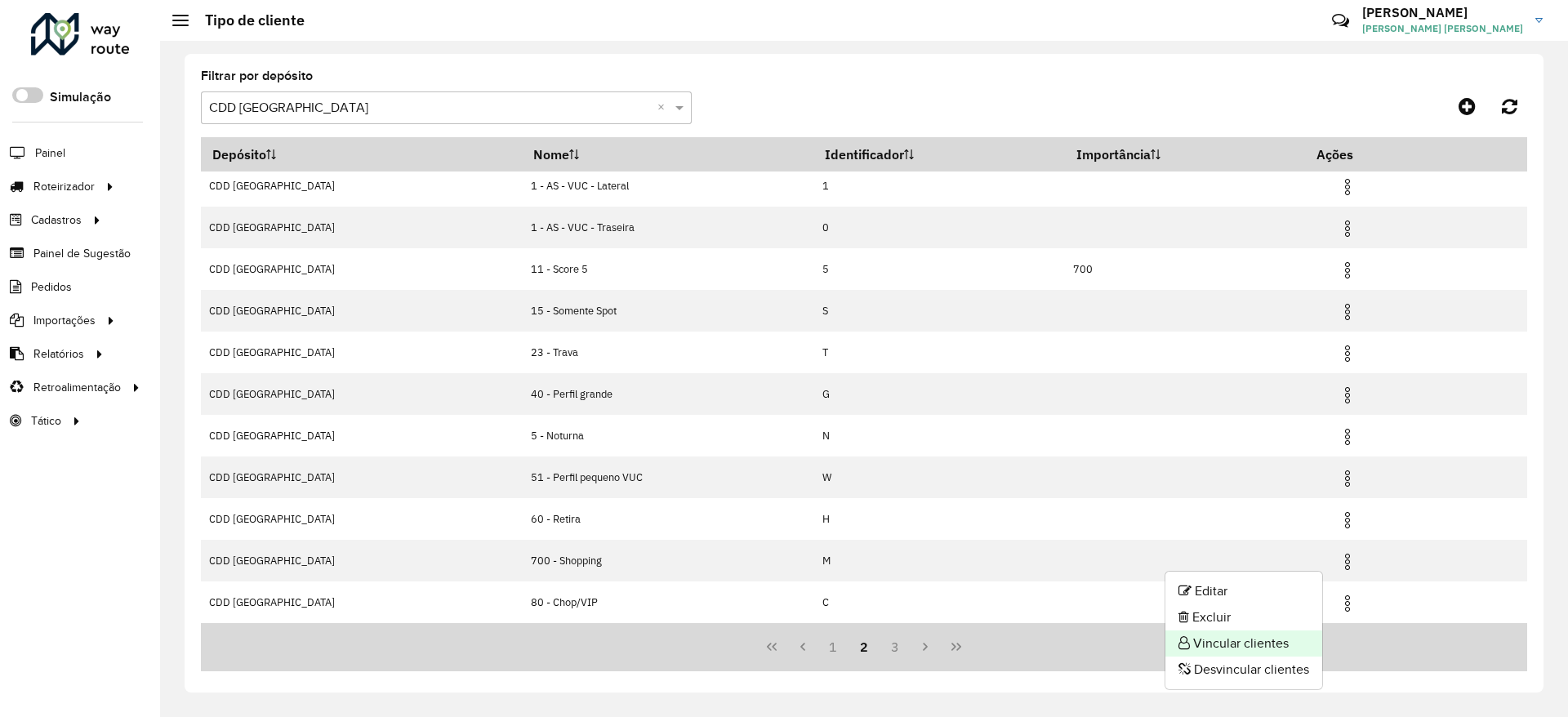
click at [1268, 639] on li "Vincular clientes" at bounding box center [1244, 643] width 157 height 26
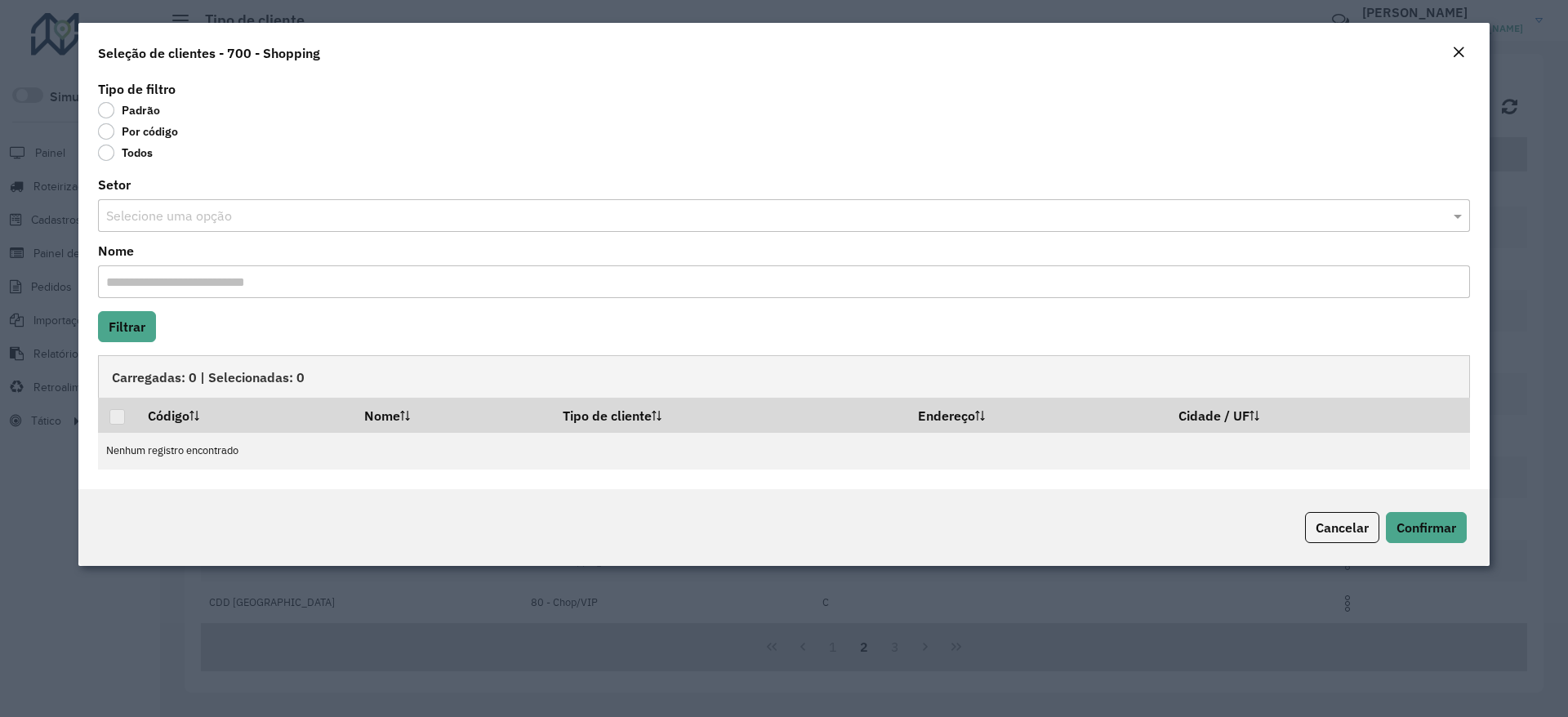
click at [154, 135] on label "Por código" at bounding box center [138, 131] width 80 height 17
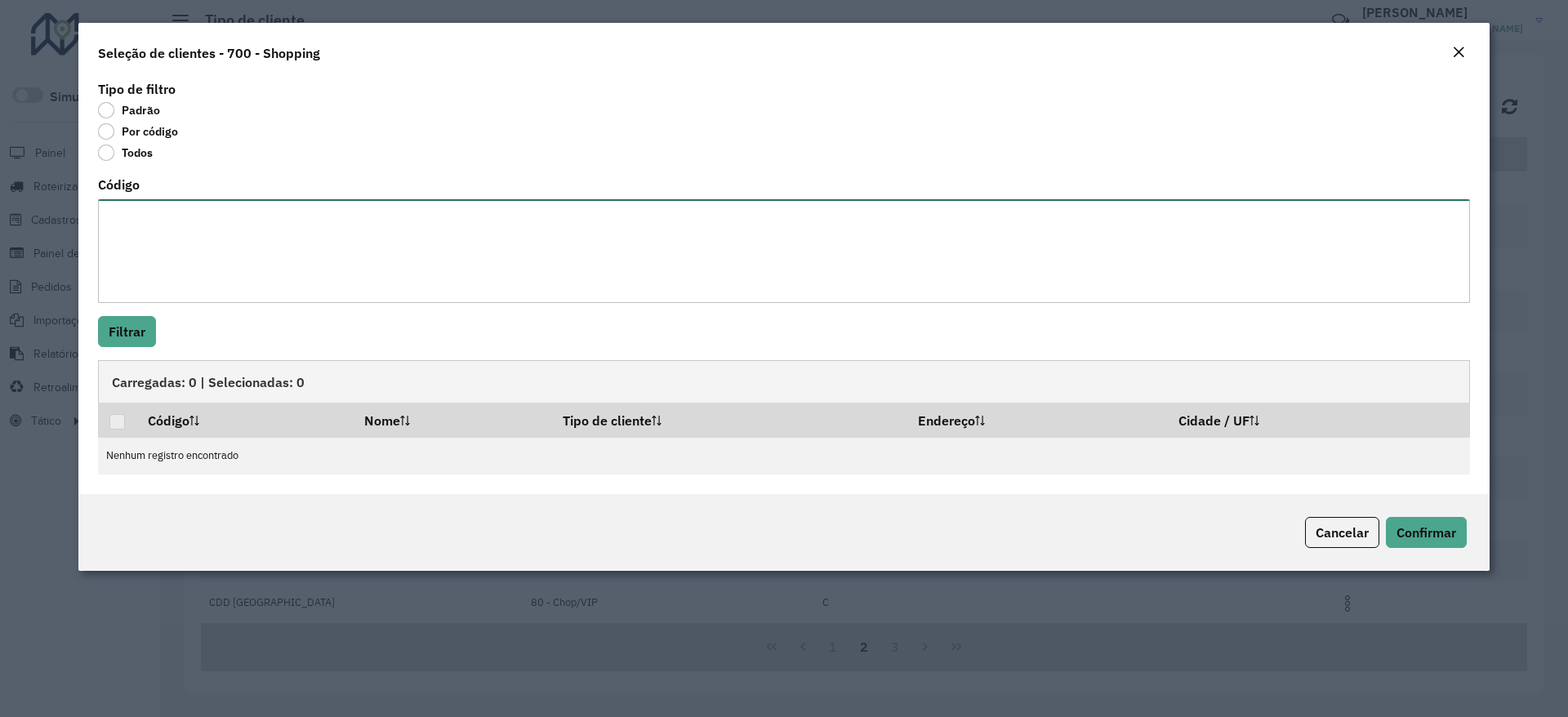
click at [159, 235] on textarea "Código" at bounding box center [784, 251] width 1372 height 104
paste textarea "******** ******** ******** ******** ******** ******** ********"
type textarea "******** ******** ******** ******** ******** ******** ********"
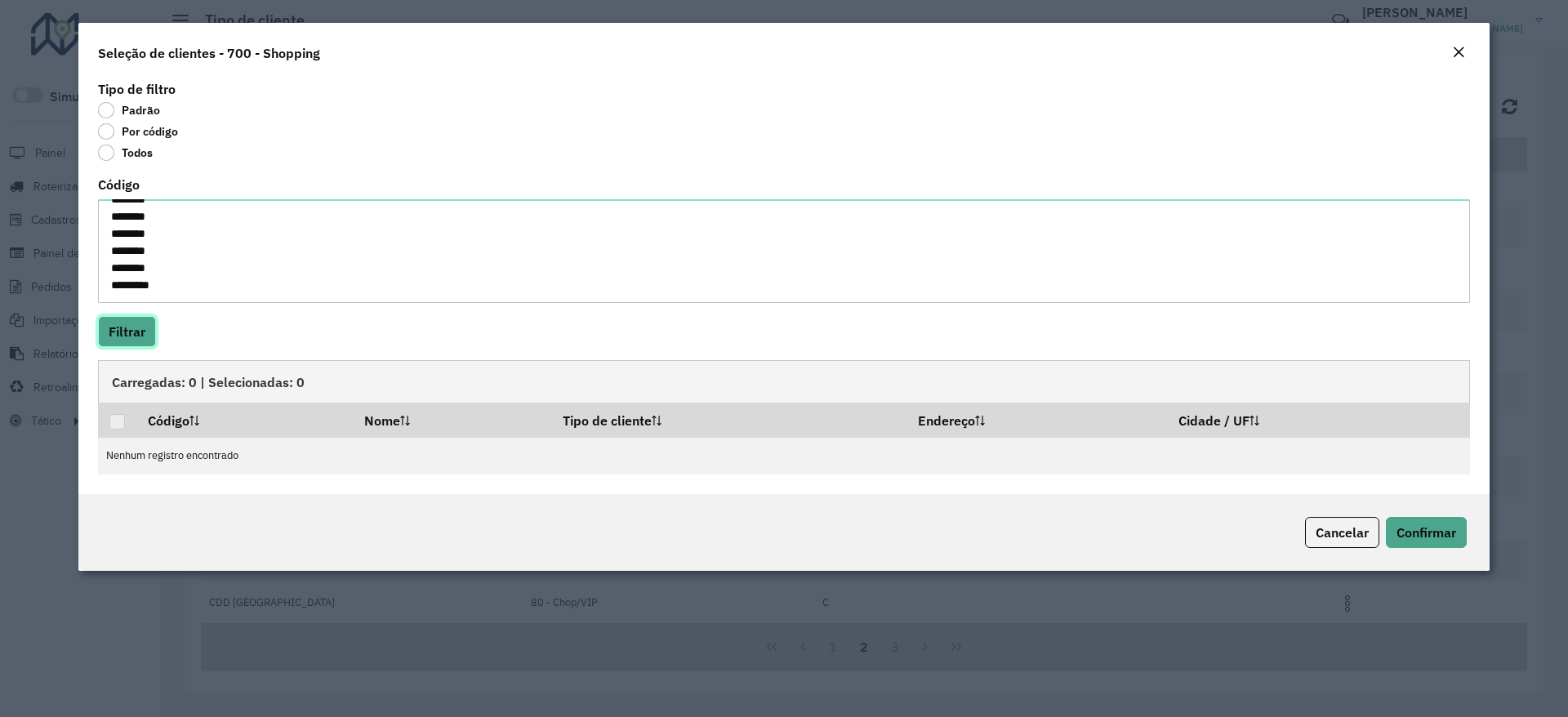
click at [144, 338] on button "Filtrar" at bounding box center [127, 332] width 58 height 31
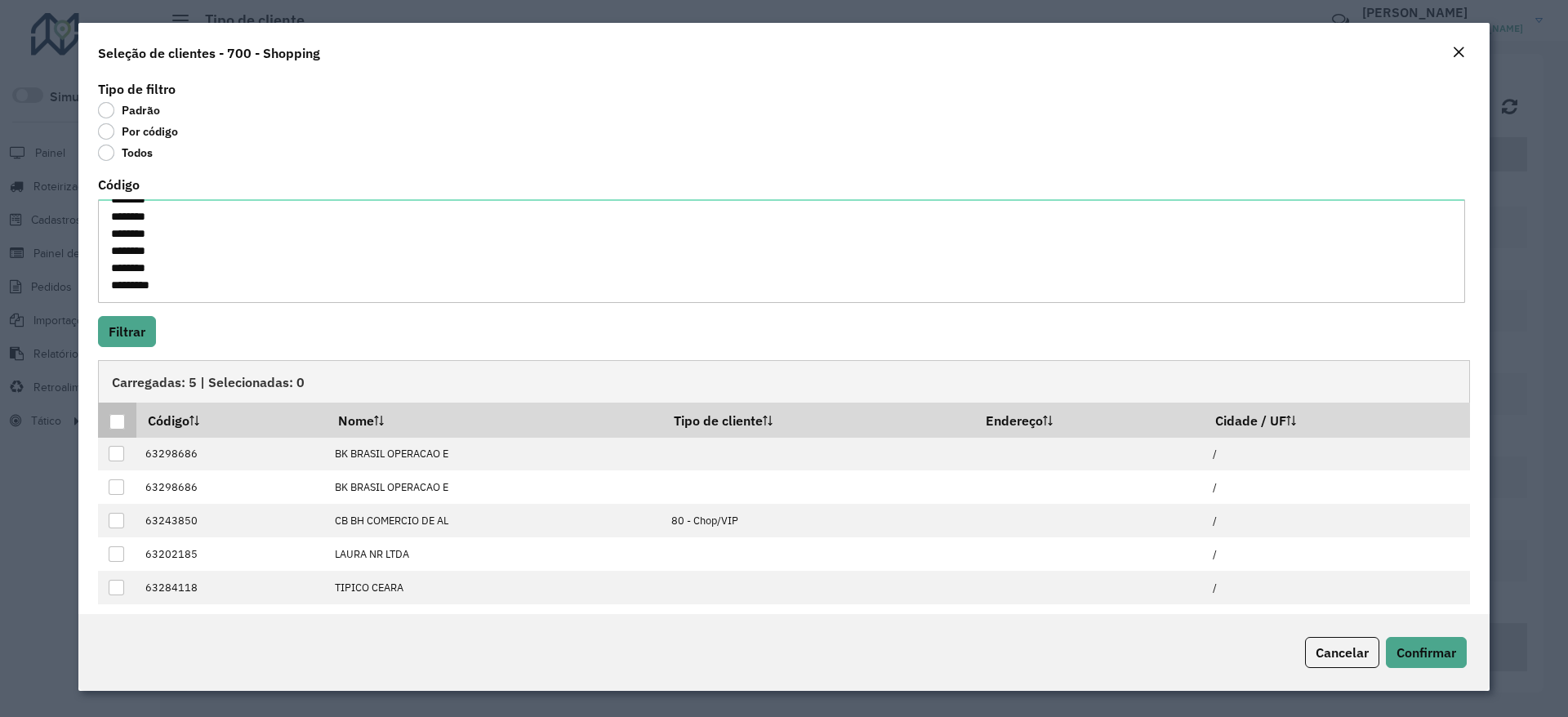
click at [116, 421] on div at bounding box center [116, 421] width 16 height 16
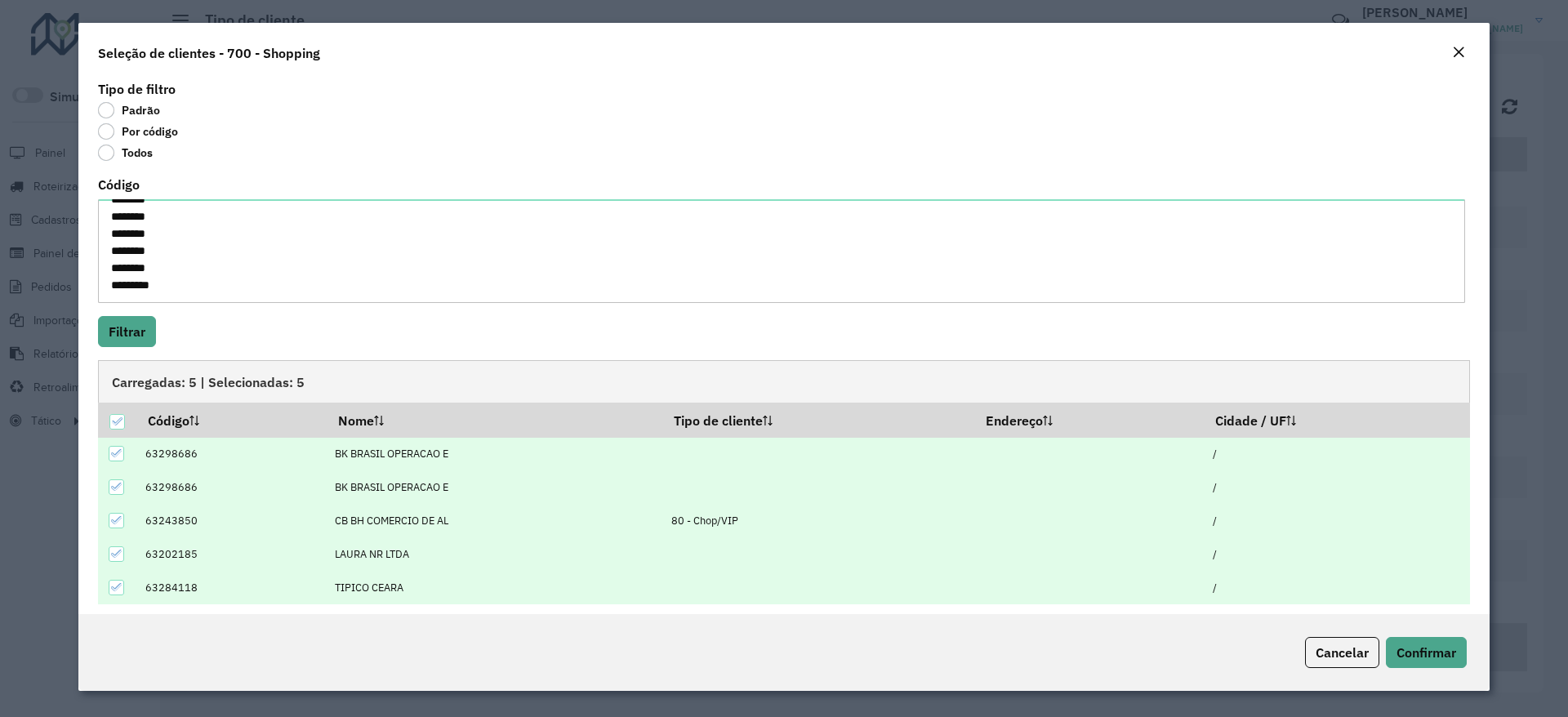
scroll to position [51, 0]
click at [1405, 660] on span "Confirmar" at bounding box center [1426, 653] width 59 height 17
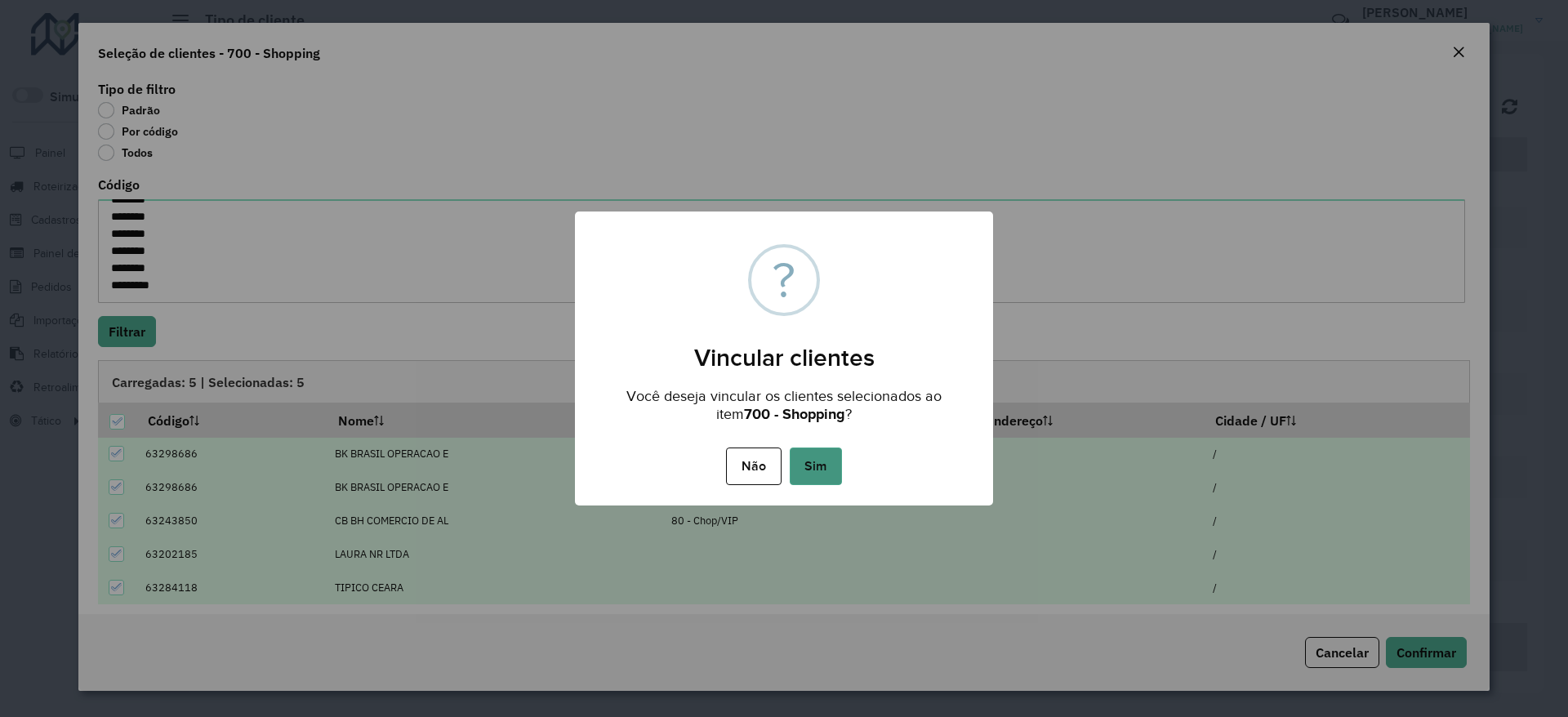
click at [814, 472] on button "Sim" at bounding box center [815, 466] width 52 height 37
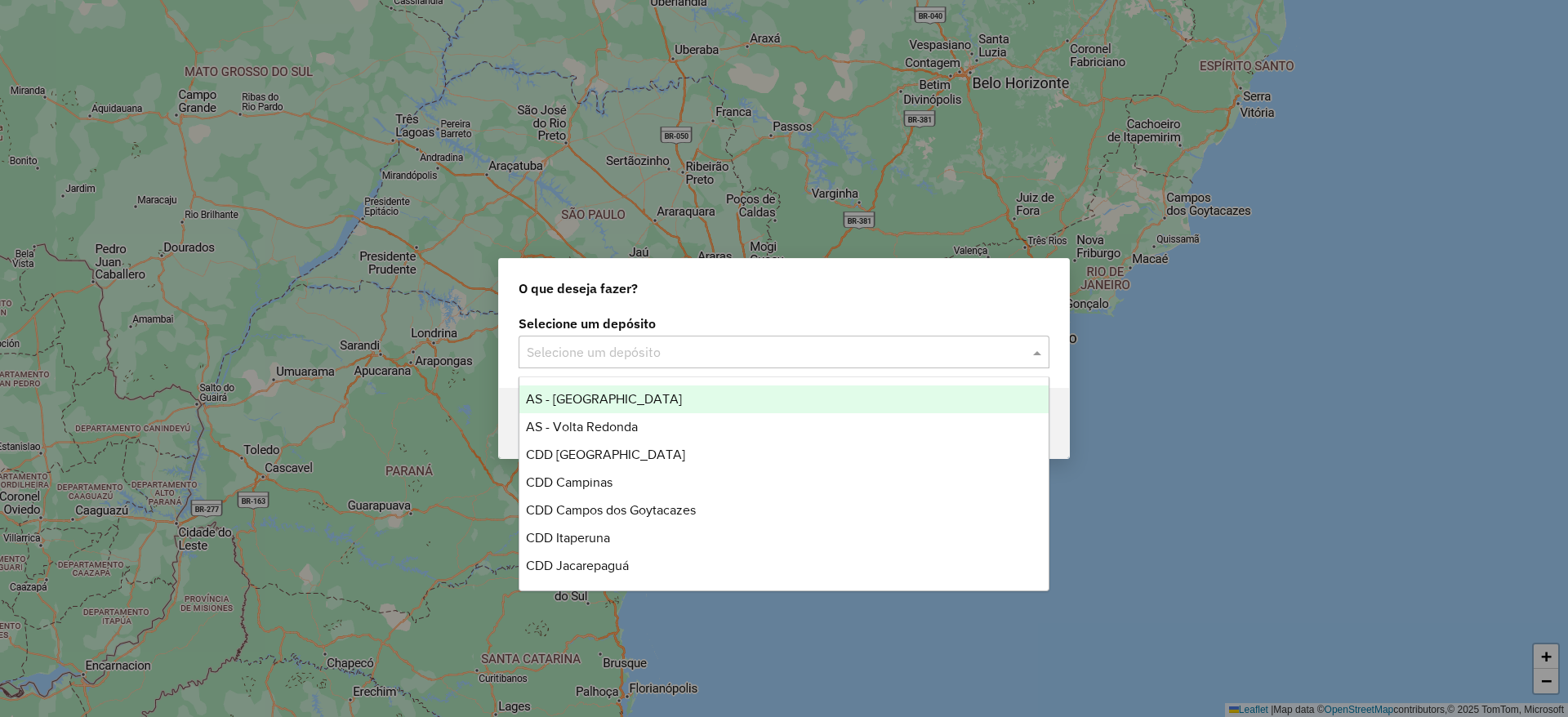
click at [732, 357] on input "text" at bounding box center [767, 353] width 482 height 20
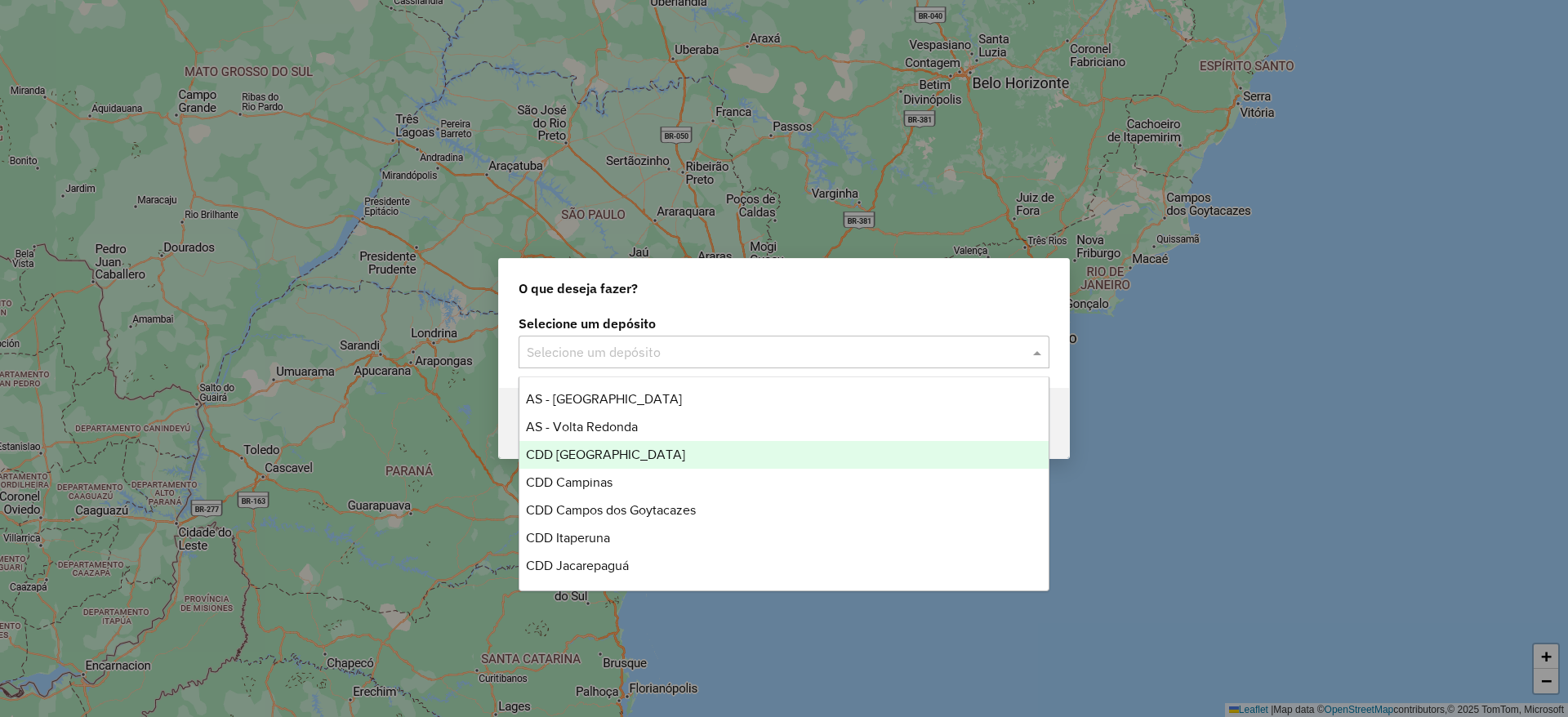
click at [653, 454] on div "CDD [GEOGRAPHIC_DATA]" at bounding box center [784, 455] width 530 height 28
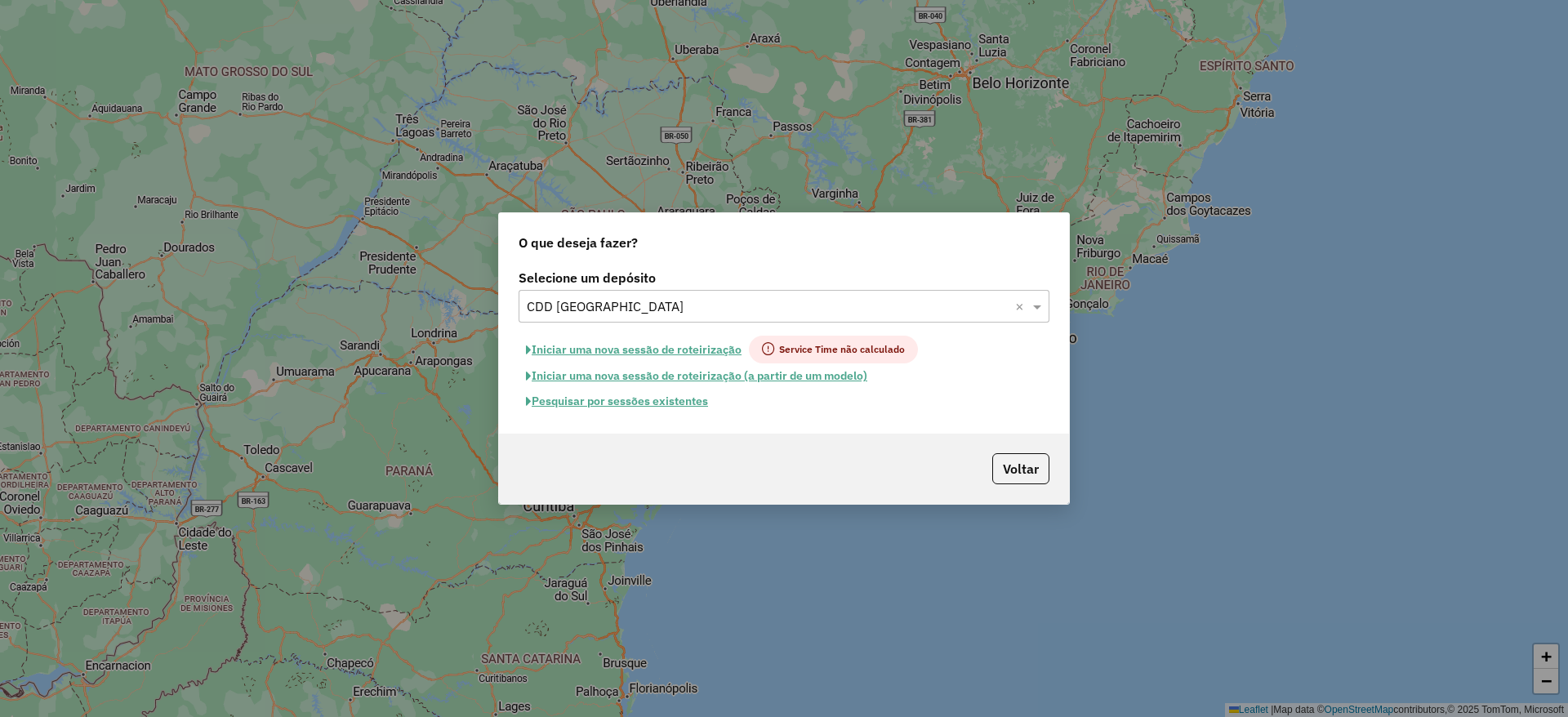
click at [647, 405] on button "Pesquisar por sessões existentes" at bounding box center [617, 401] width 197 height 26
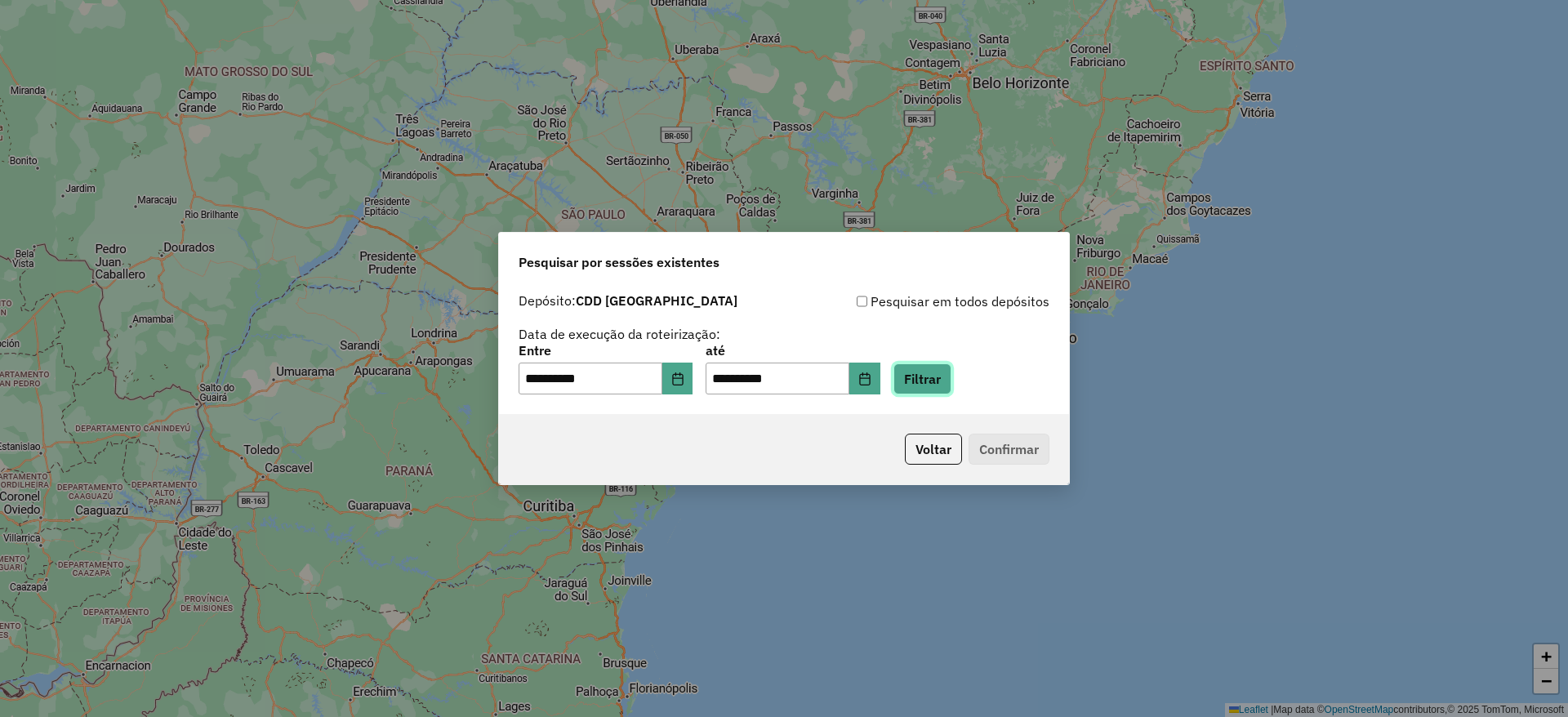
click at [941, 375] on button "Filtrar" at bounding box center [922, 379] width 58 height 31
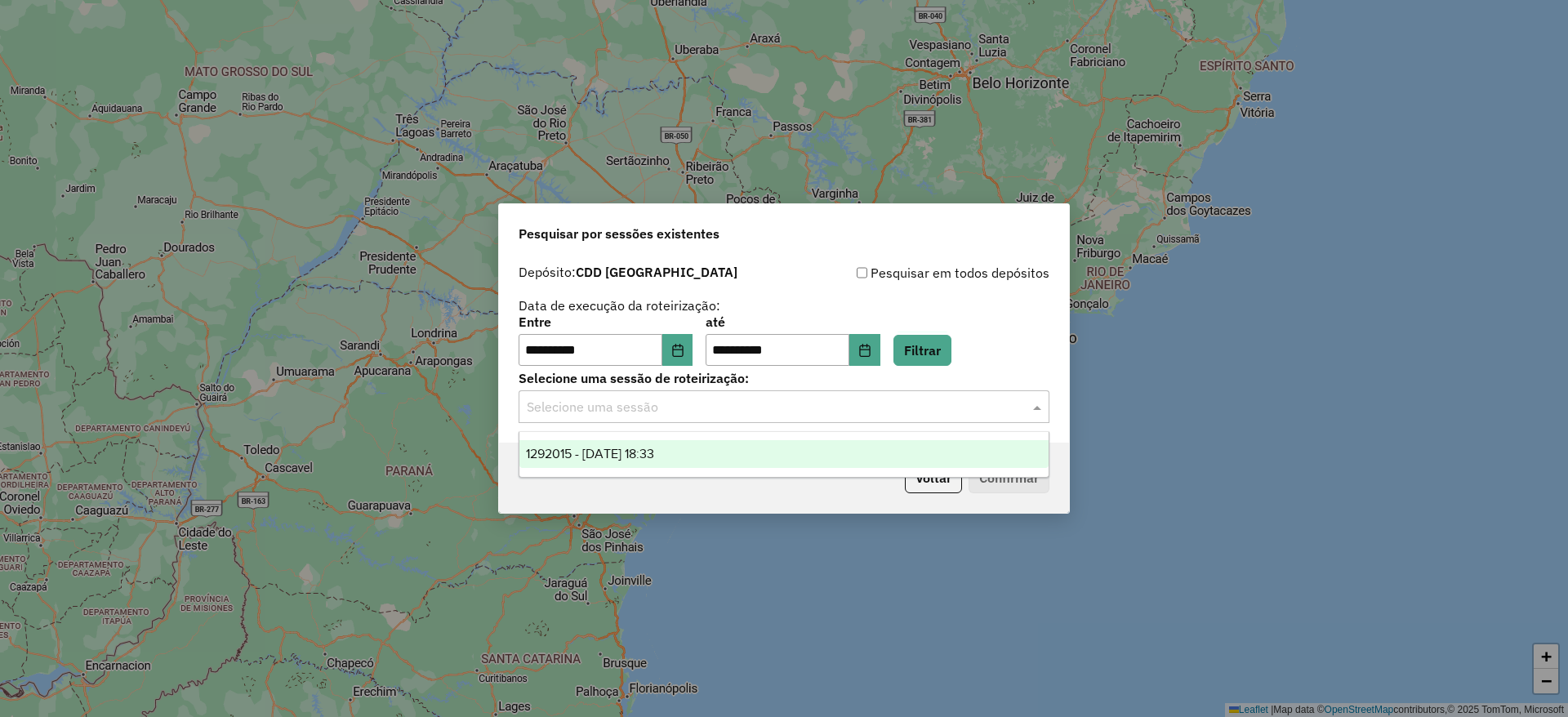
click at [798, 419] on div "Selecione uma sessão" at bounding box center [784, 407] width 531 height 33
click at [772, 461] on div "1292015 - [DATE] 18:33" at bounding box center [784, 454] width 530 height 28
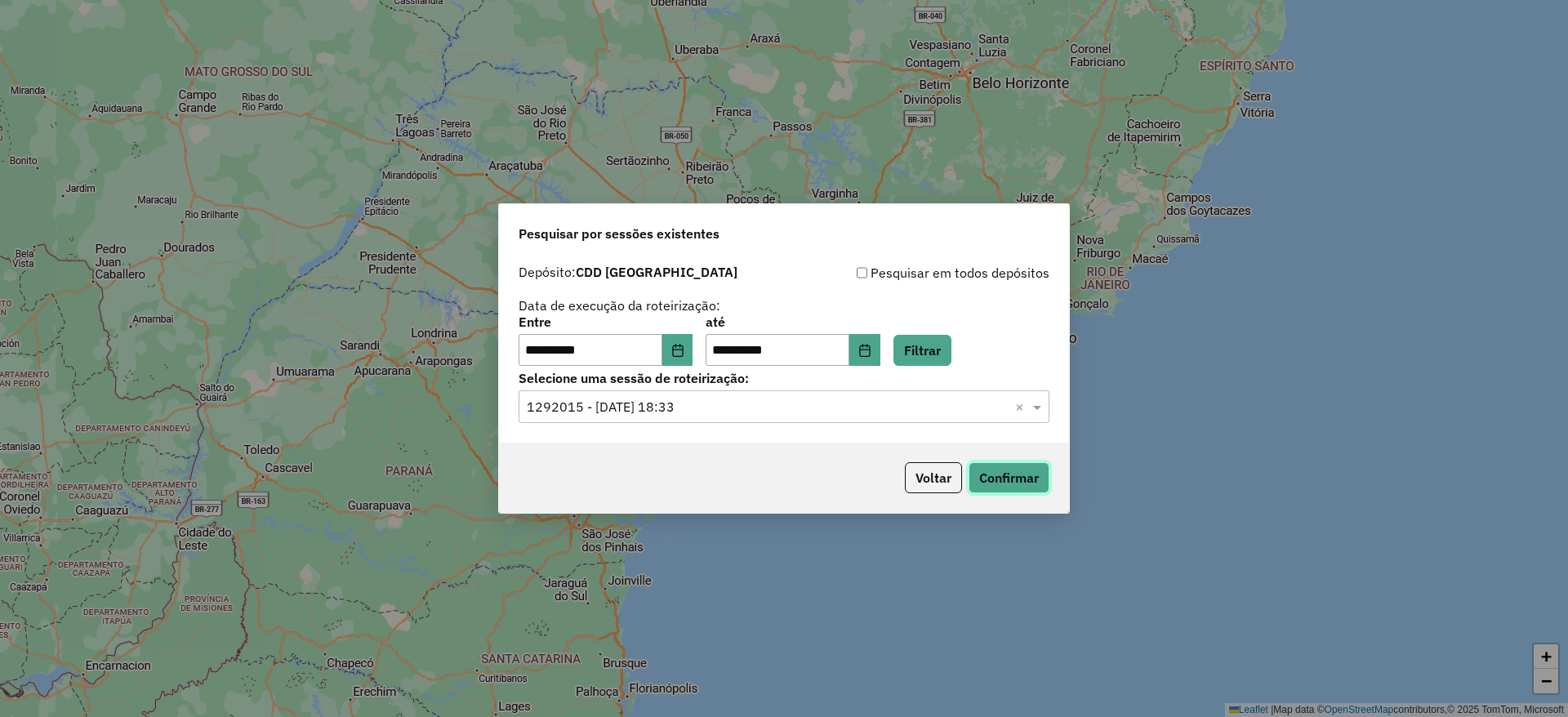
click at [985, 475] on button "Confirmar" at bounding box center [1009, 478] width 81 height 31
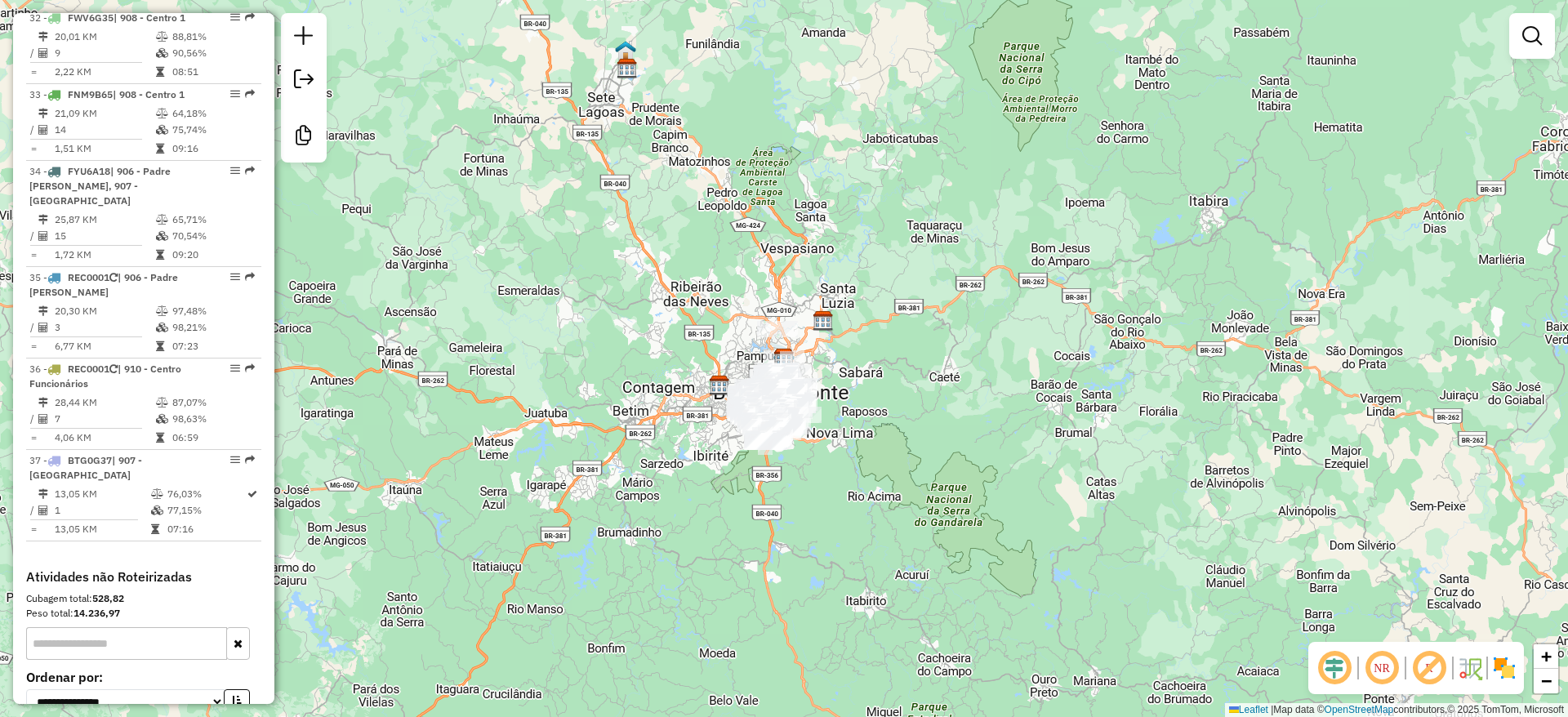
scroll to position [3648, 0]
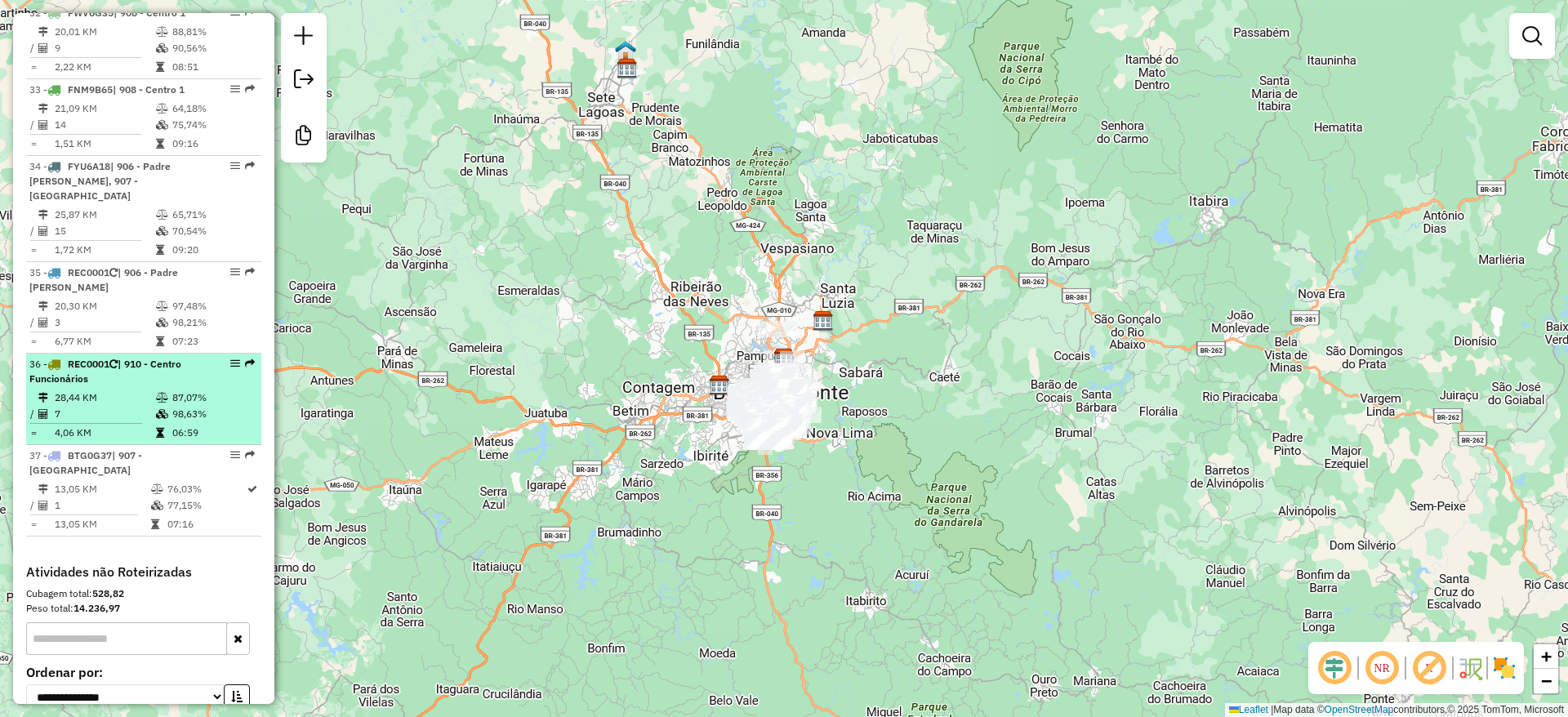
click at [186, 406] on td "98,63%" at bounding box center [213, 414] width 83 height 17
select select "**********"
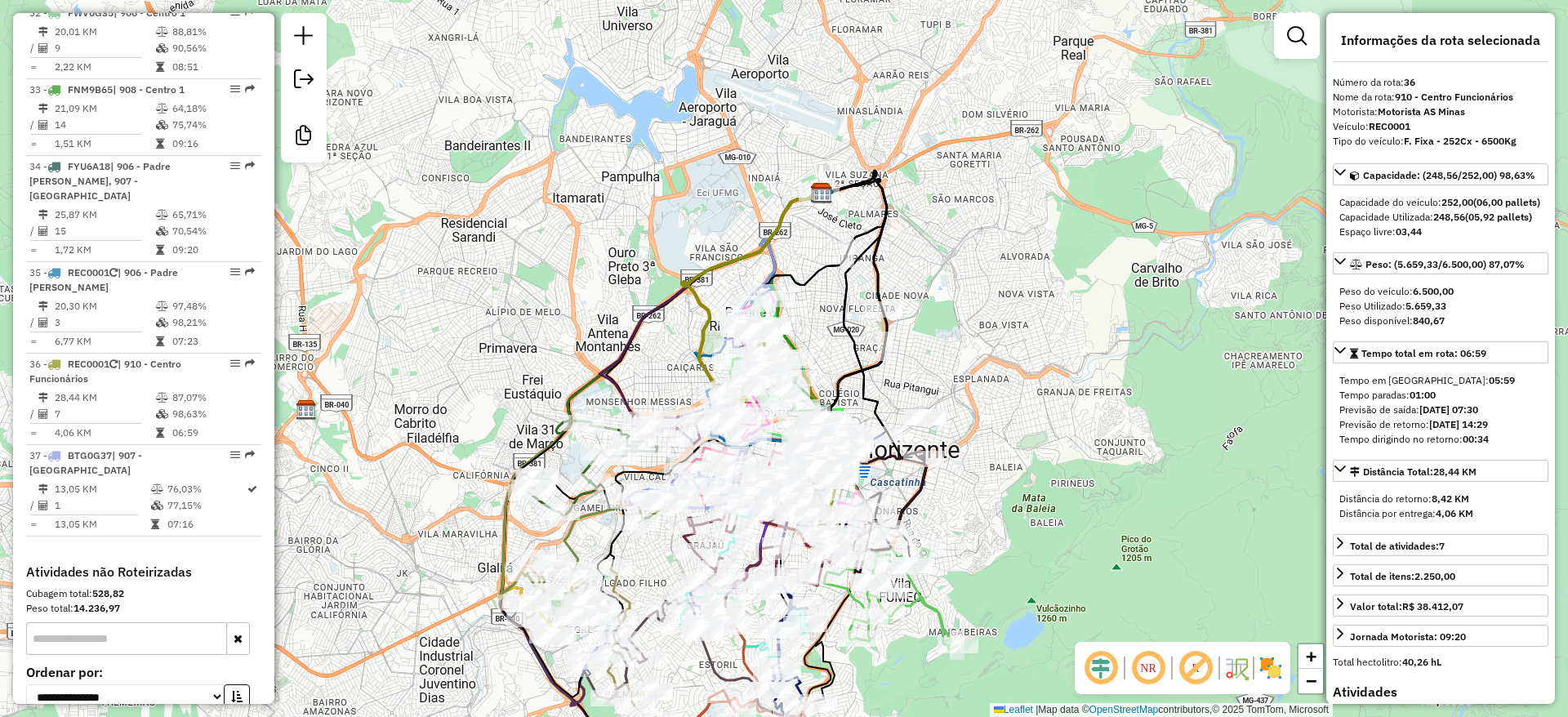
drag, startPoint x: 235, startPoint y: 249, endPoint x: 389, endPoint y: 92, distance: 219.9
click at [389, 92] on div "Janela de atendimento Grade de atendimento Capacidade Transportadoras Veículos …" at bounding box center [784, 358] width 1568 height 717
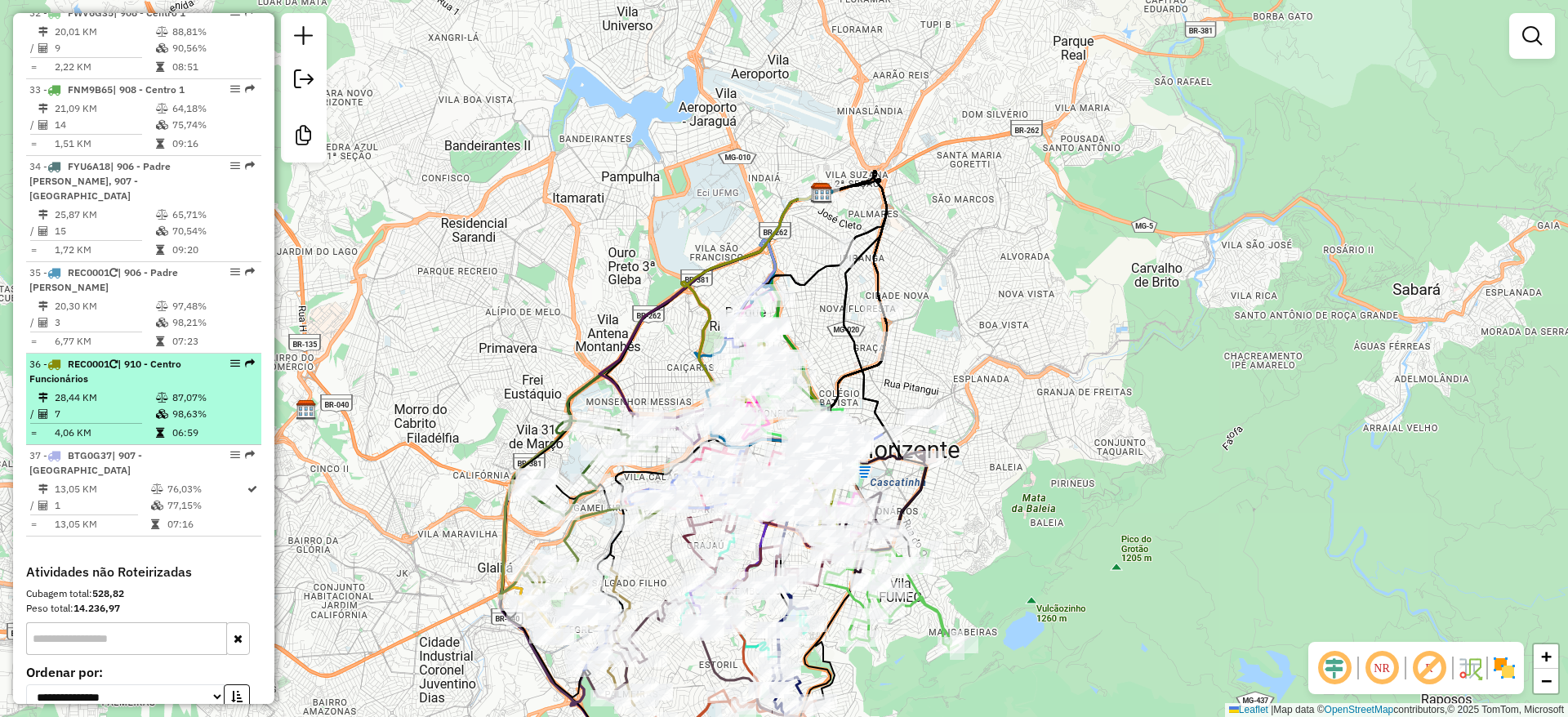
select select "**********"
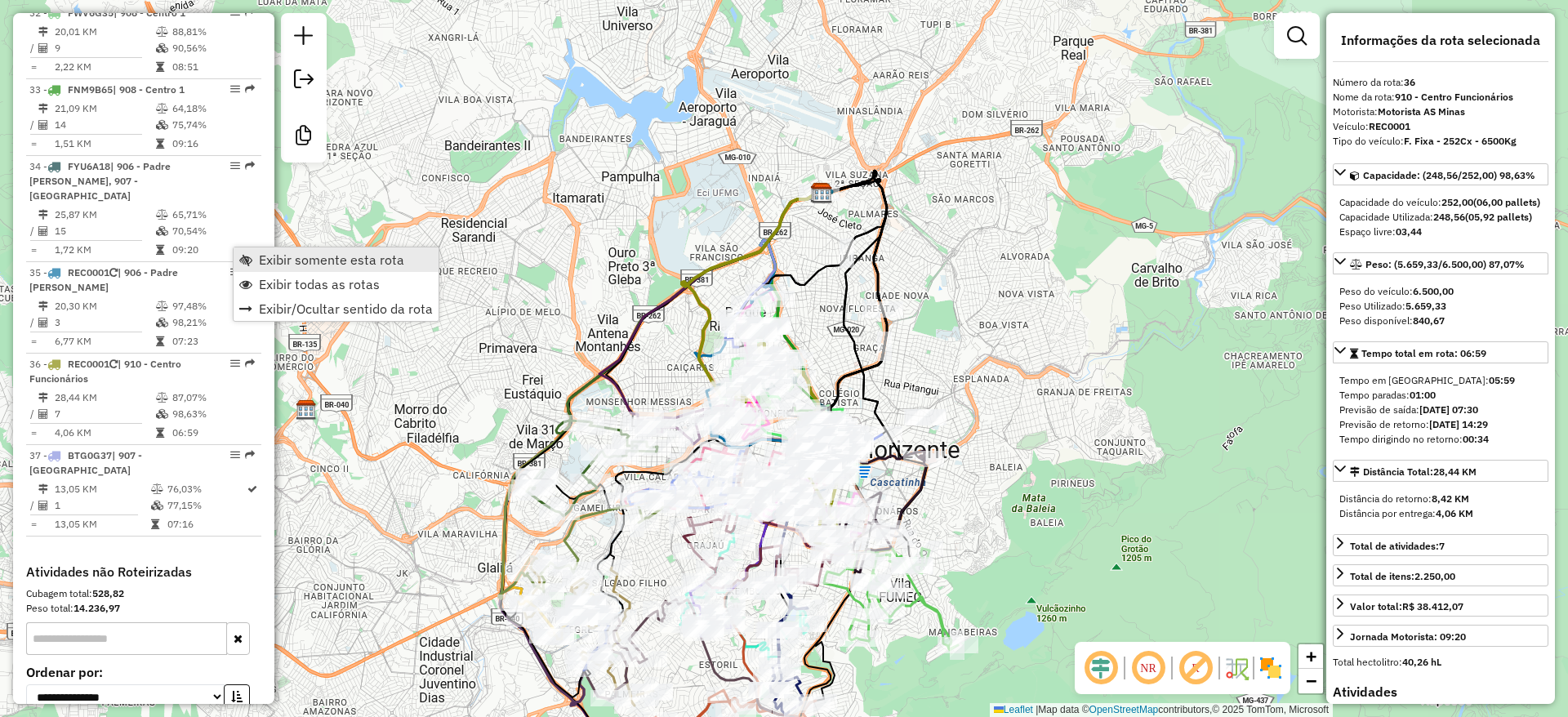
click at [254, 259] on link "Exibir somente esta rota" at bounding box center [336, 260] width 205 height 25
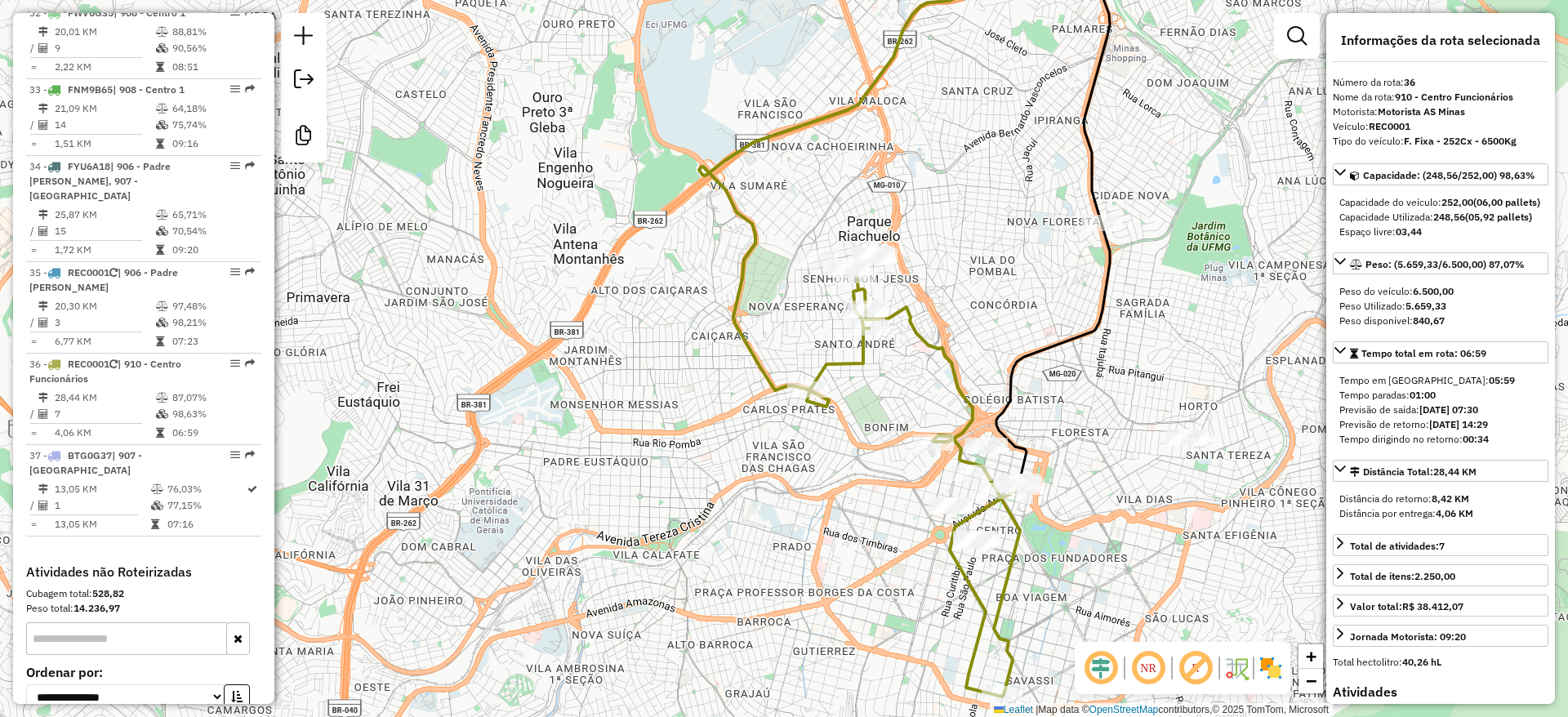
click at [779, 492] on div "Janela de atendimento Grade de atendimento Capacidade Transportadoras Veículos …" at bounding box center [784, 358] width 1568 height 717
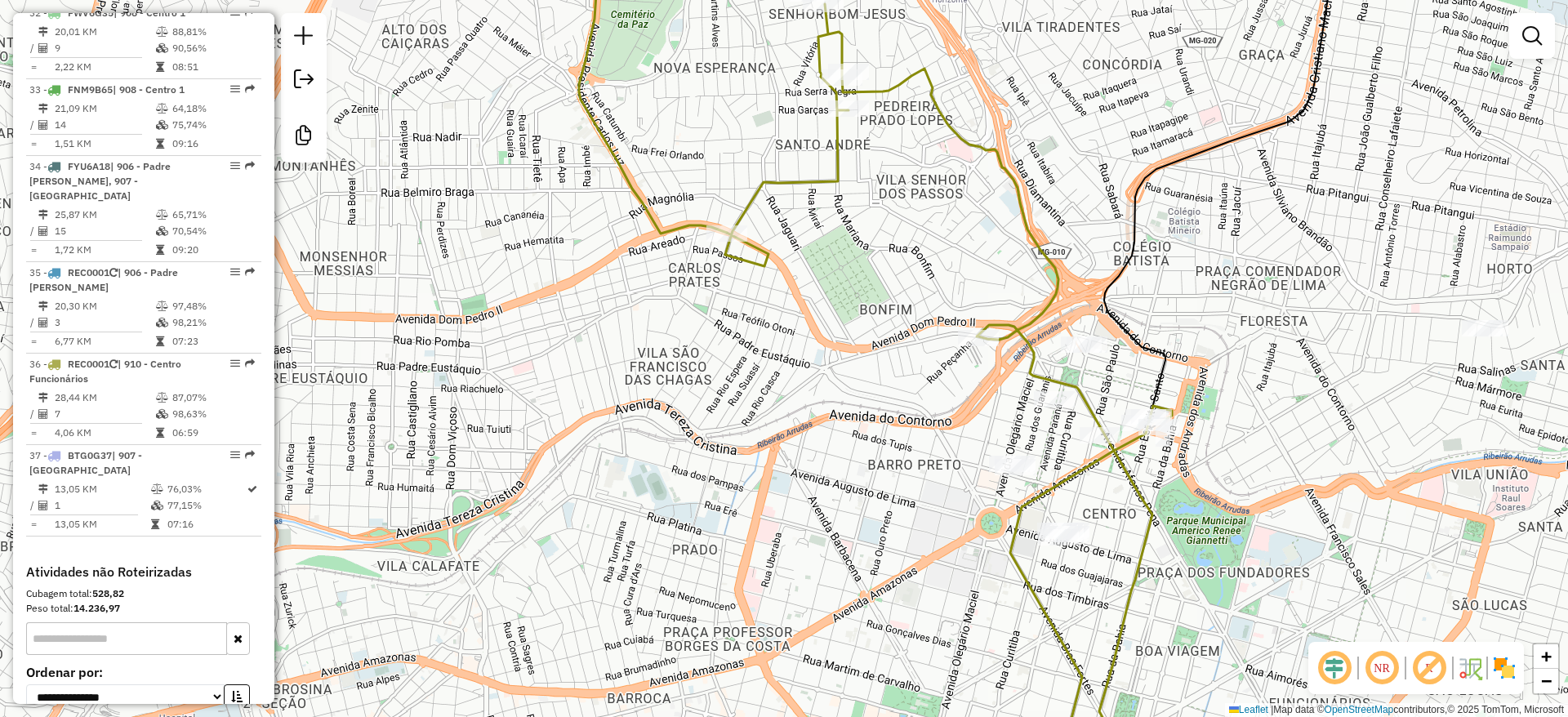
click at [1333, 672] on em at bounding box center [1334, 667] width 39 height 39
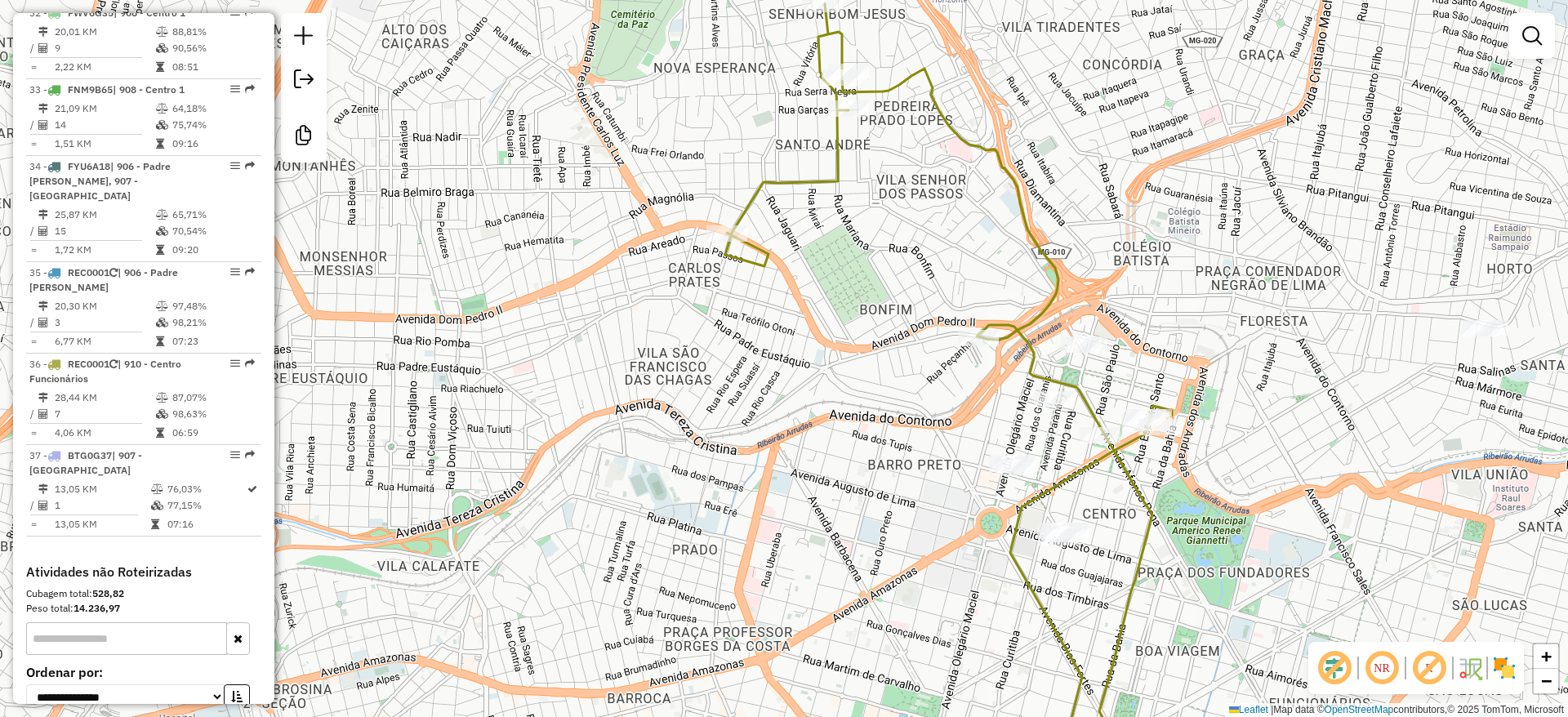
click at [1418, 676] on em at bounding box center [1428, 667] width 39 height 39
click at [1498, 662] on img at bounding box center [1504, 668] width 26 height 26
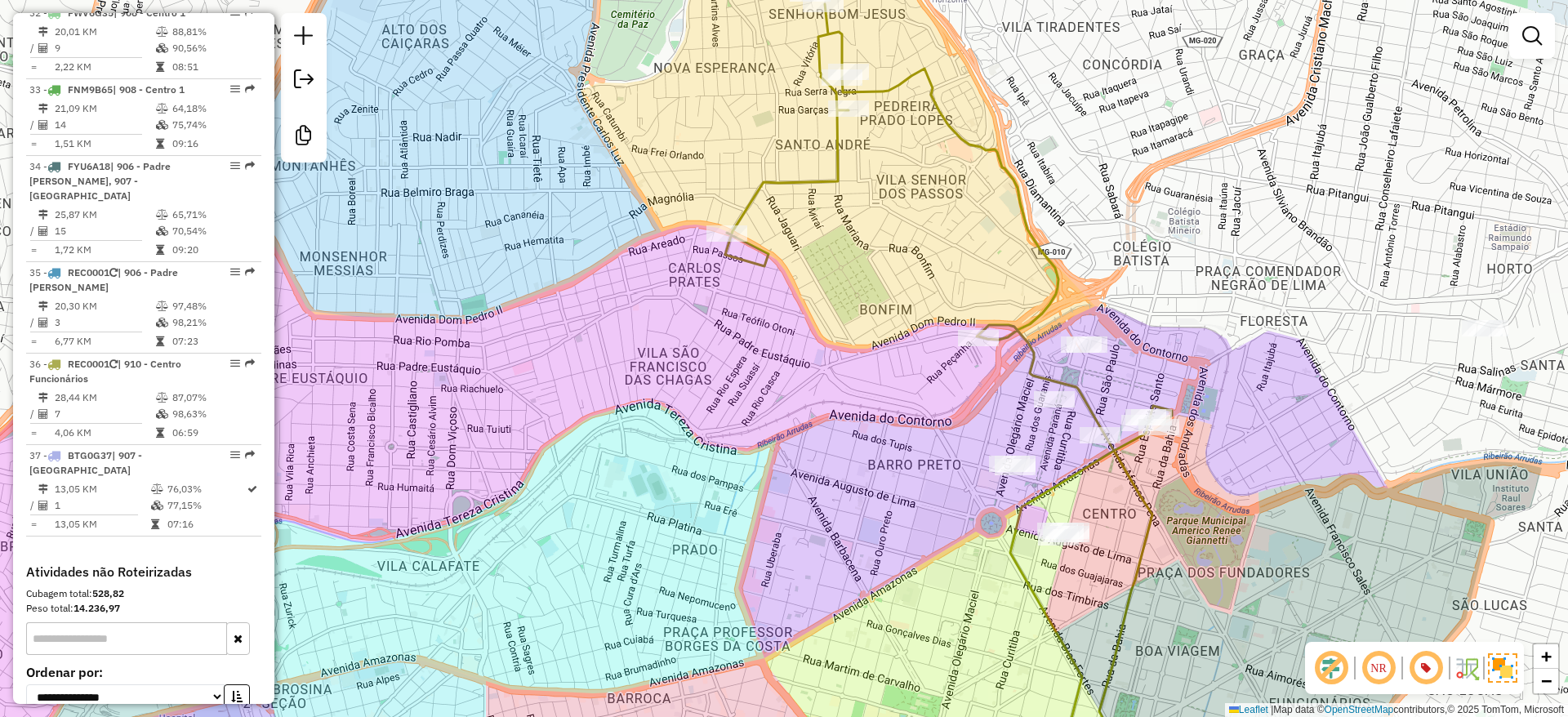
click at [1370, 465] on div "Janela de atendimento Grade de atendimento Capacidade Transportadoras Veículos …" at bounding box center [784, 358] width 1568 height 717
click at [629, 400] on div "Janela de atendimento Grade de atendimento Capacidade Transportadoras Veículos …" at bounding box center [784, 358] width 1568 height 717
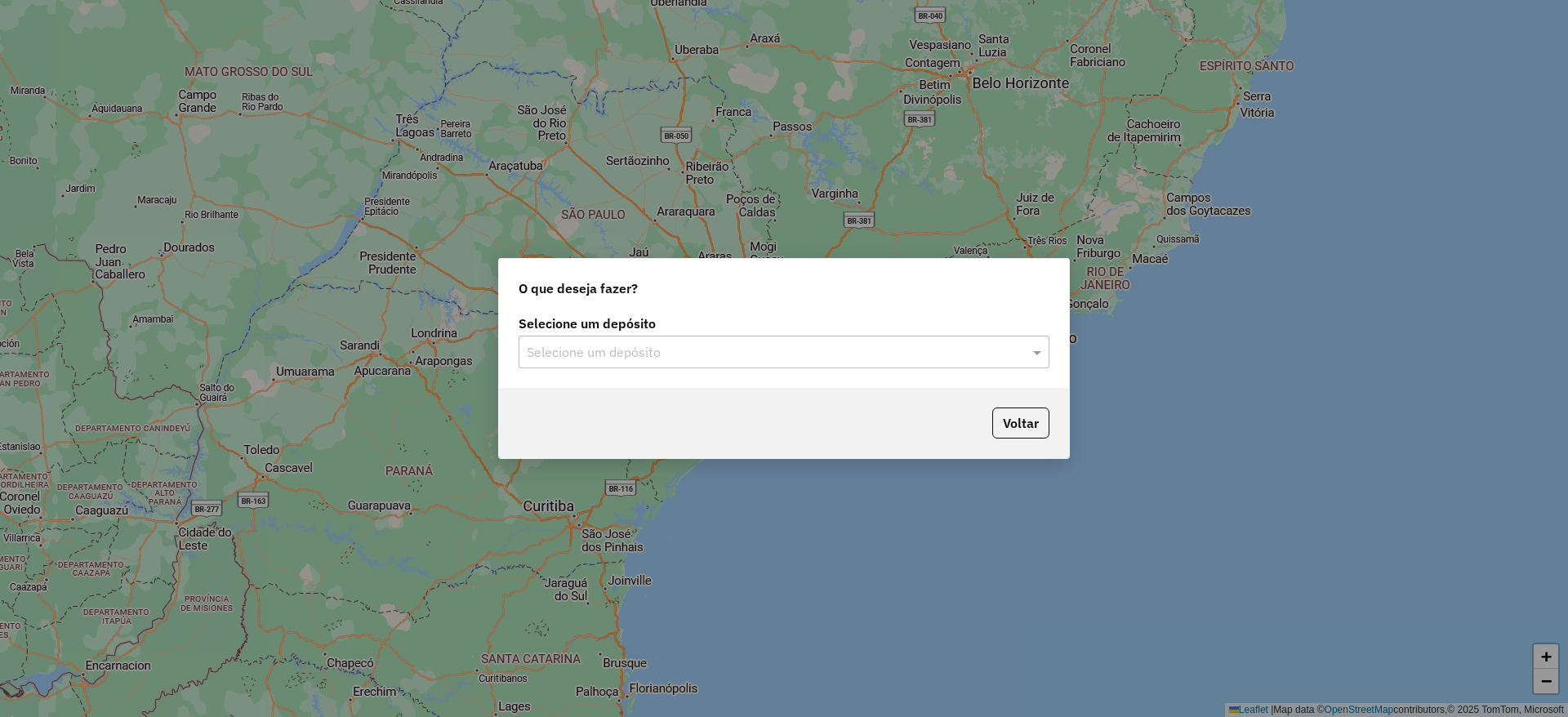
click at [663, 353] on input "text" at bounding box center [767, 353] width 482 height 20
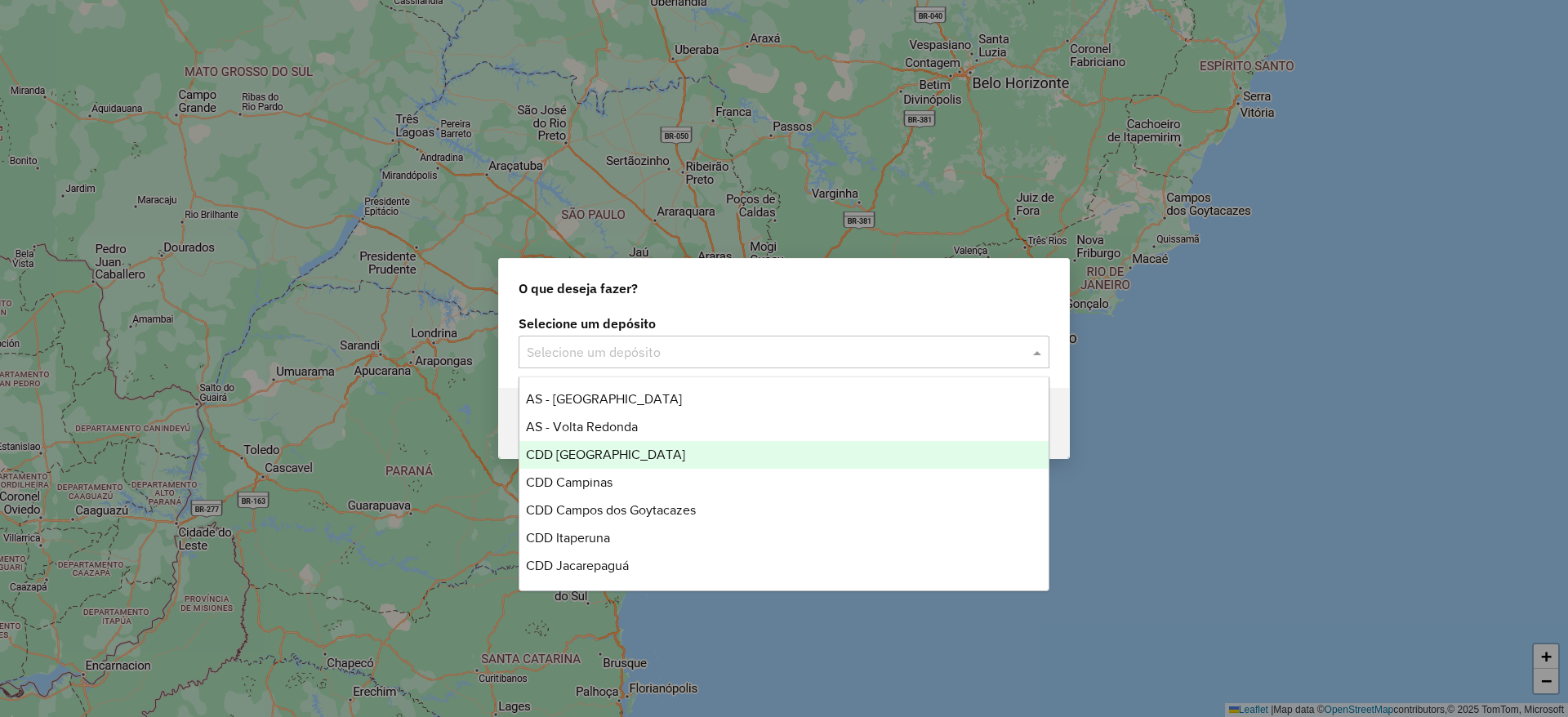
click at [674, 453] on div "CDD [GEOGRAPHIC_DATA]" at bounding box center [784, 455] width 530 height 28
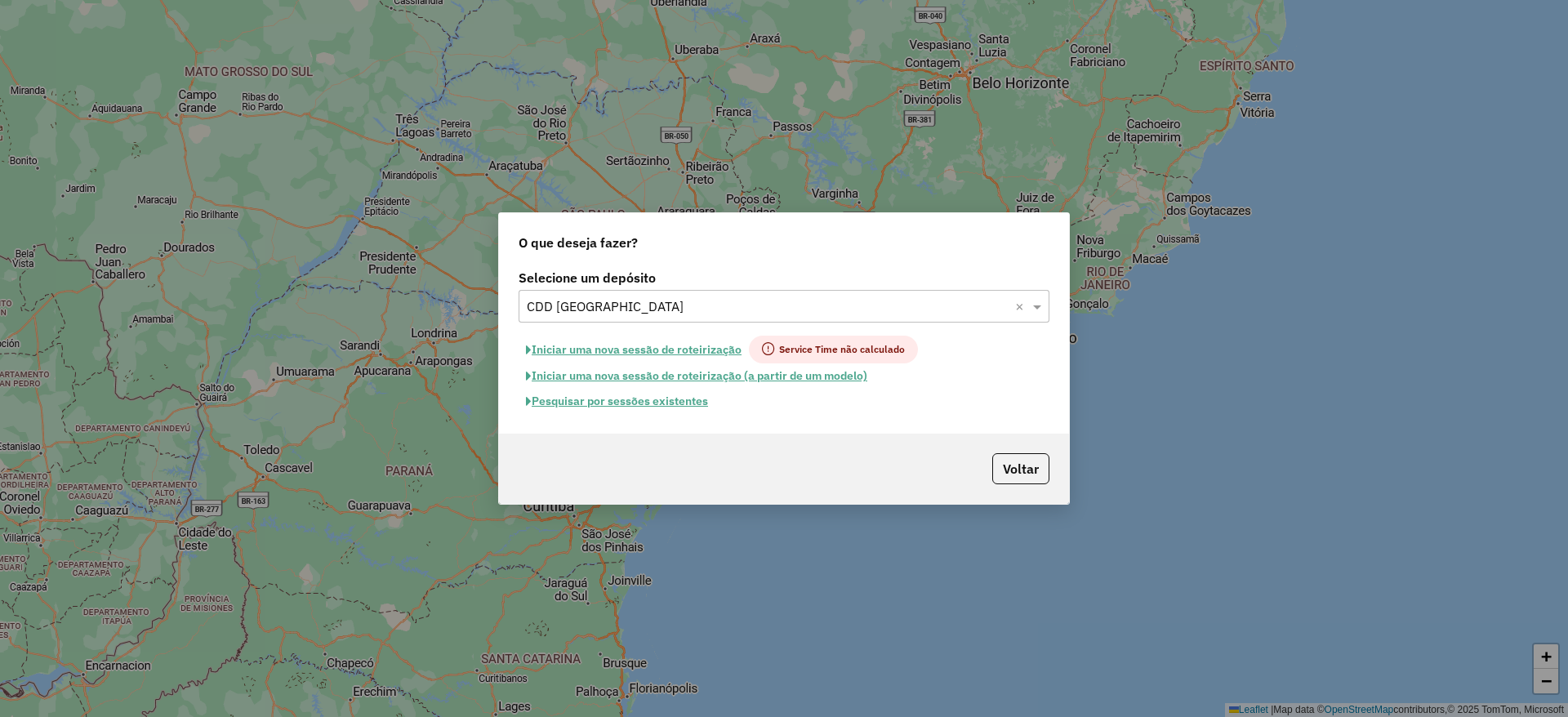
click at [639, 397] on button "Pesquisar por sessões existentes" at bounding box center [617, 401] width 197 height 26
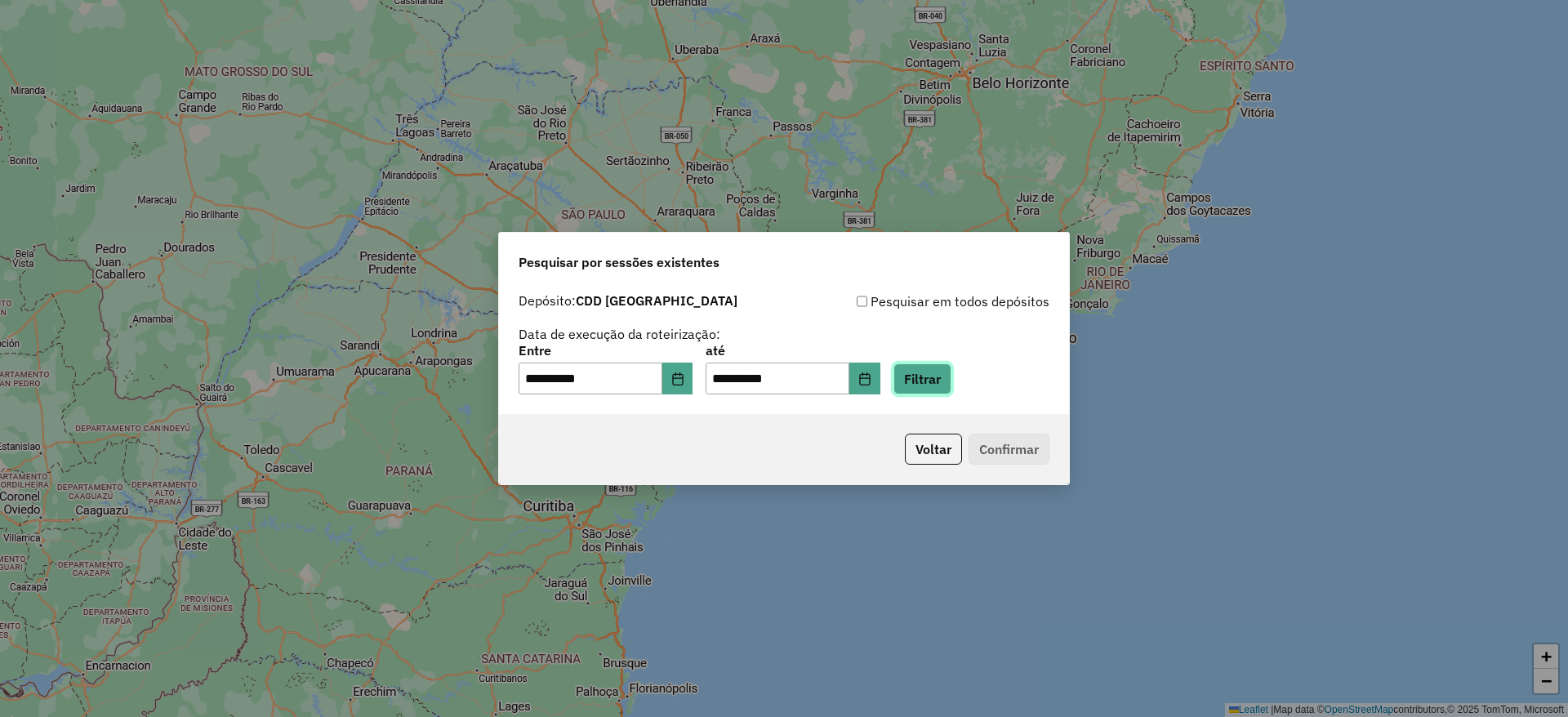
click at [941, 387] on button "Filtrar" at bounding box center [922, 379] width 58 height 31
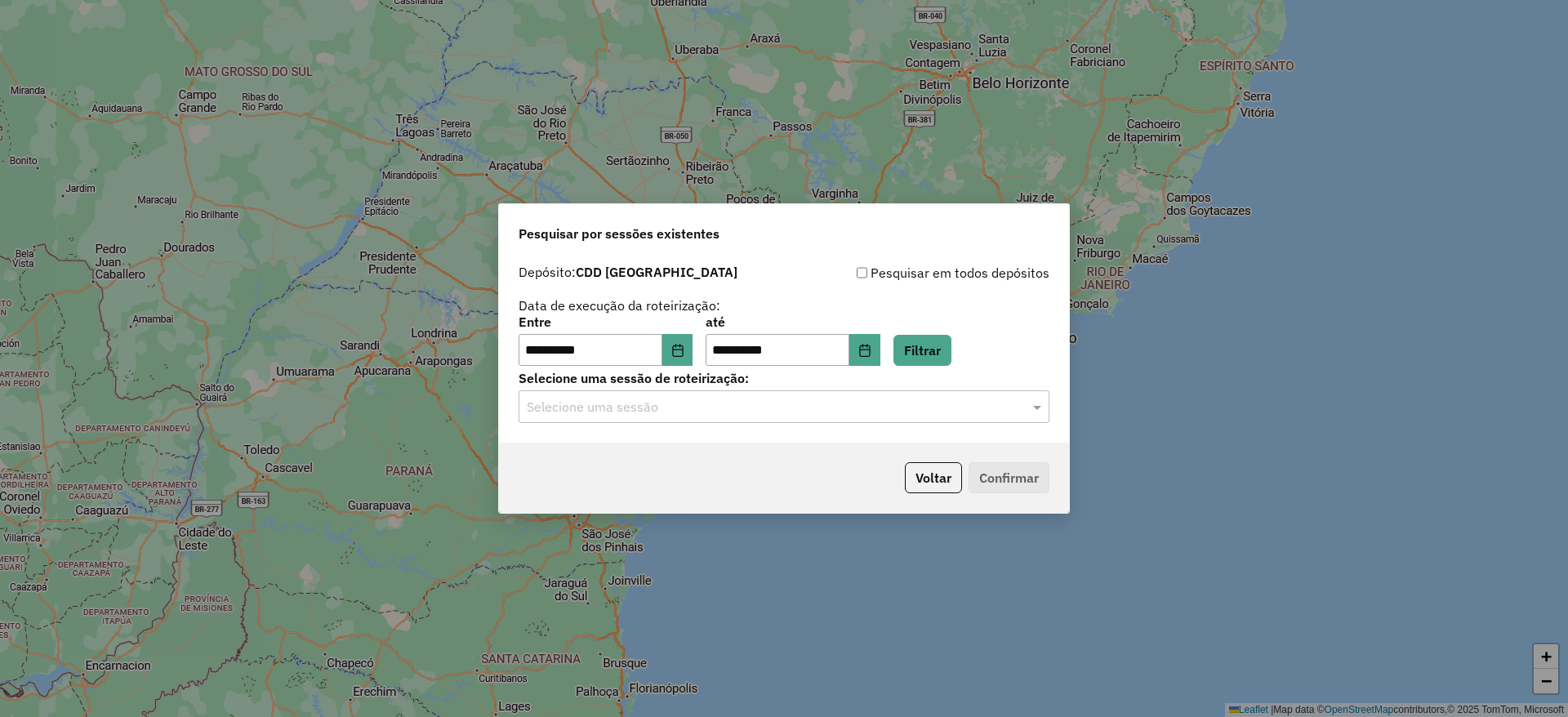
click at [721, 405] on input "text" at bounding box center [767, 407] width 482 height 20
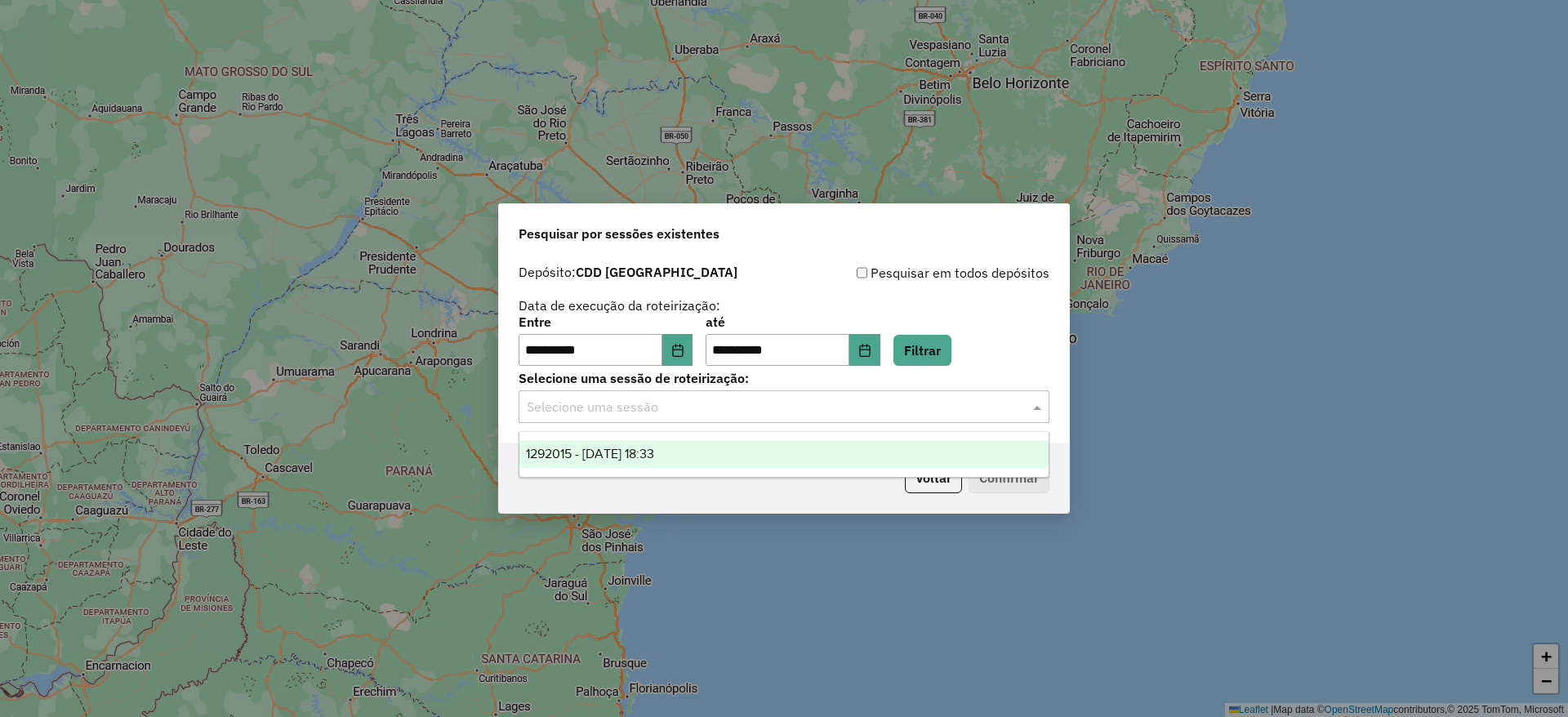
click at [715, 453] on div "1292015 - 10/10/2025 18:33" at bounding box center [784, 454] width 530 height 28
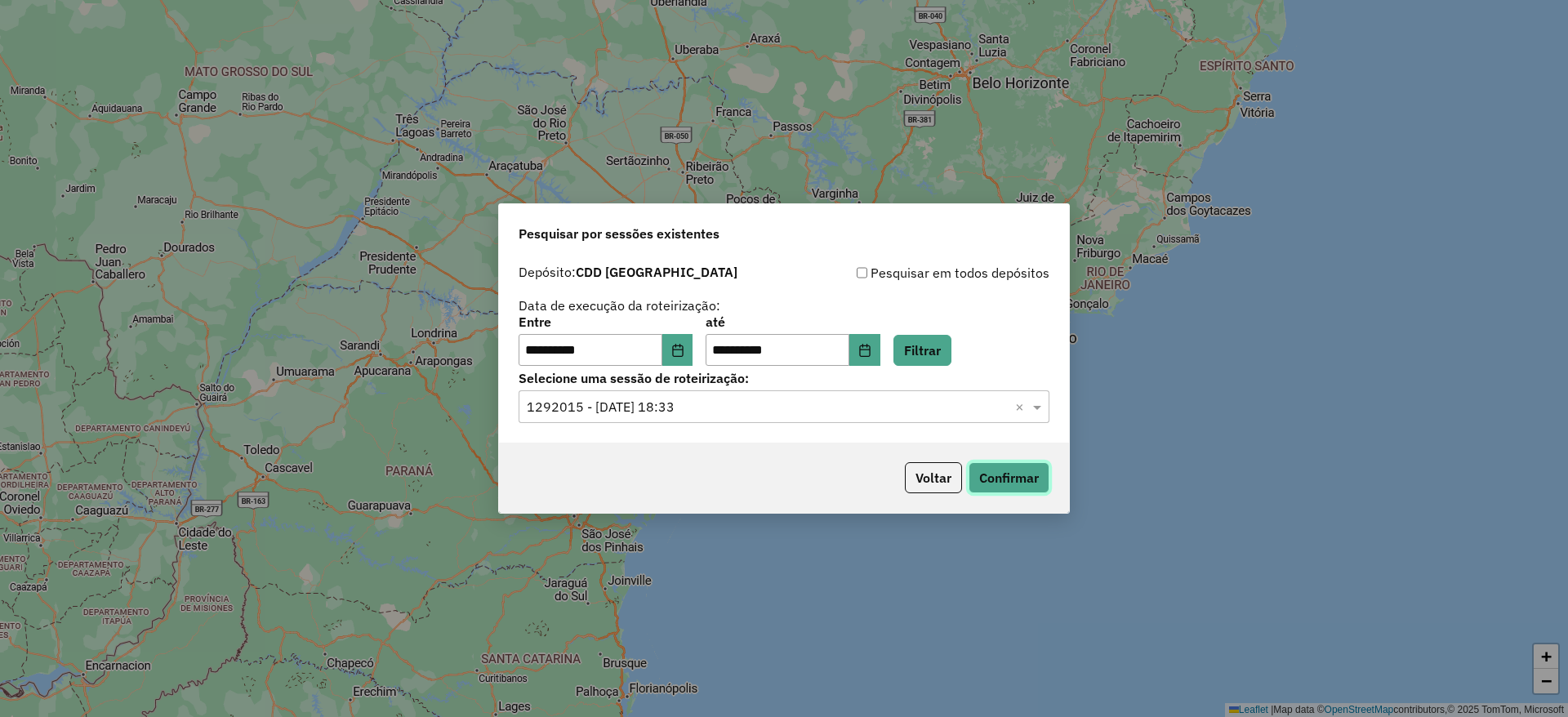
click at [1013, 479] on button "Confirmar" at bounding box center [1009, 478] width 81 height 31
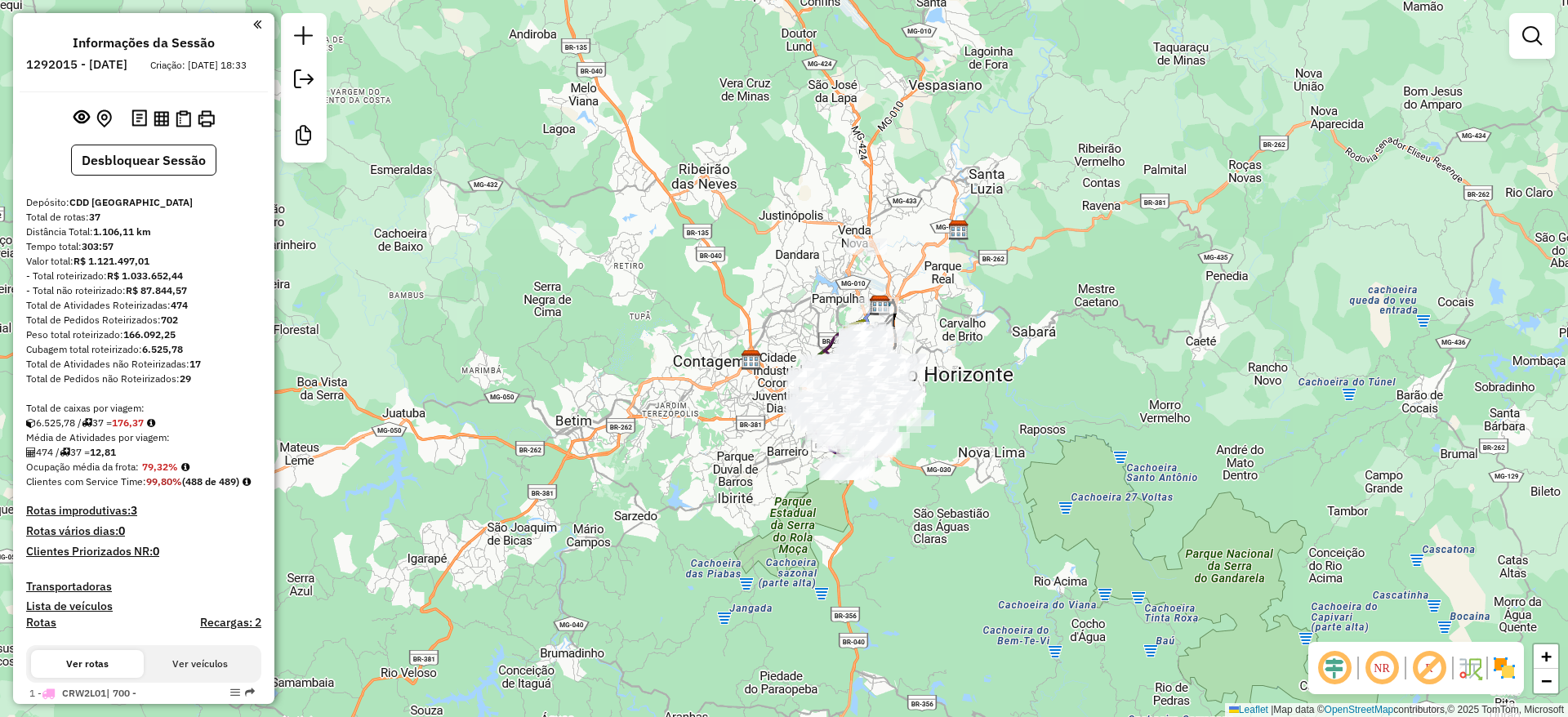
click at [1338, 670] on em at bounding box center [1334, 667] width 39 height 39
click at [1420, 664] on em at bounding box center [1428, 667] width 39 height 39
click at [1504, 667] on img at bounding box center [1504, 668] width 26 height 26
click at [1447, 528] on div "Janela de atendimento Grade de atendimento Capacidade Transportadoras Veículos …" at bounding box center [784, 358] width 1568 height 717
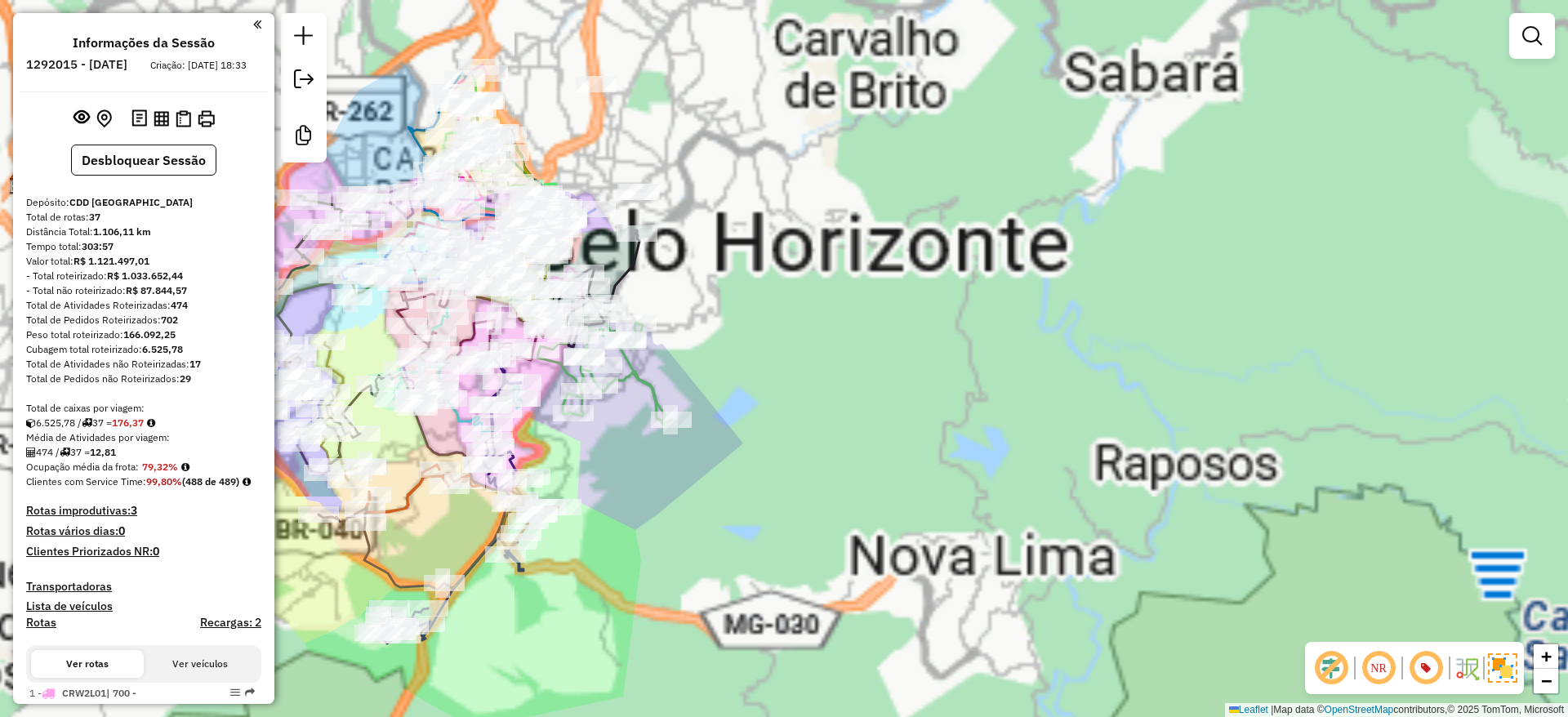
click at [1094, 382] on div "Janela de atendimento Grade de atendimento Capacidade Transportadoras Veículos …" at bounding box center [784, 358] width 1568 height 717
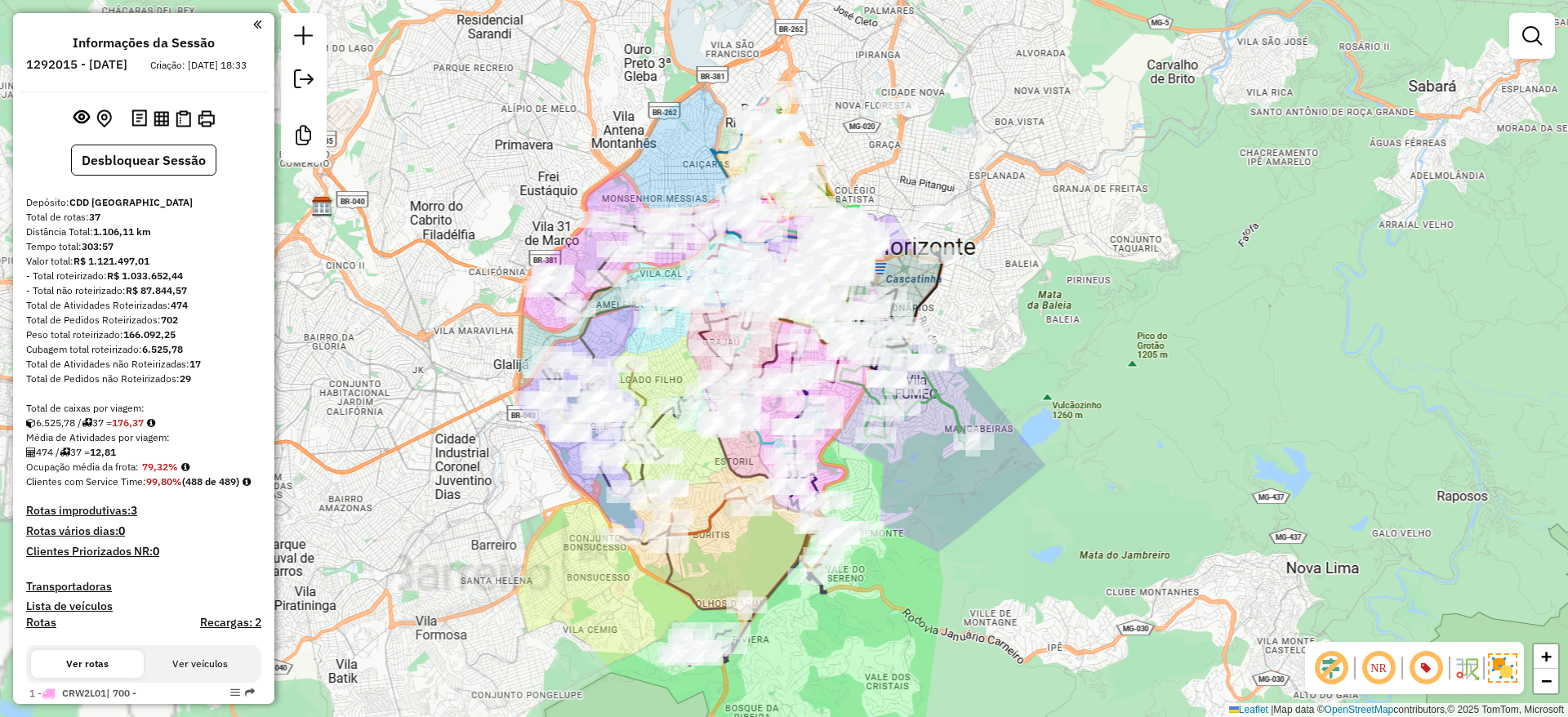
drag, startPoint x: 1073, startPoint y: 386, endPoint x: 1110, endPoint y: 398, distance: 38.9
click at [1110, 398] on div "Janela de atendimento Grade de atendimento Capacidade Transportadoras Veículos …" at bounding box center [784, 358] width 1568 height 717
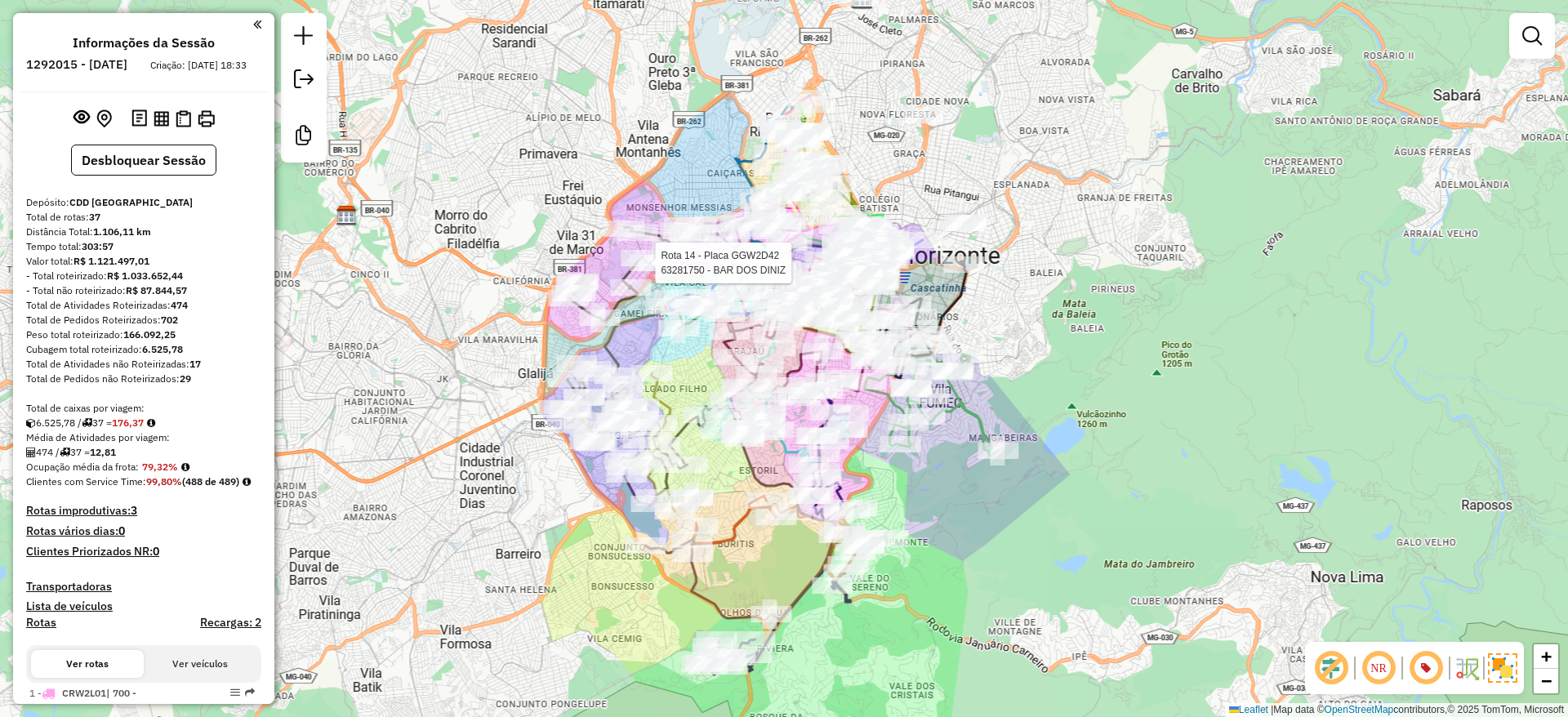
select select "**********"
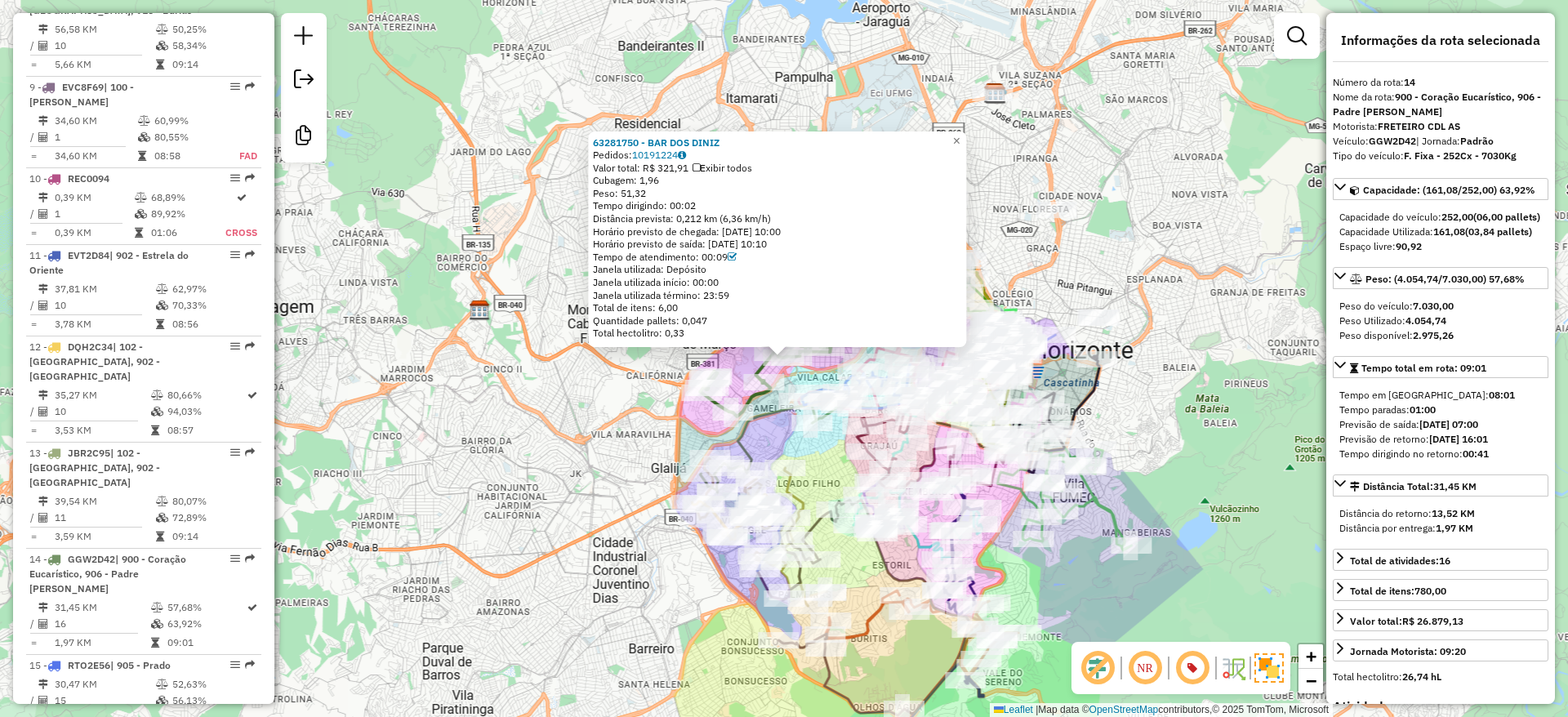
scroll to position [1961, 0]
